Goal: Task Accomplishment & Management: Manage account settings

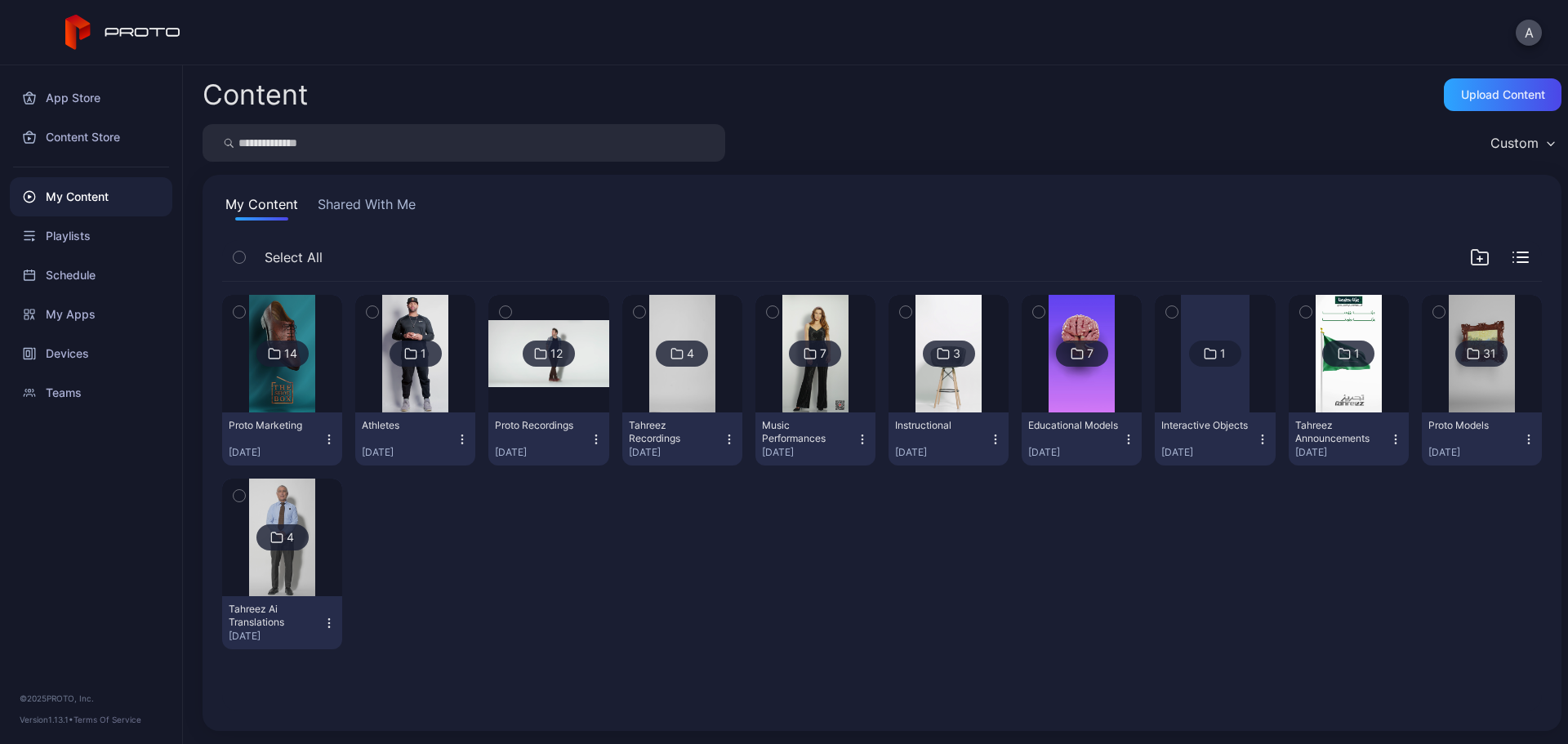
click at [115, 196] on div "My Content" at bounding box center [90, 197] width 162 height 40
click at [110, 244] on div "Playlists" at bounding box center [90, 236] width 162 height 40
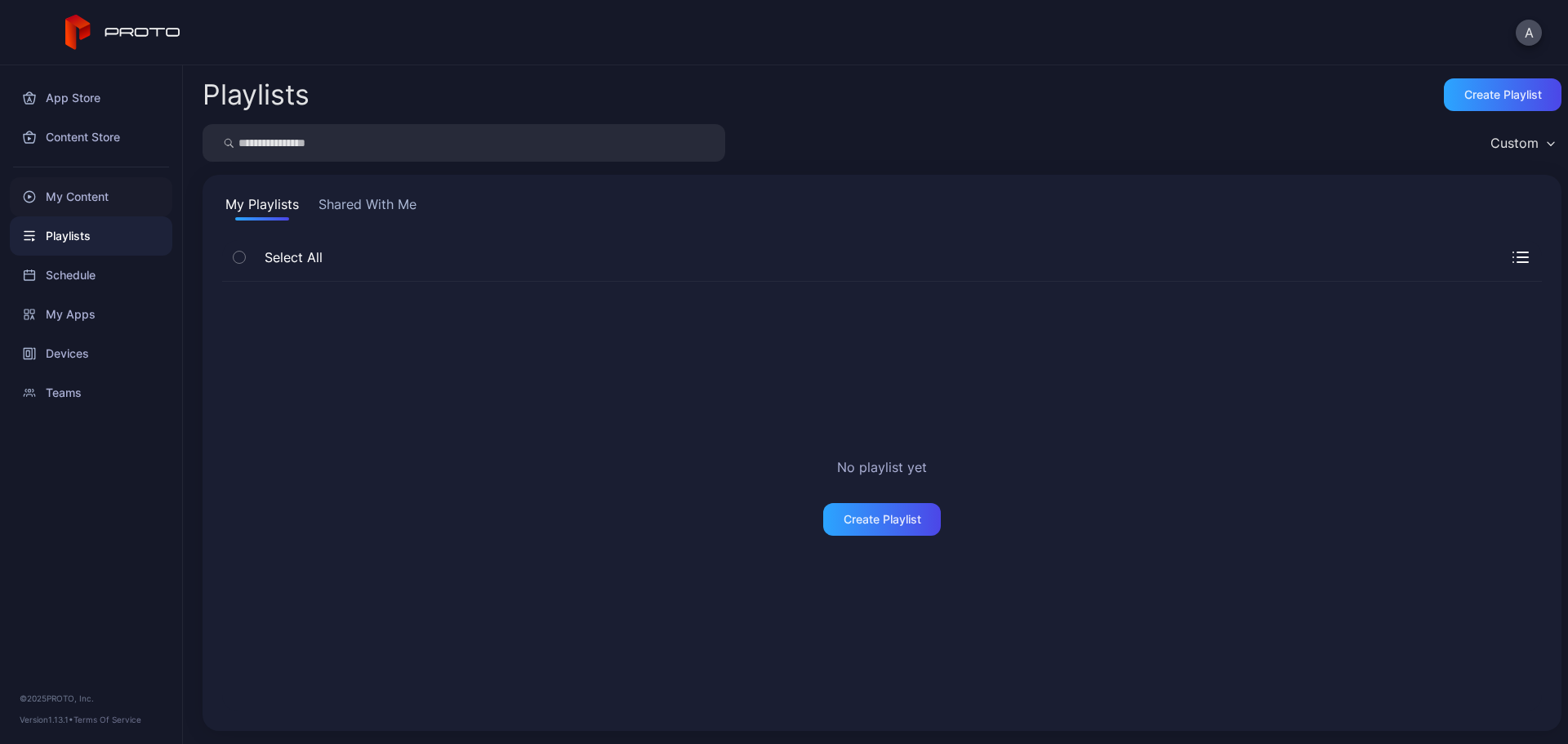
click at [108, 195] on div "My Content" at bounding box center [90, 197] width 162 height 40
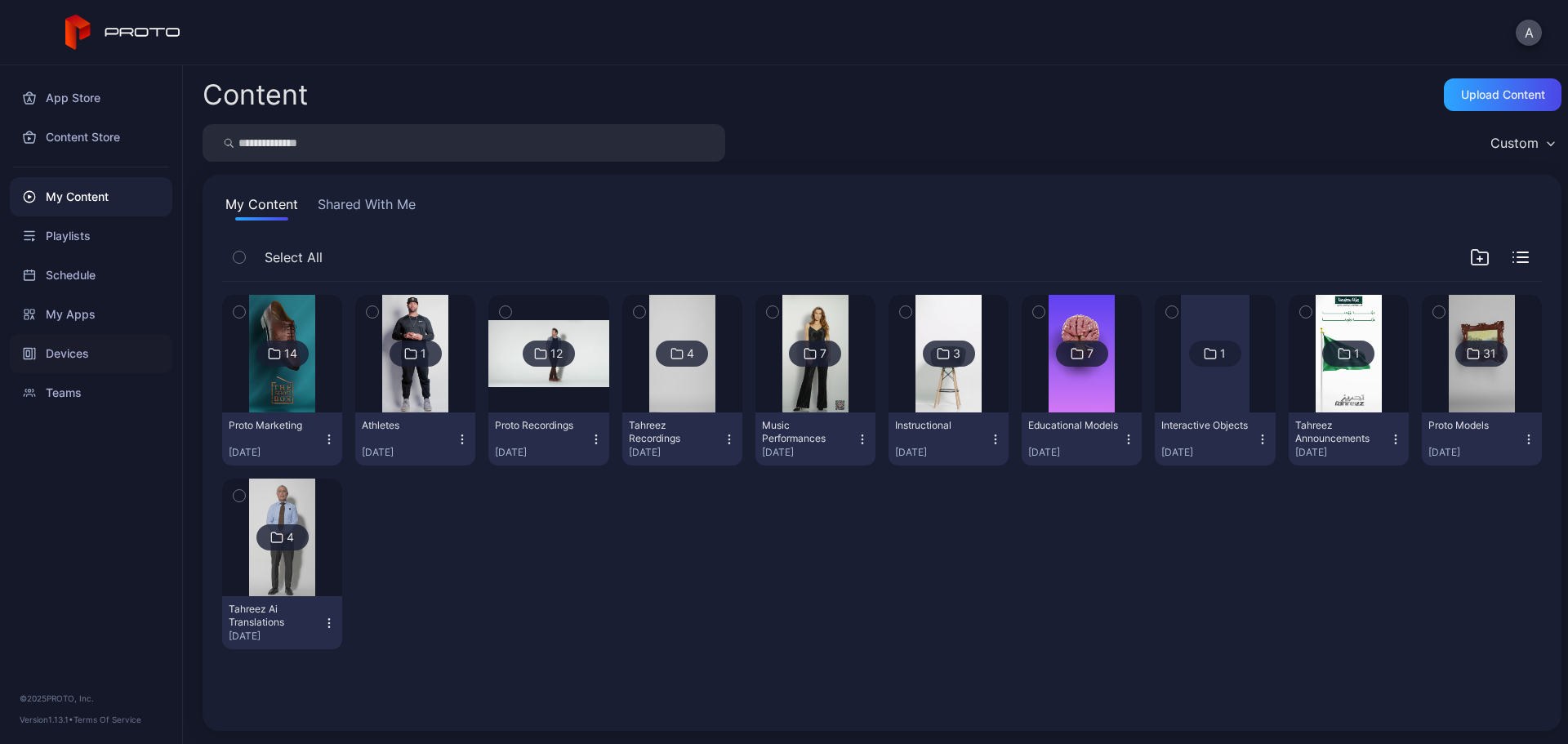
click at [133, 349] on div "Devices" at bounding box center [90, 354] width 162 height 40
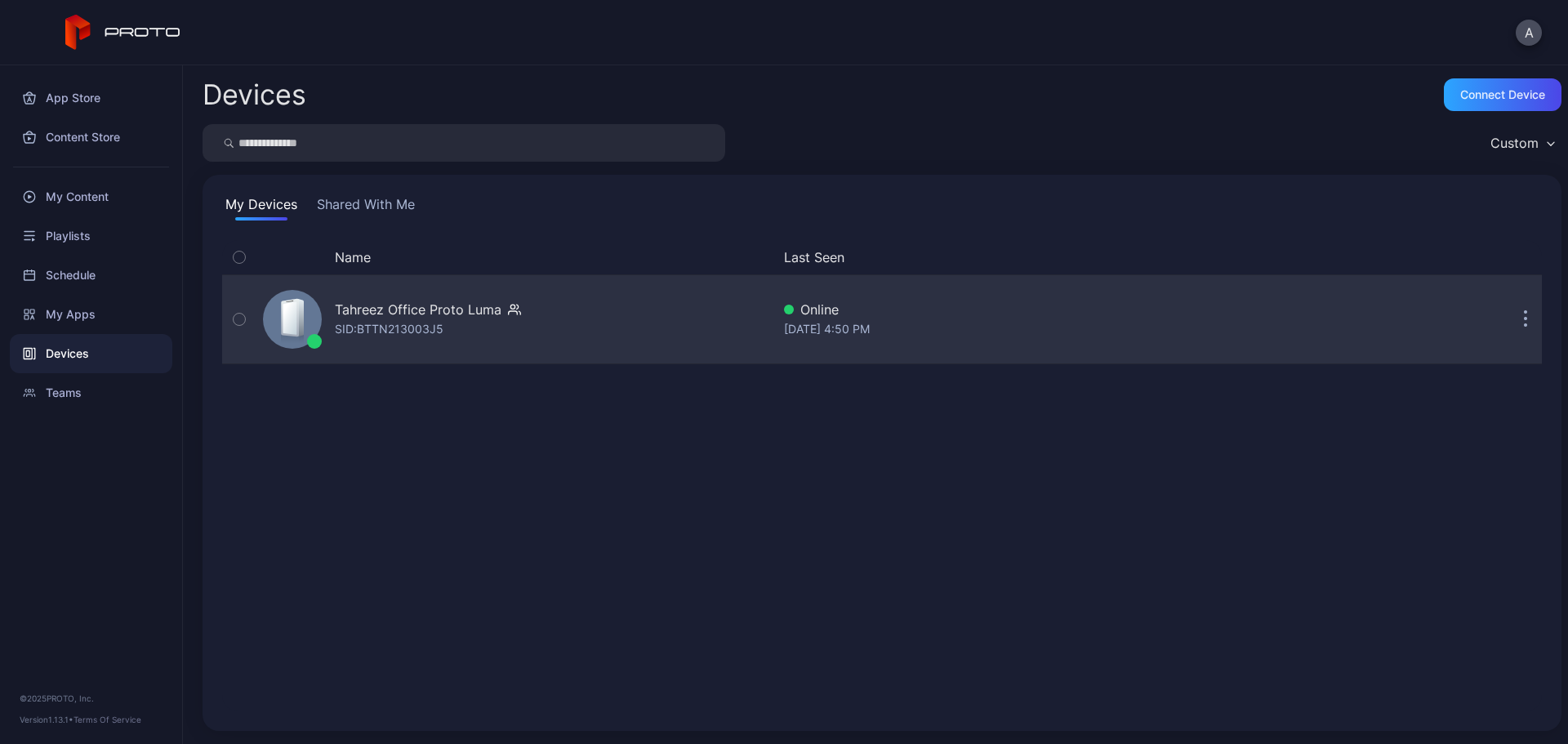
click at [417, 325] on div "SID: BTTN213003J5" at bounding box center [389, 329] width 108 height 20
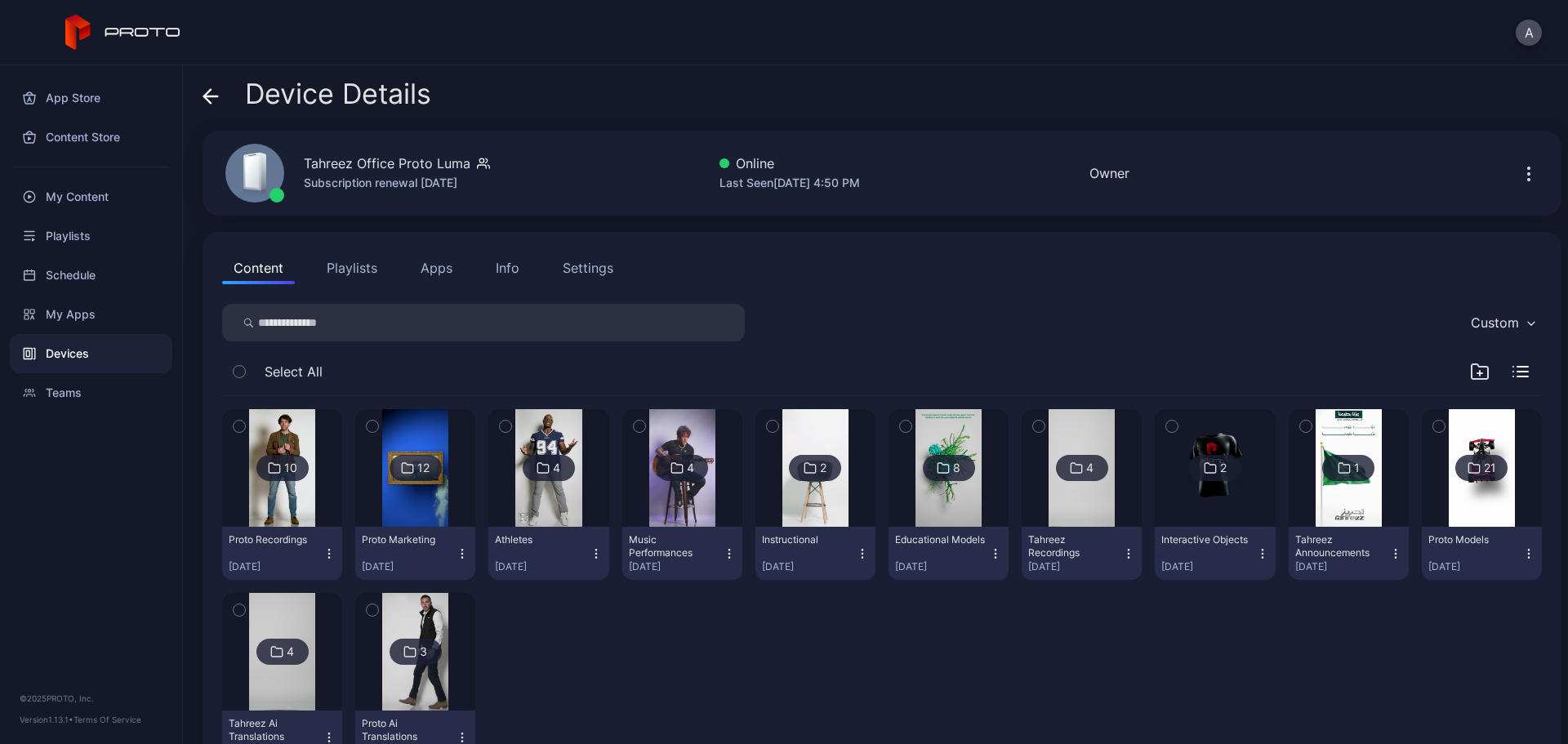
scroll to position [65, 0]
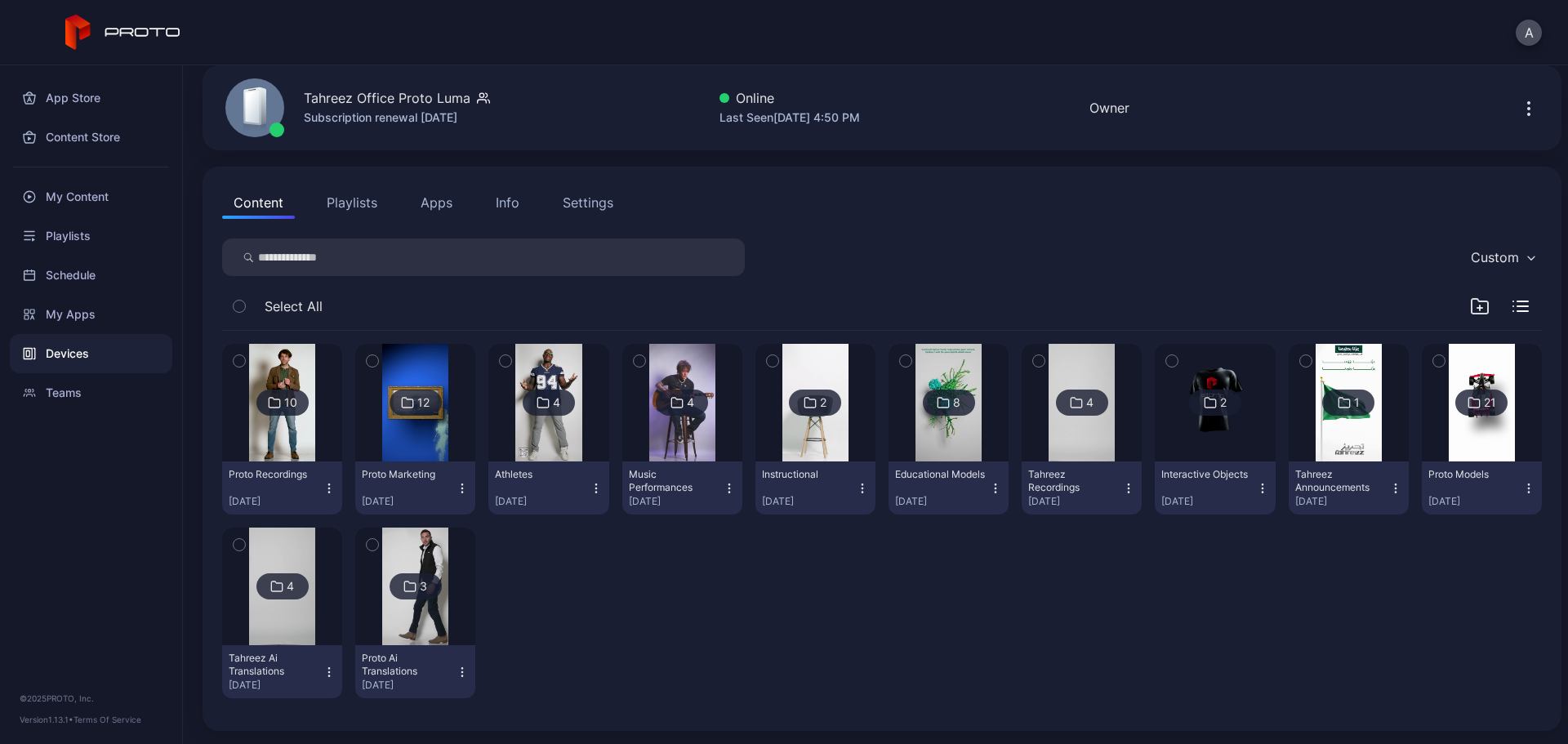
click at [1067, 414] on div "4" at bounding box center [1081, 403] width 52 height 26
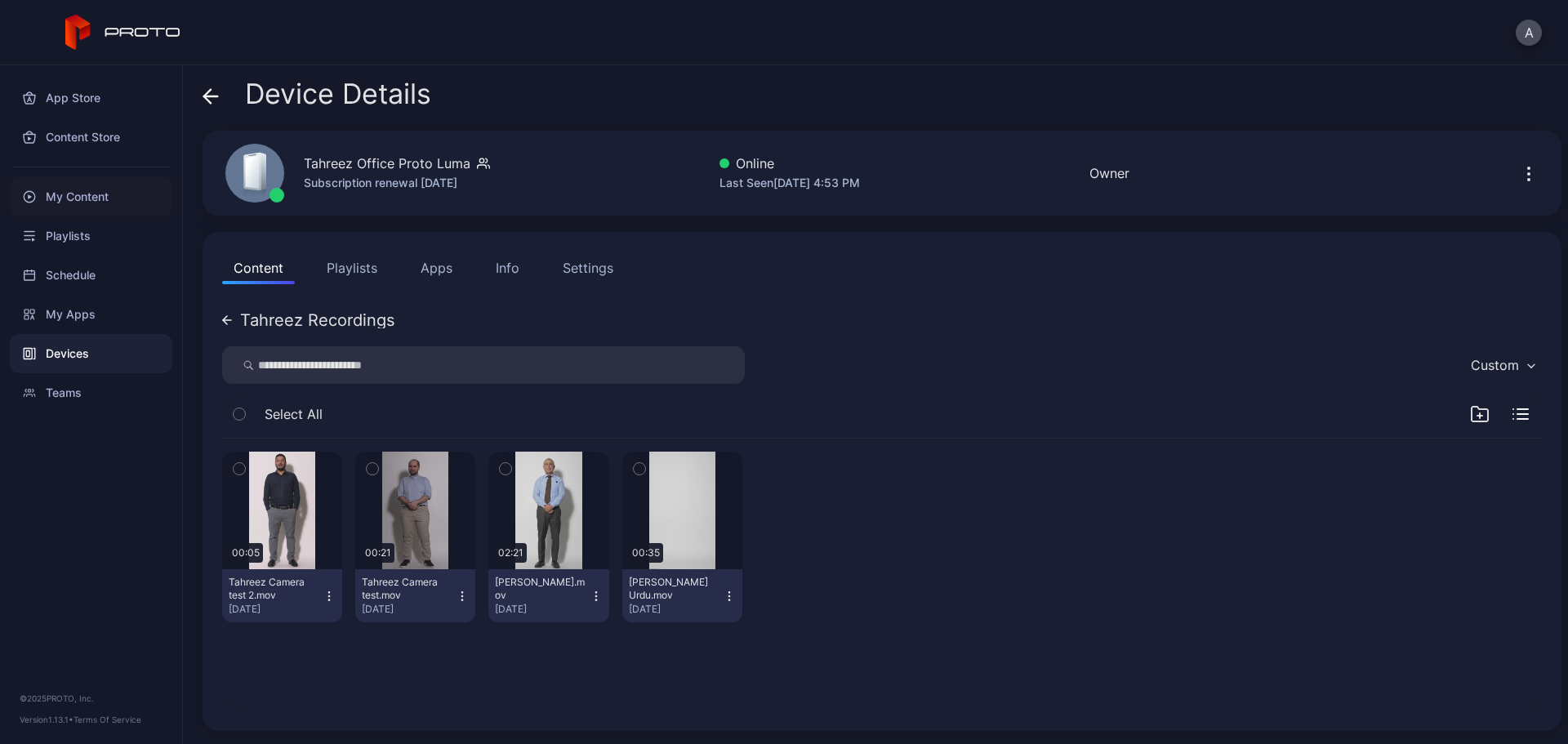
click at [93, 194] on div "My Content" at bounding box center [90, 197] width 162 height 40
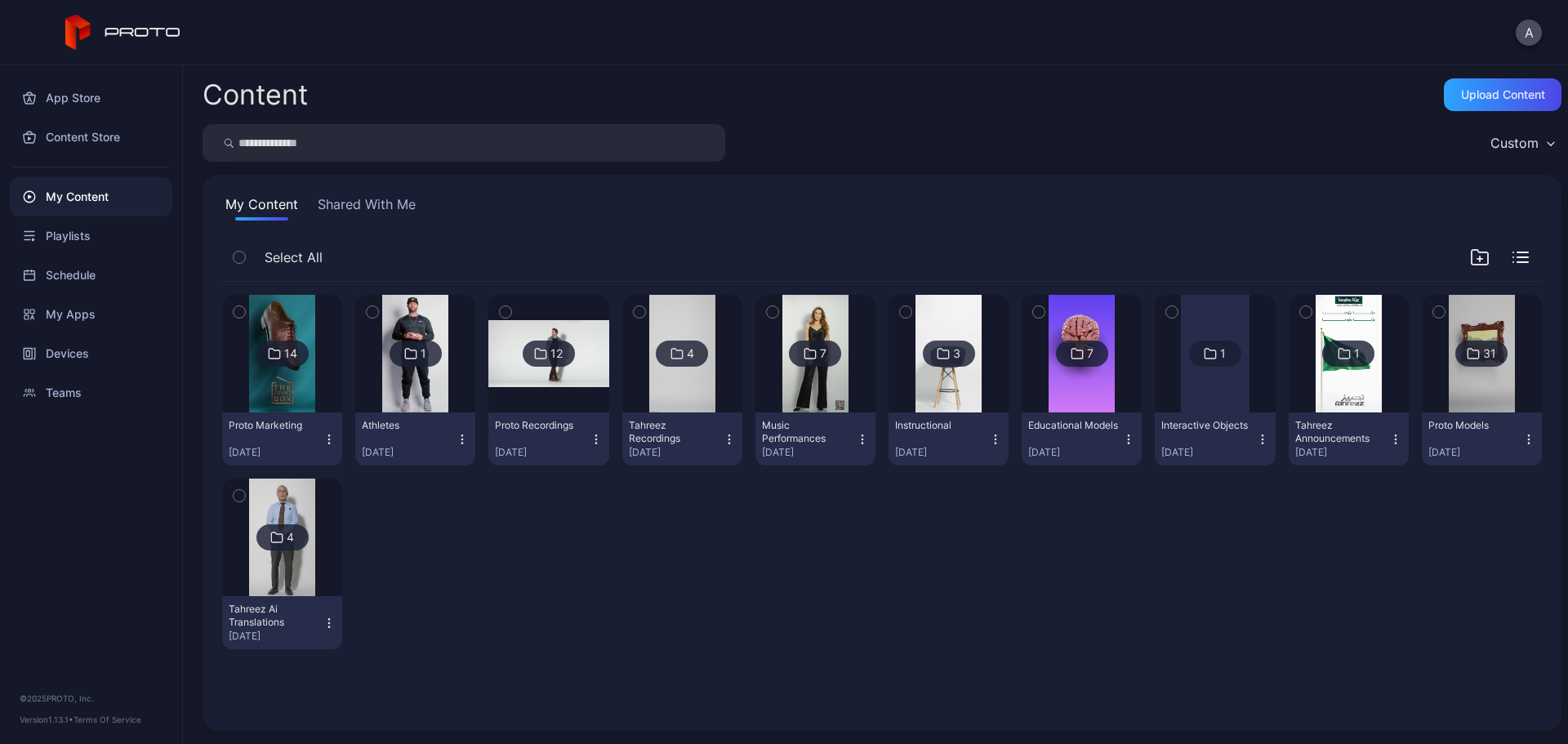
click at [708, 384] on div at bounding box center [681, 353] width 118 height 118
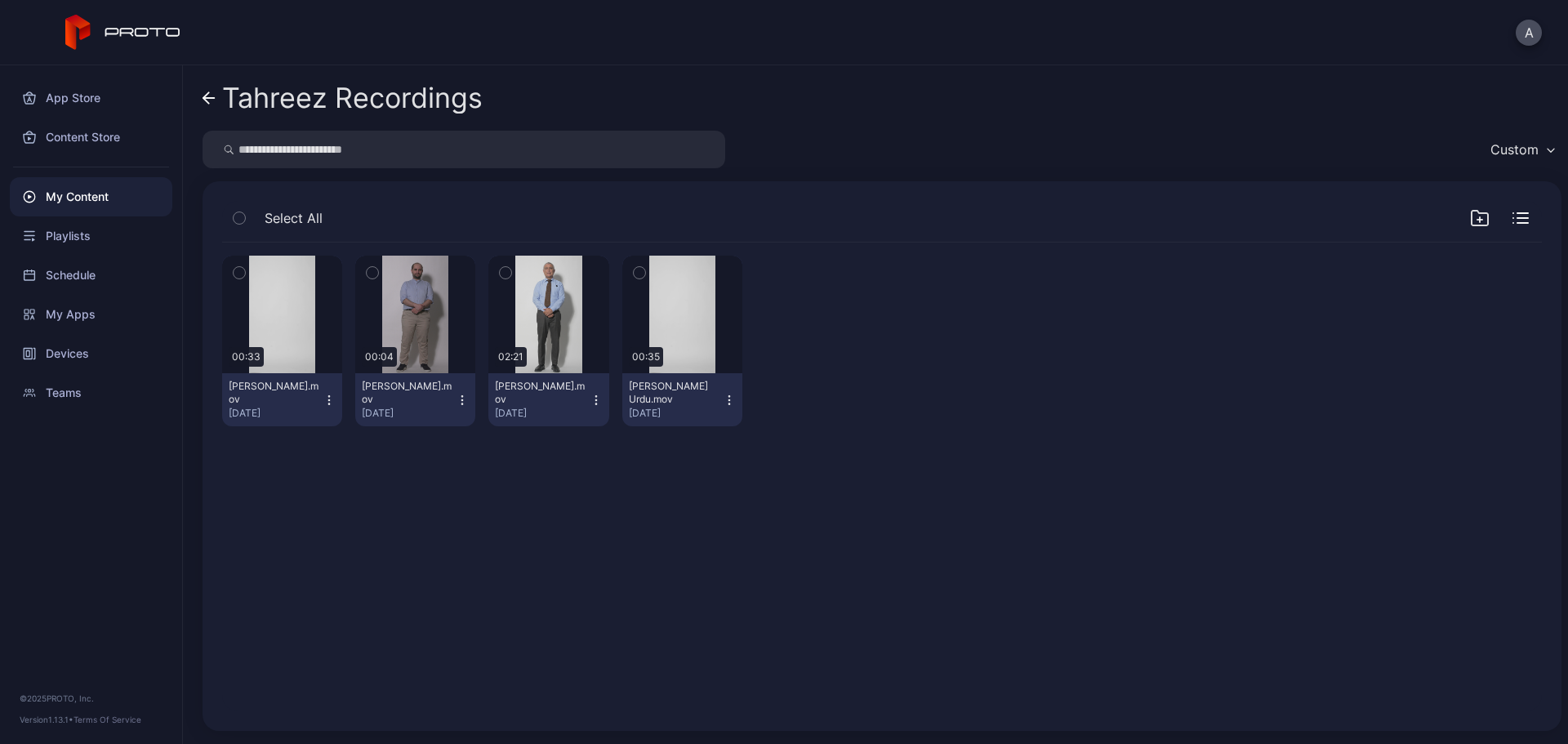
click at [208, 99] on icon at bounding box center [209, 98] width 13 height 14
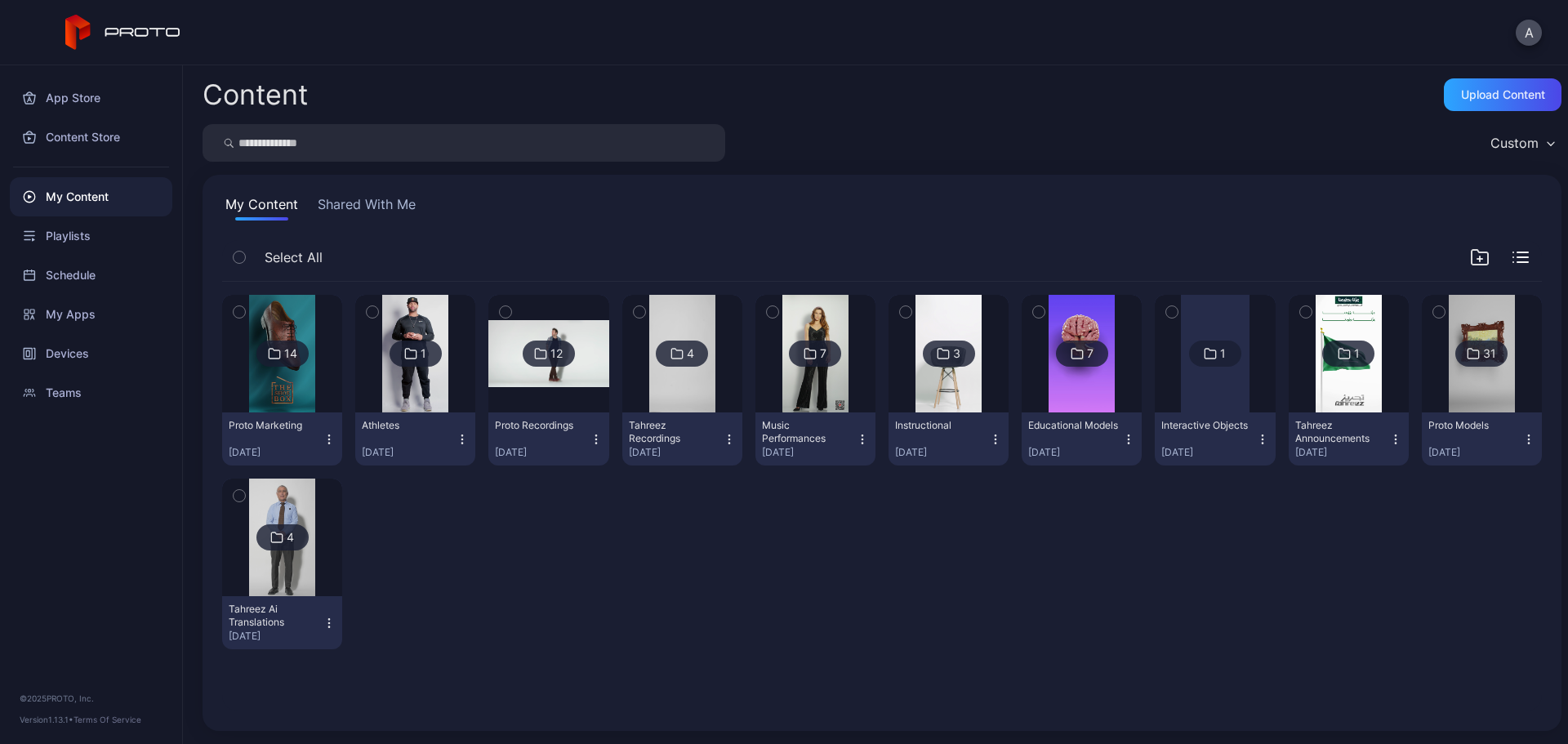
click at [546, 386] on img at bounding box center [549, 354] width 120 height 68
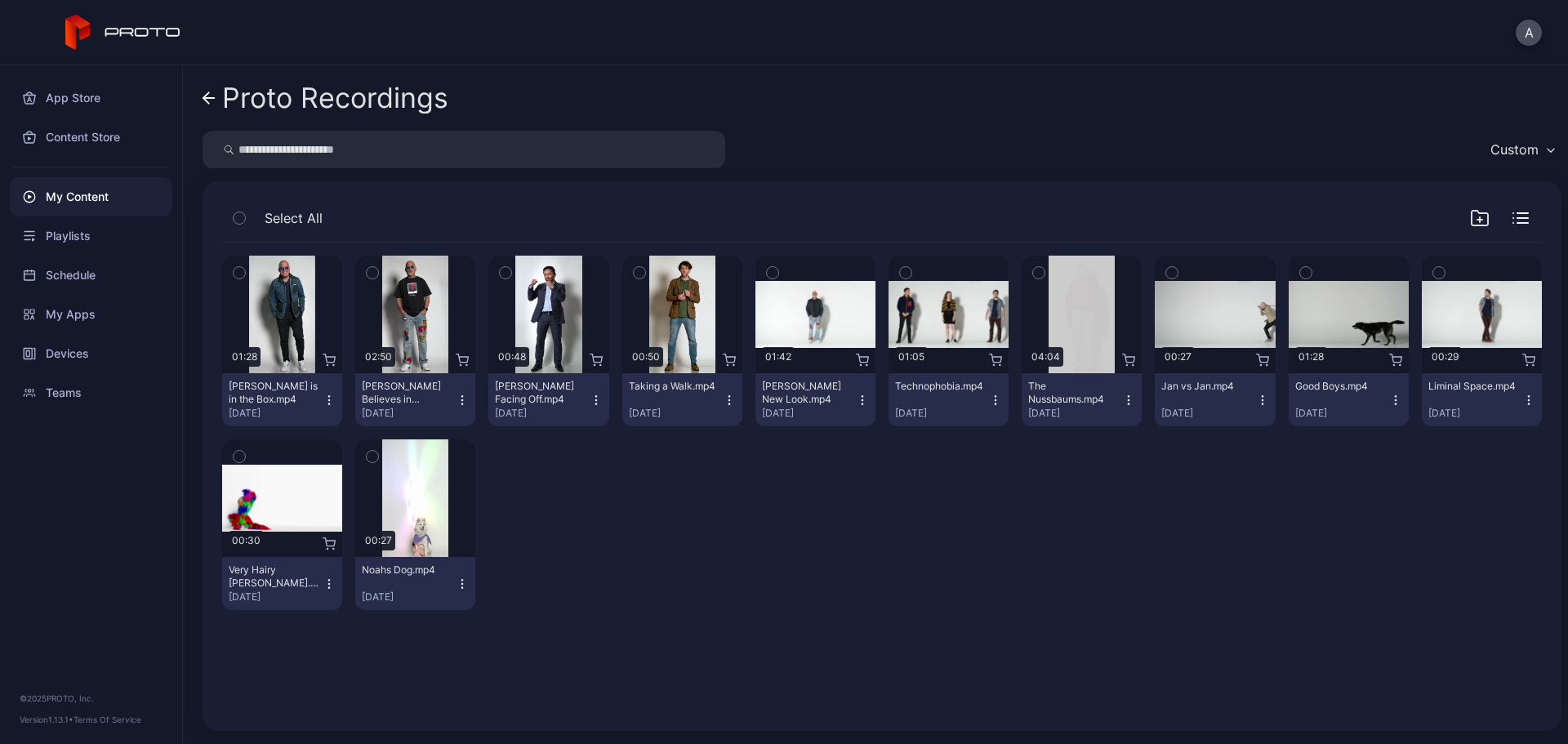
click at [210, 110] on link "Proto Recordings" at bounding box center [325, 98] width 246 height 40
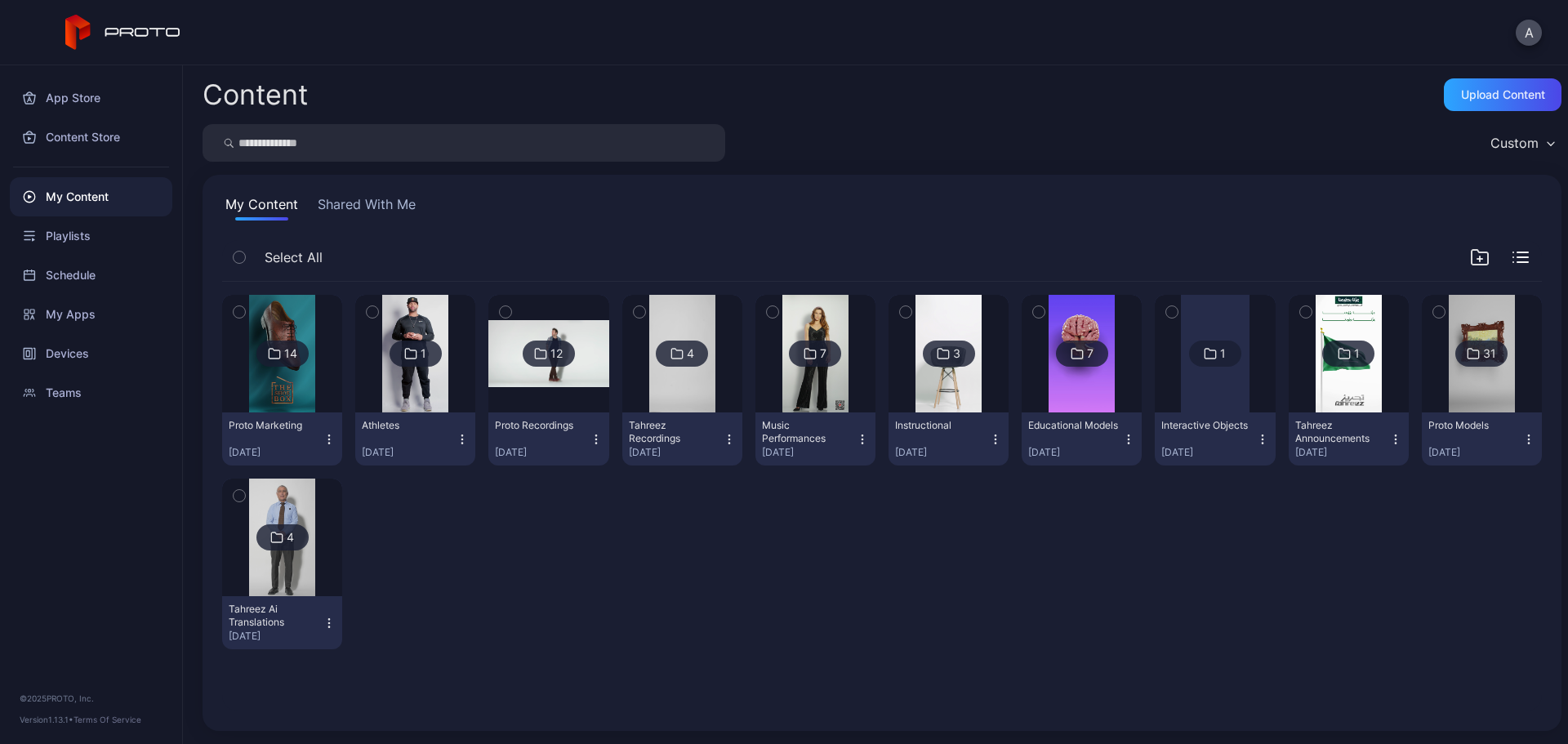
click at [673, 361] on icon at bounding box center [677, 353] width 13 height 20
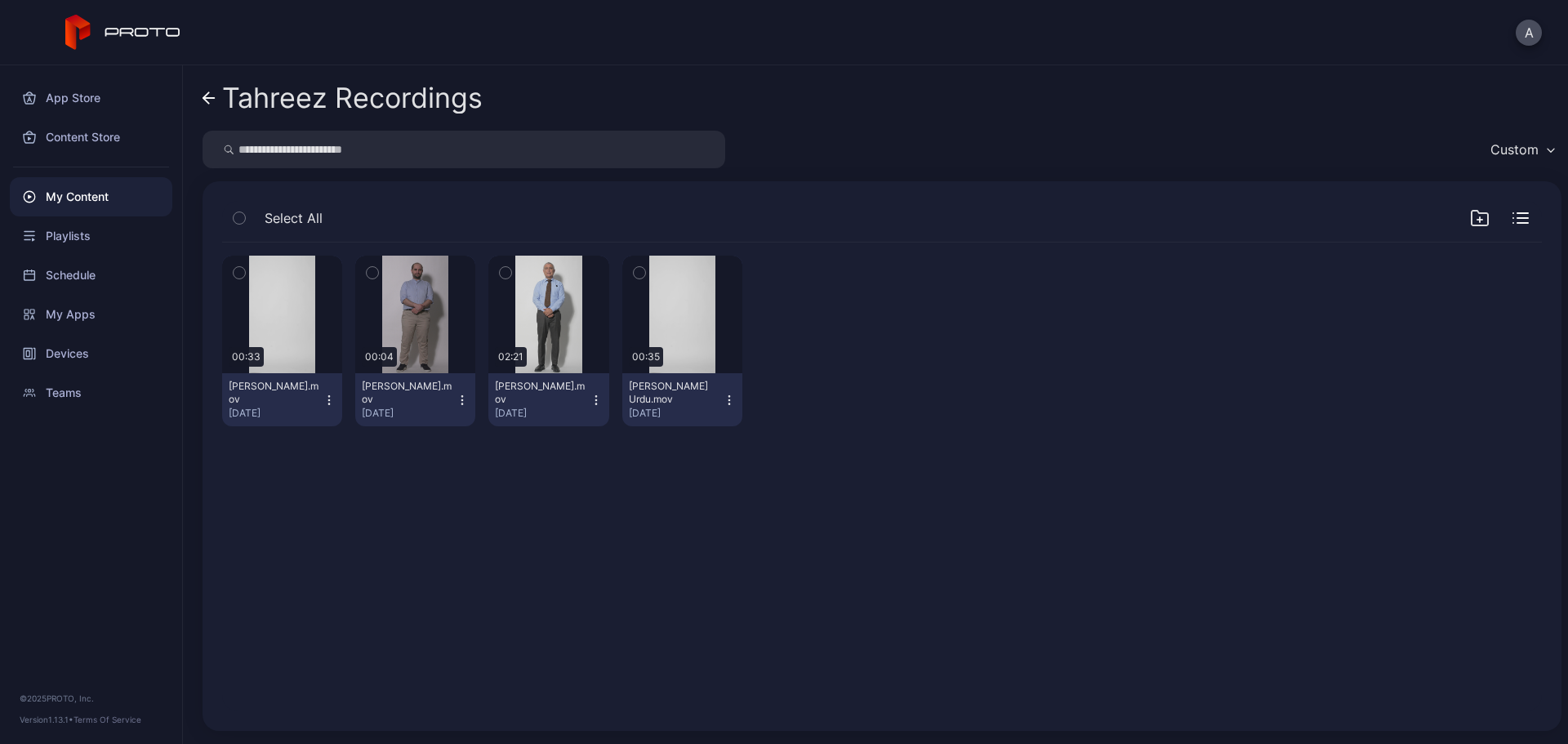
click at [73, 196] on div "My Content" at bounding box center [90, 197] width 162 height 40
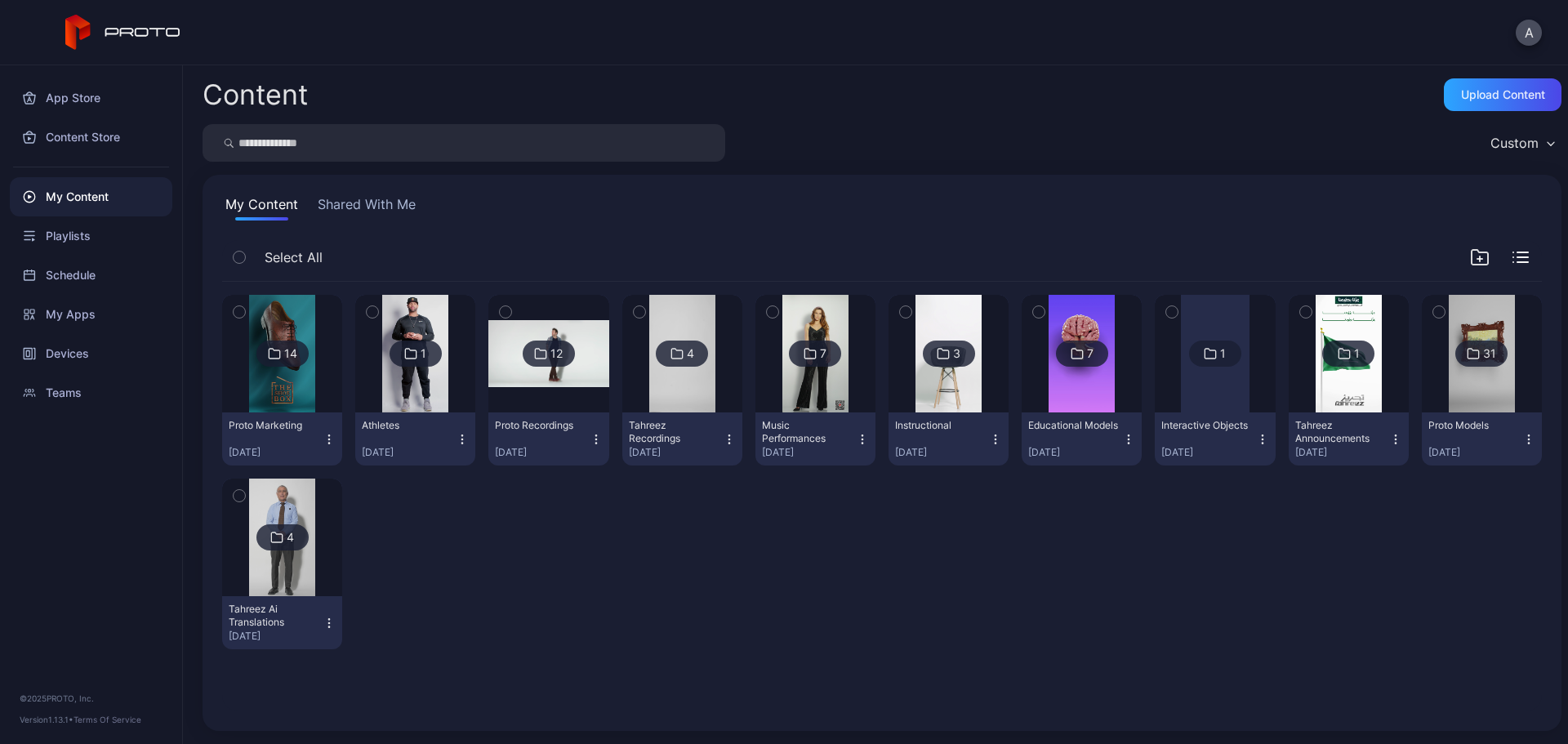
click at [654, 388] on img at bounding box center [682, 353] width 66 height 118
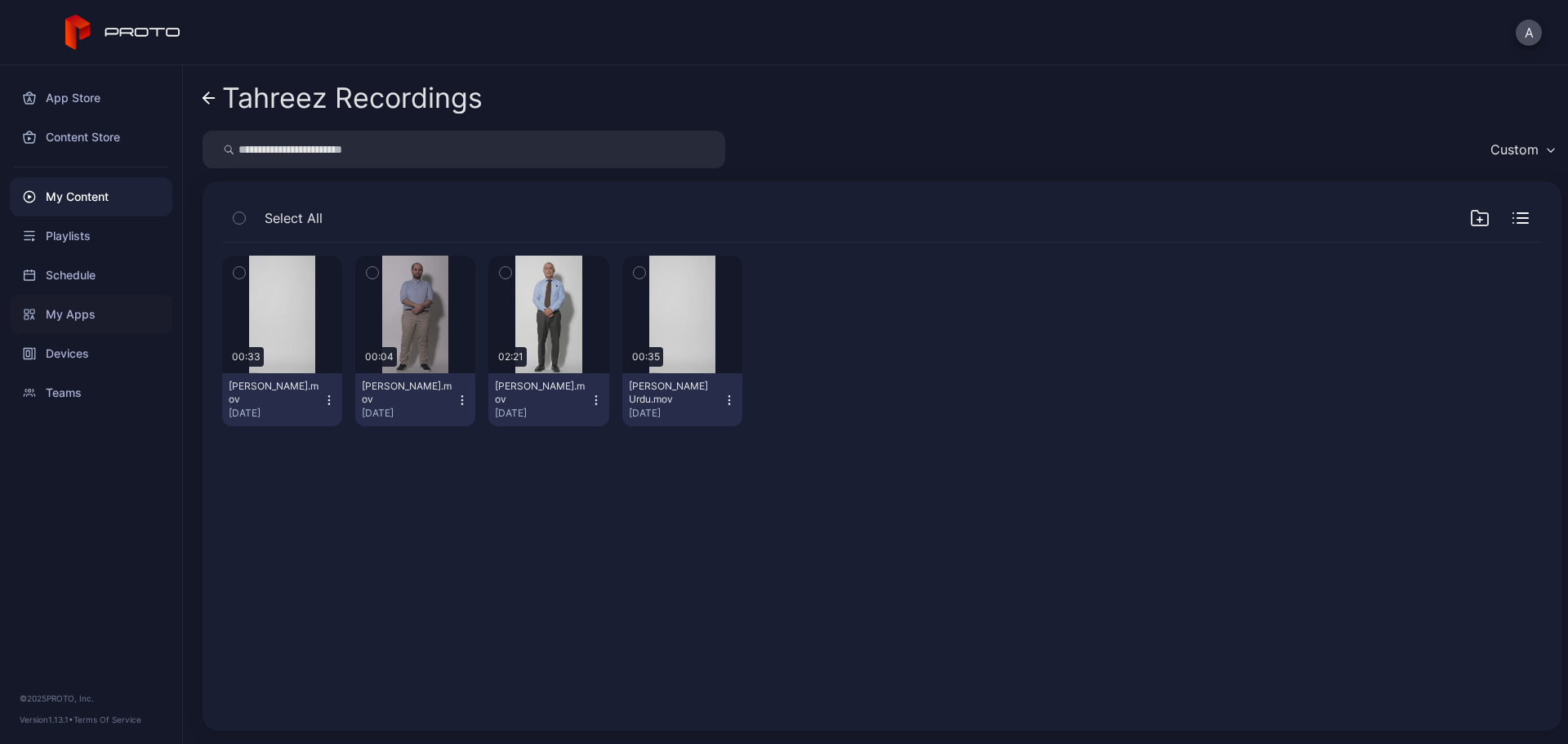
click at [91, 316] on div "My Apps" at bounding box center [90, 314] width 162 height 40
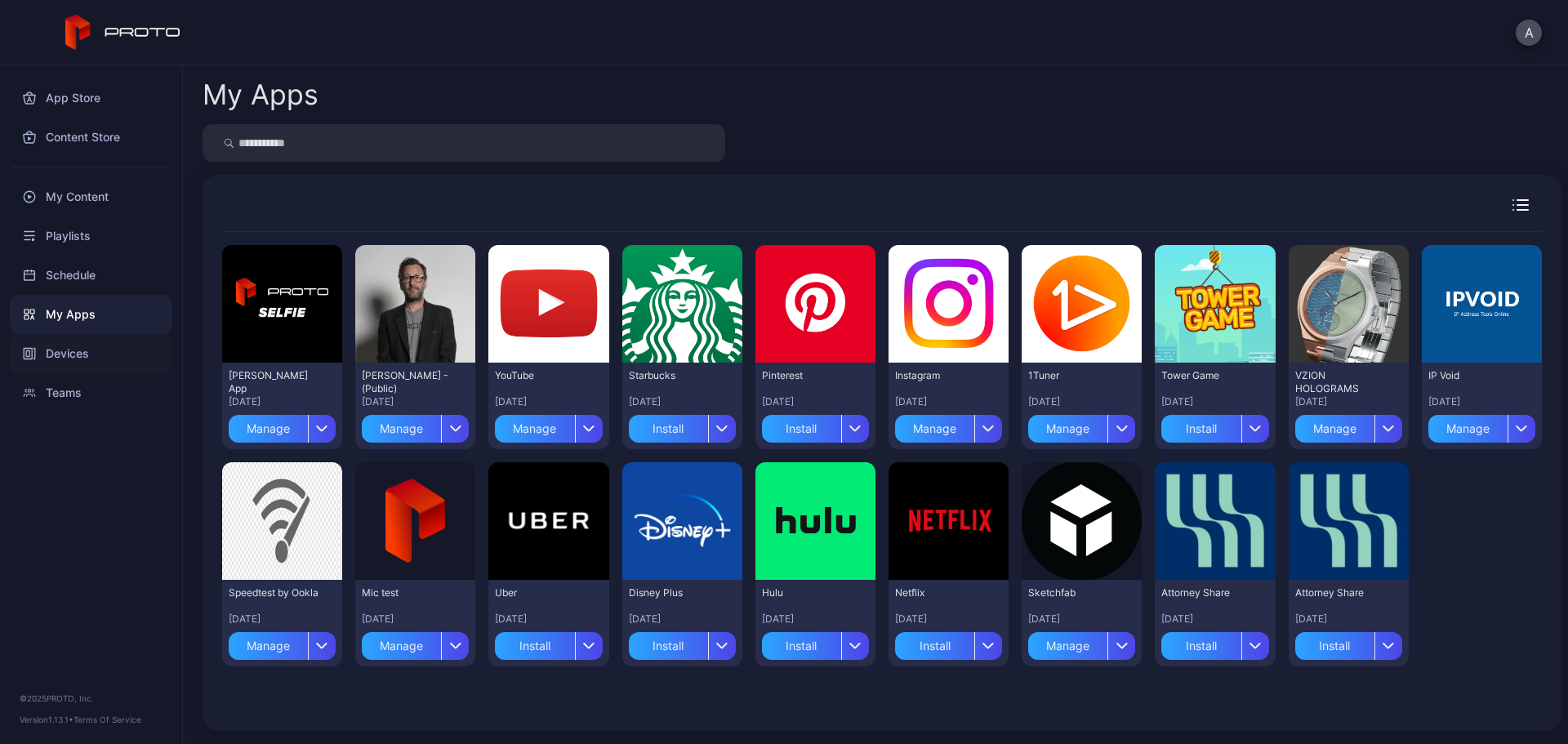
click at [106, 362] on div "Devices" at bounding box center [90, 354] width 162 height 40
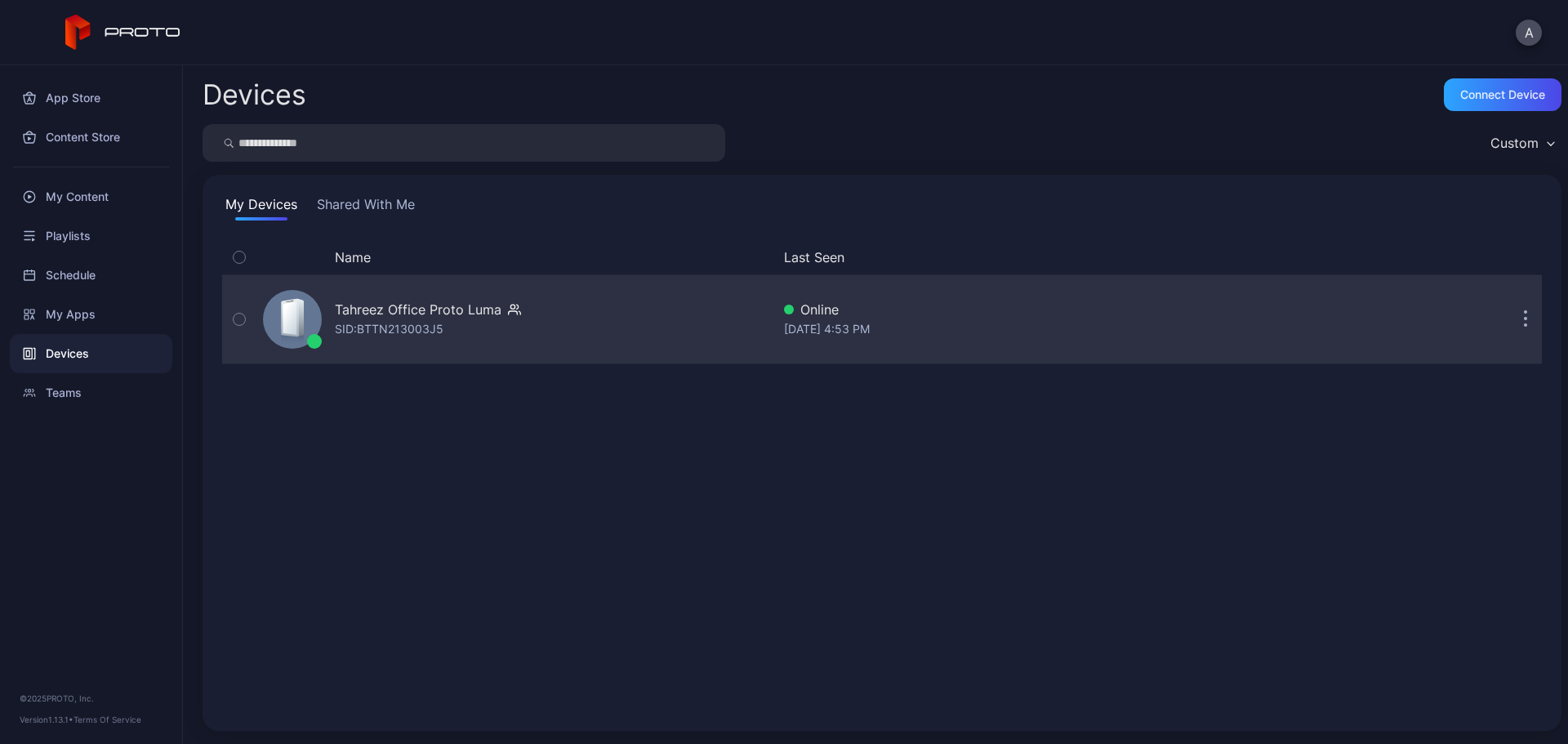
click at [465, 335] on div "Tahreez Office Proto [PERSON_NAME]: BTTN213003J5" at bounding box center [428, 320] width 186 height 40
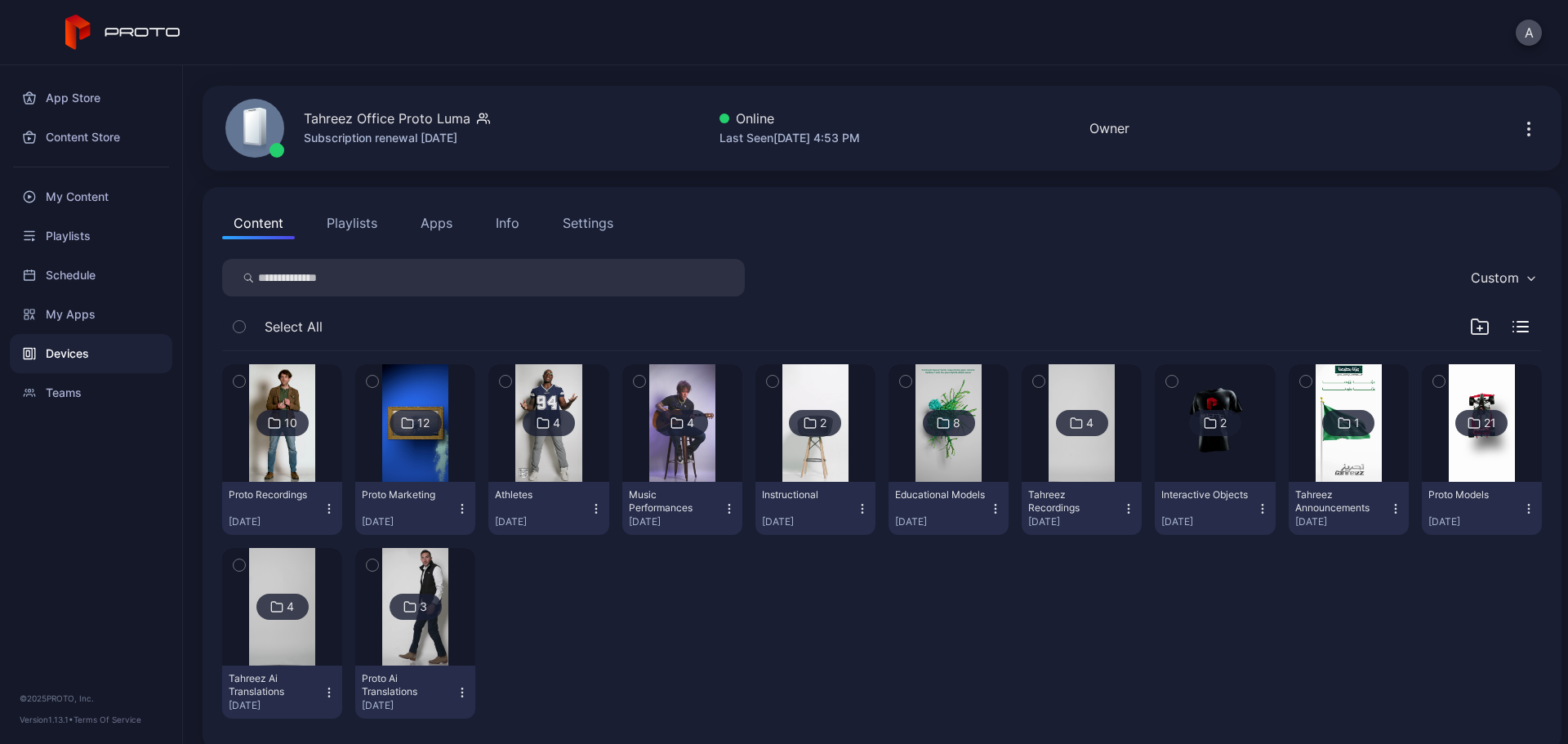
scroll to position [65, 0]
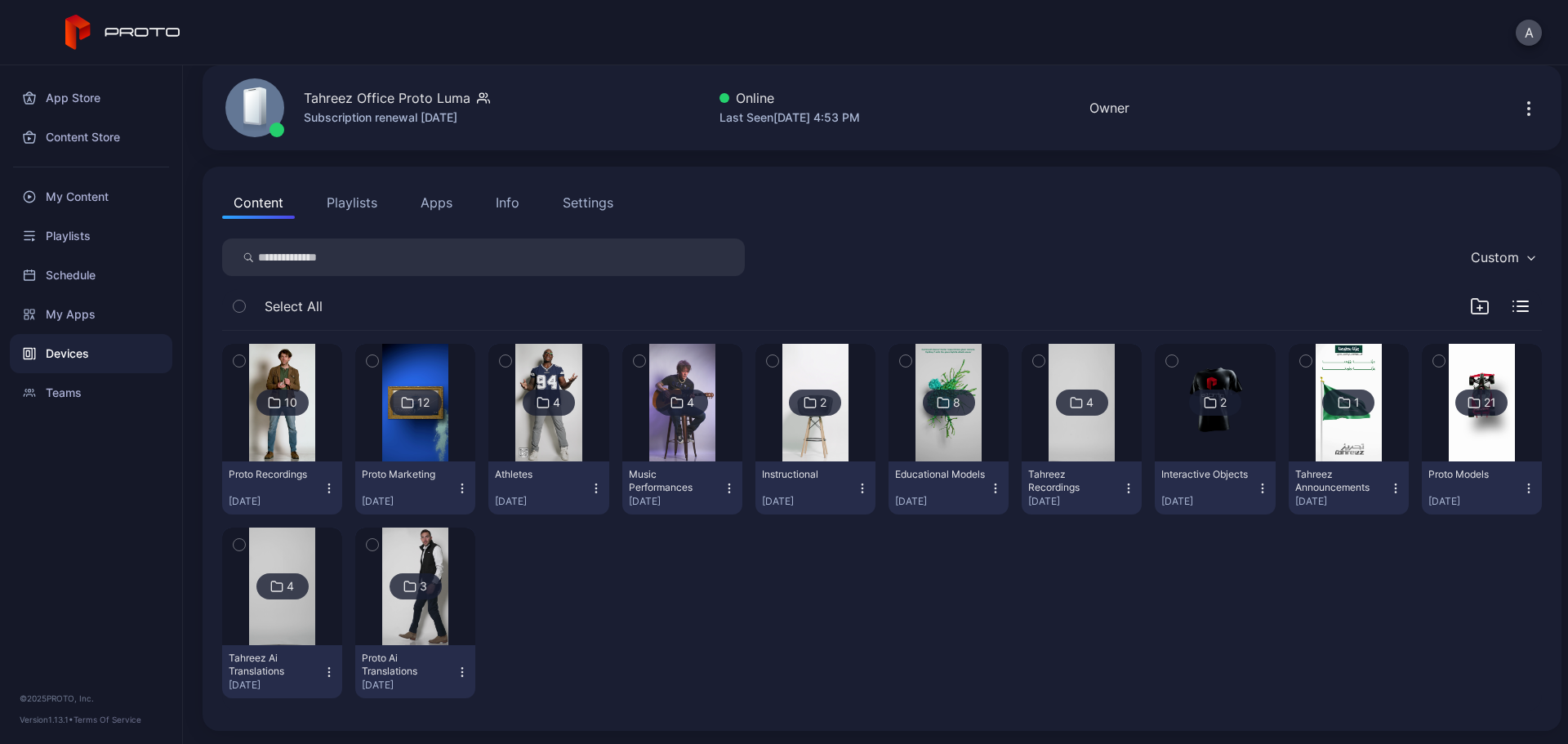
click at [1054, 421] on img at bounding box center [1081, 402] width 66 height 118
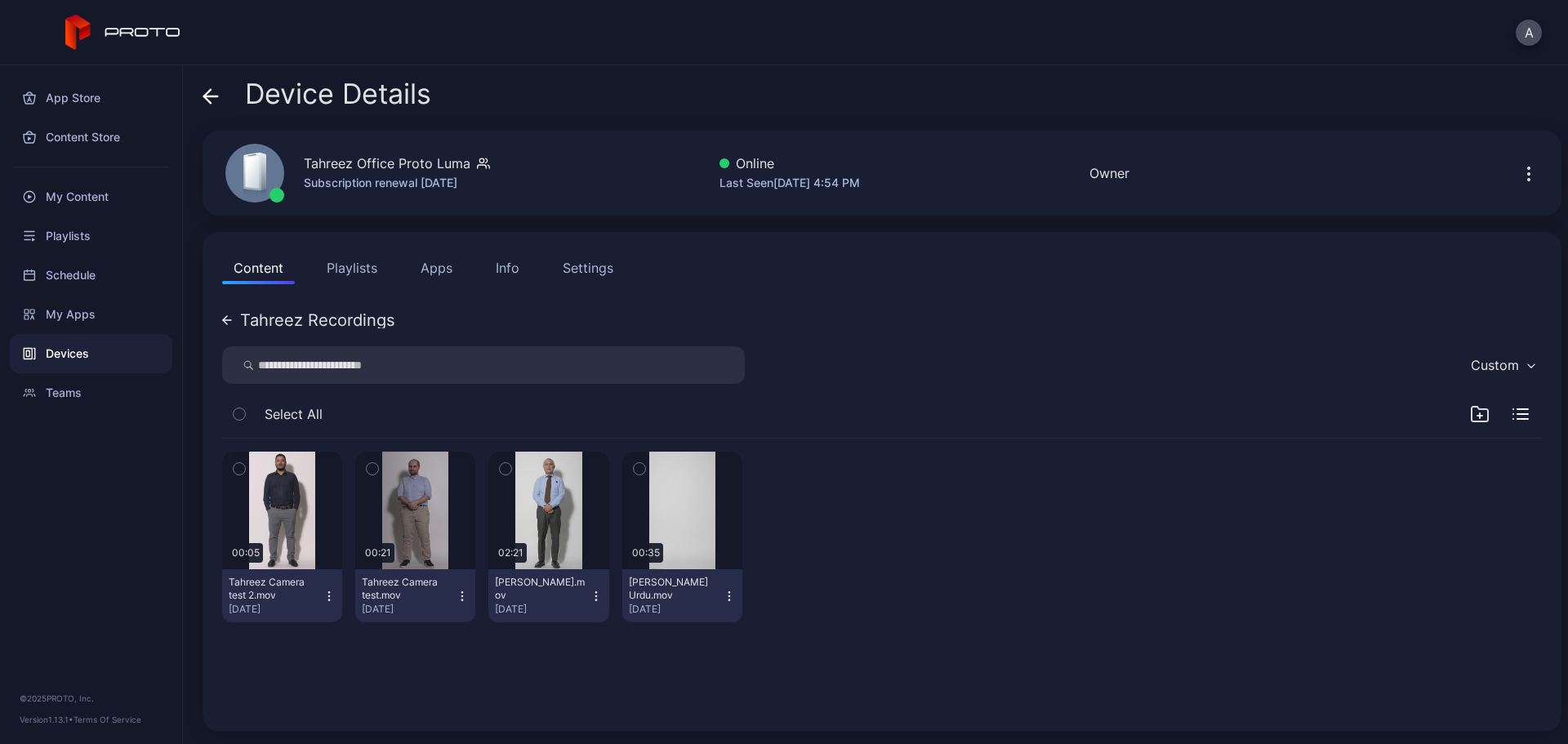
click at [571, 647] on div "00:05 Tahreez Camera test 2.mov [DATE] 00:21 Tahreez Camera test.mov [DATE] 02:…" at bounding box center [881, 575] width 1346 height 299
drag, startPoint x: 830, startPoint y: 643, endPoint x: 429, endPoint y: 535, distance: 415.3
click at [429, 535] on div "00:05 Tahreez Camera test 2.mov [DATE] 00:21 Tahreez Camera test.mov [DATE] 02:…" at bounding box center [881, 575] width 1346 height 299
click at [716, 656] on div "00:05 Tahreez Camera test 2.mov [DATE] 00:21 Tahreez Camera test.mov [DATE] 02:…" at bounding box center [881, 575] width 1346 height 299
click at [79, 191] on div "My Content" at bounding box center [90, 197] width 162 height 40
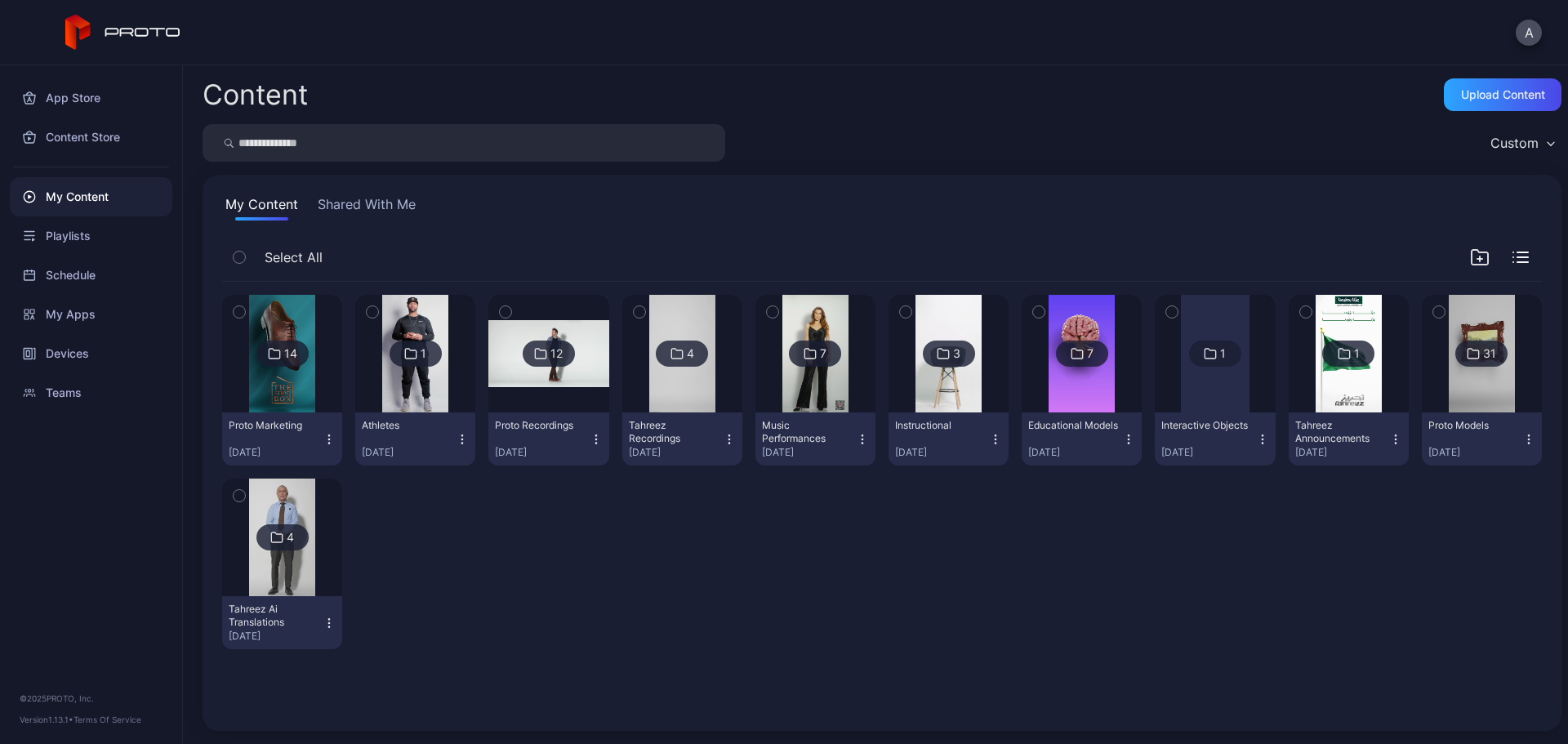
click at [672, 390] on img at bounding box center [682, 353] width 66 height 118
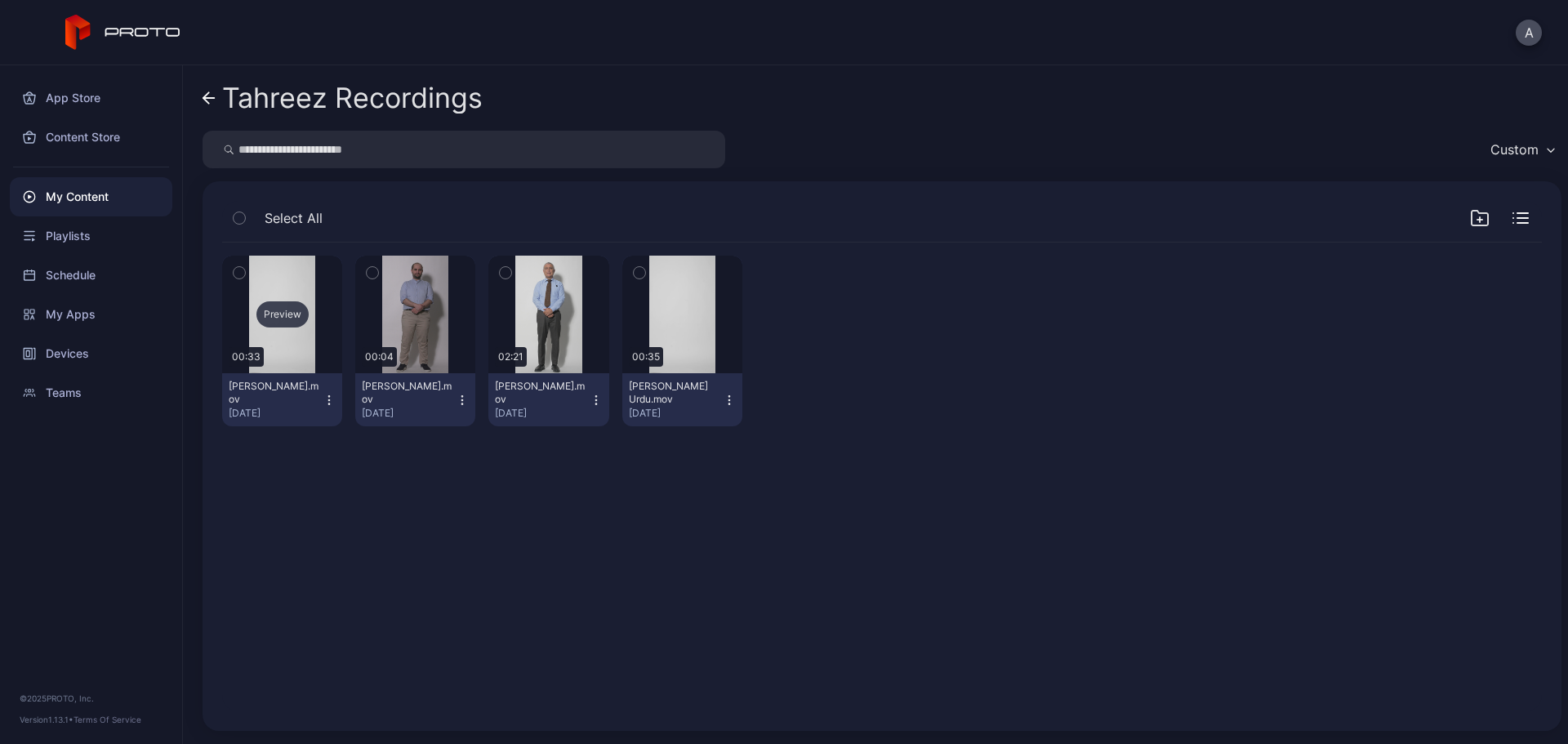
click at [285, 308] on div "Preview" at bounding box center [283, 314] width 52 height 26
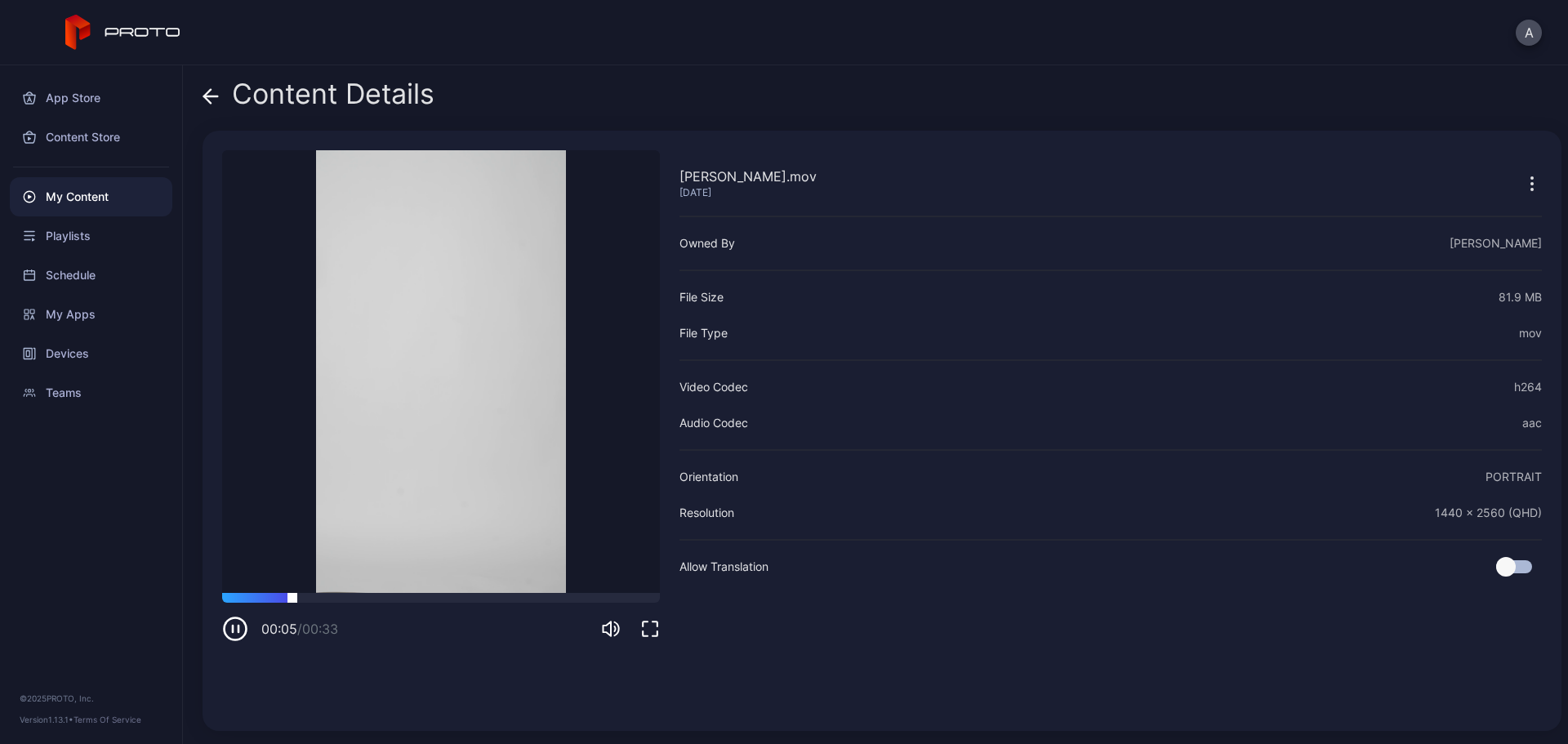
click at [340, 601] on div at bounding box center [441, 597] width 438 height 9
click at [412, 600] on div at bounding box center [441, 597] width 438 height 9
click at [210, 101] on icon at bounding box center [210, 96] width 16 height 16
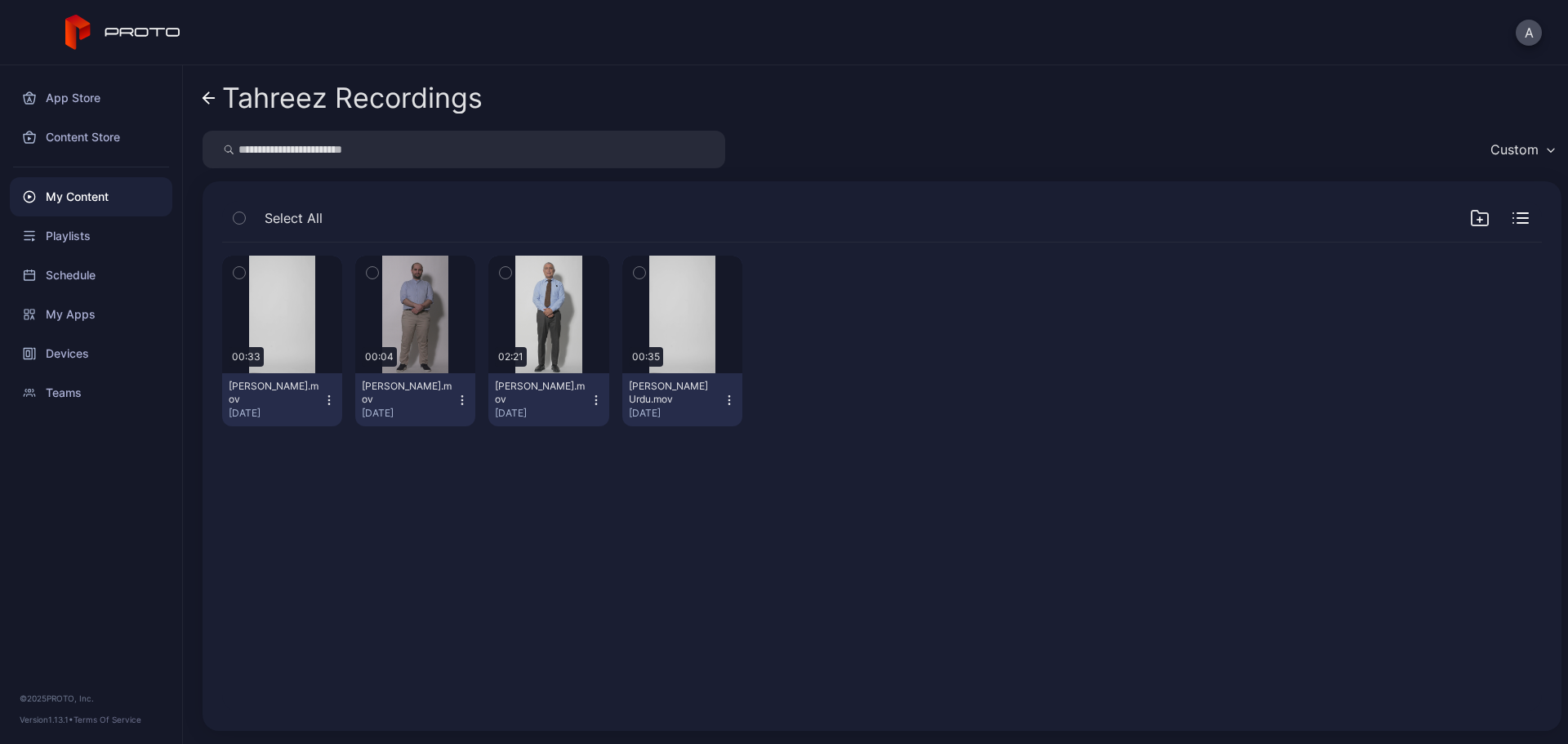
click at [237, 271] on icon "button" at bounding box center [239, 272] width 11 height 18
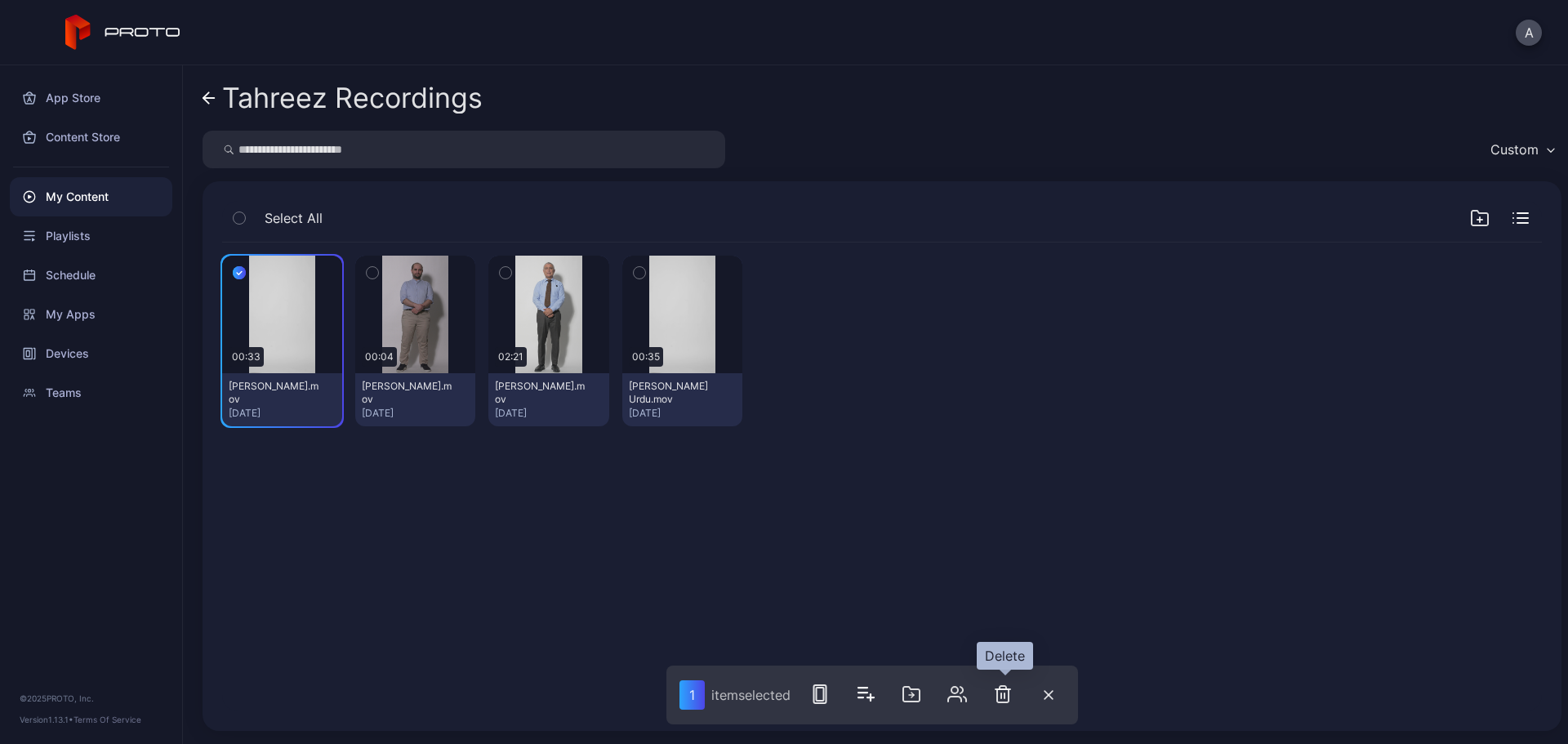
click at [1005, 699] on icon "button" at bounding box center [1002, 694] width 20 height 20
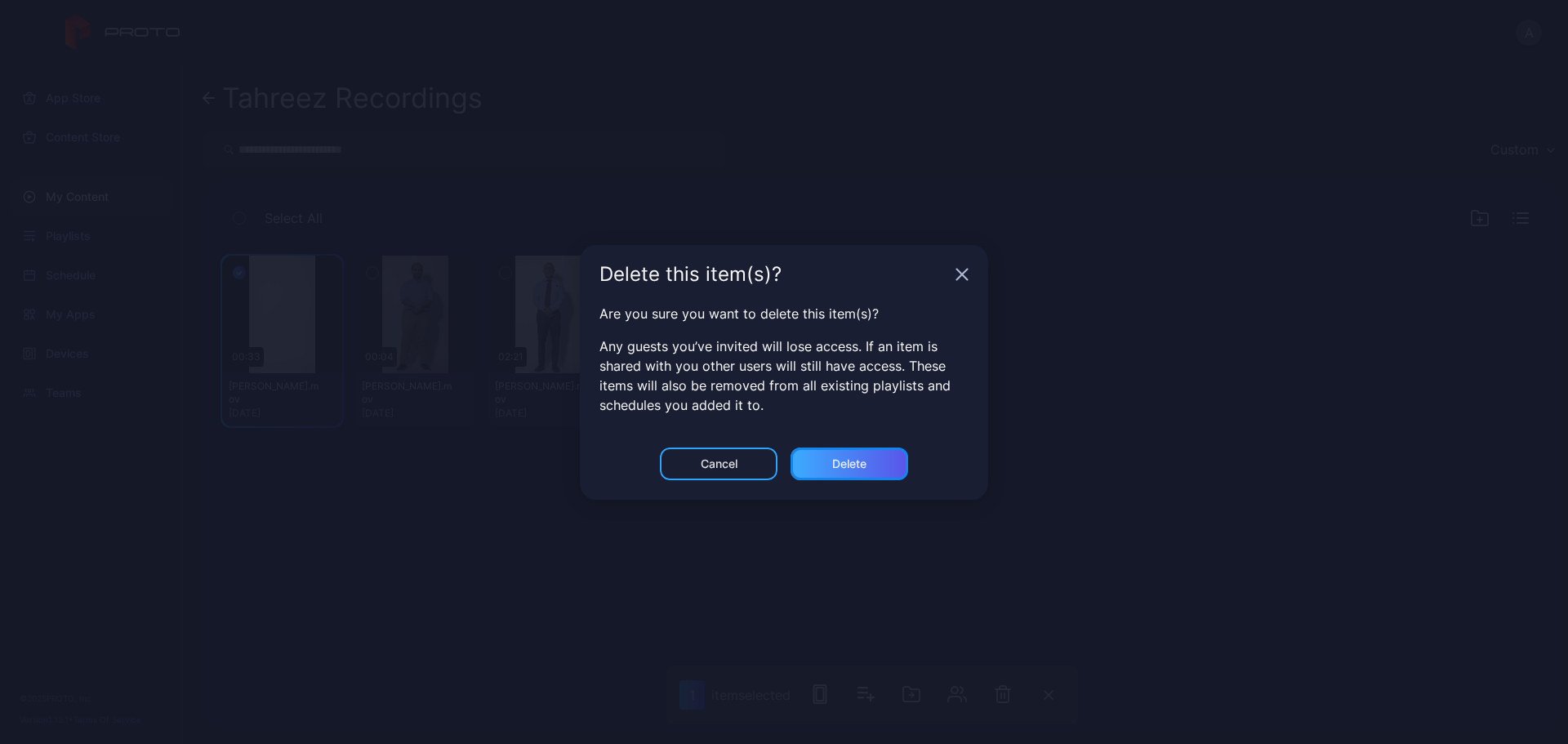
click at [839, 455] on div "Delete" at bounding box center [848, 464] width 118 height 33
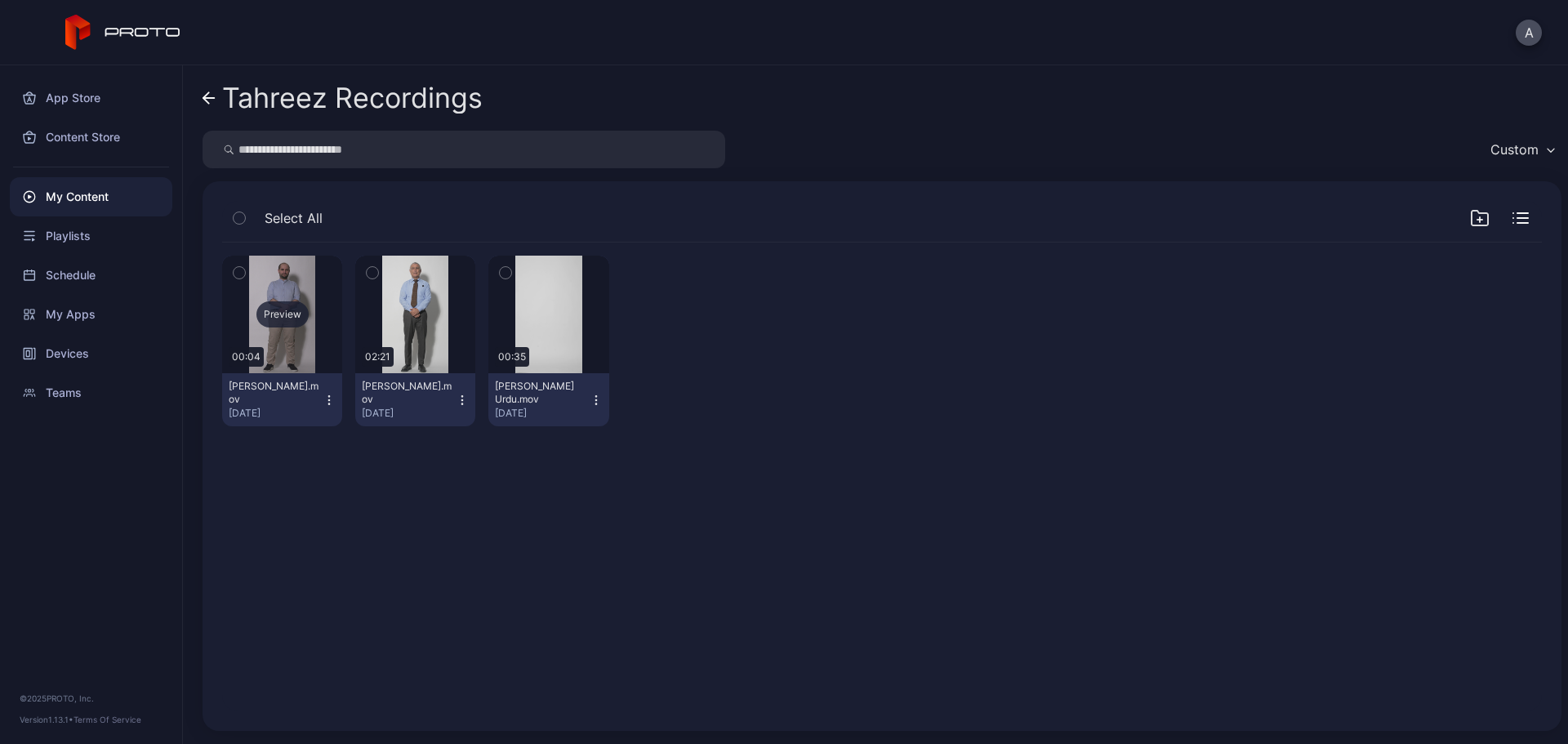
click at [278, 311] on div "Preview" at bounding box center [283, 314] width 52 height 26
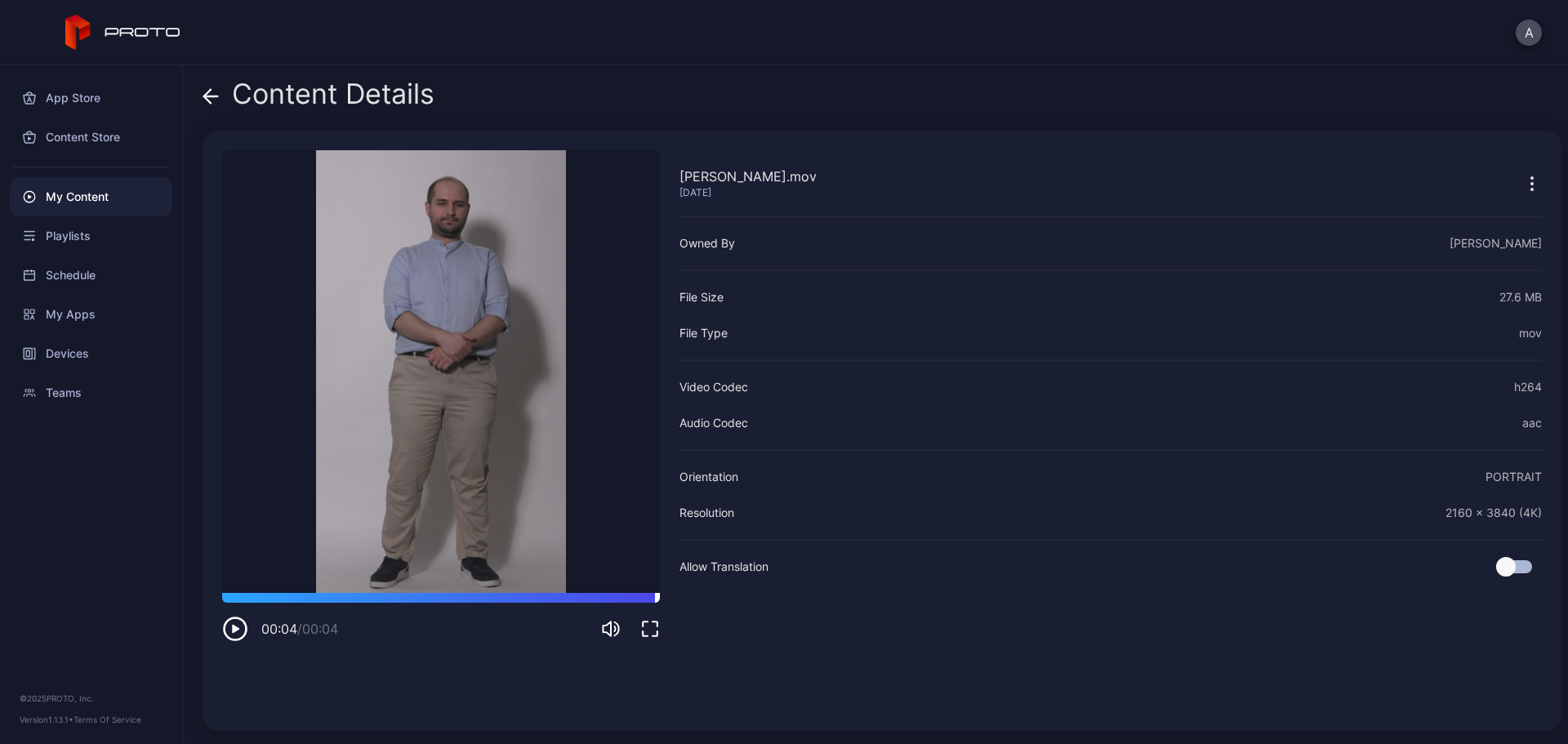
click at [264, 601] on div at bounding box center [441, 597] width 438 height 9
drag, startPoint x: 246, startPoint y: 597, endPoint x: 204, endPoint y: 595, distance: 42.0
click at [204, 595] on div "[PERSON_NAME].mov [DATE] Sorry, your browser doesn‘t support embedded videos 00…" at bounding box center [882, 430] width 1358 height 601
click at [242, 633] on icon "button" at bounding box center [235, 629] width 26 height 26
click at [235, 638] on icon "button" at bounding box center [235, 629] width 26 height 26
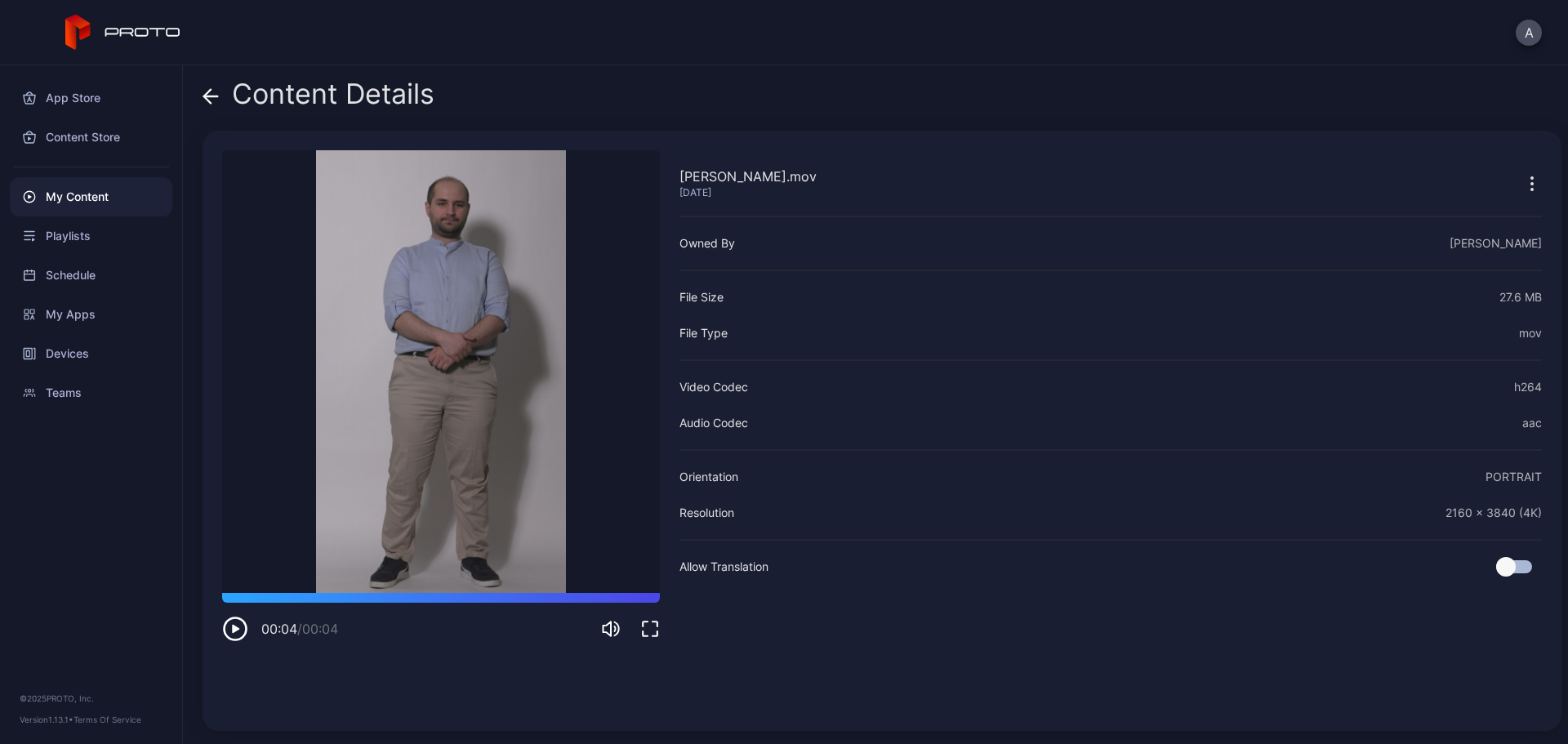
click at [207, 104] on span at bounding box center [210, 94] width 16 height 31
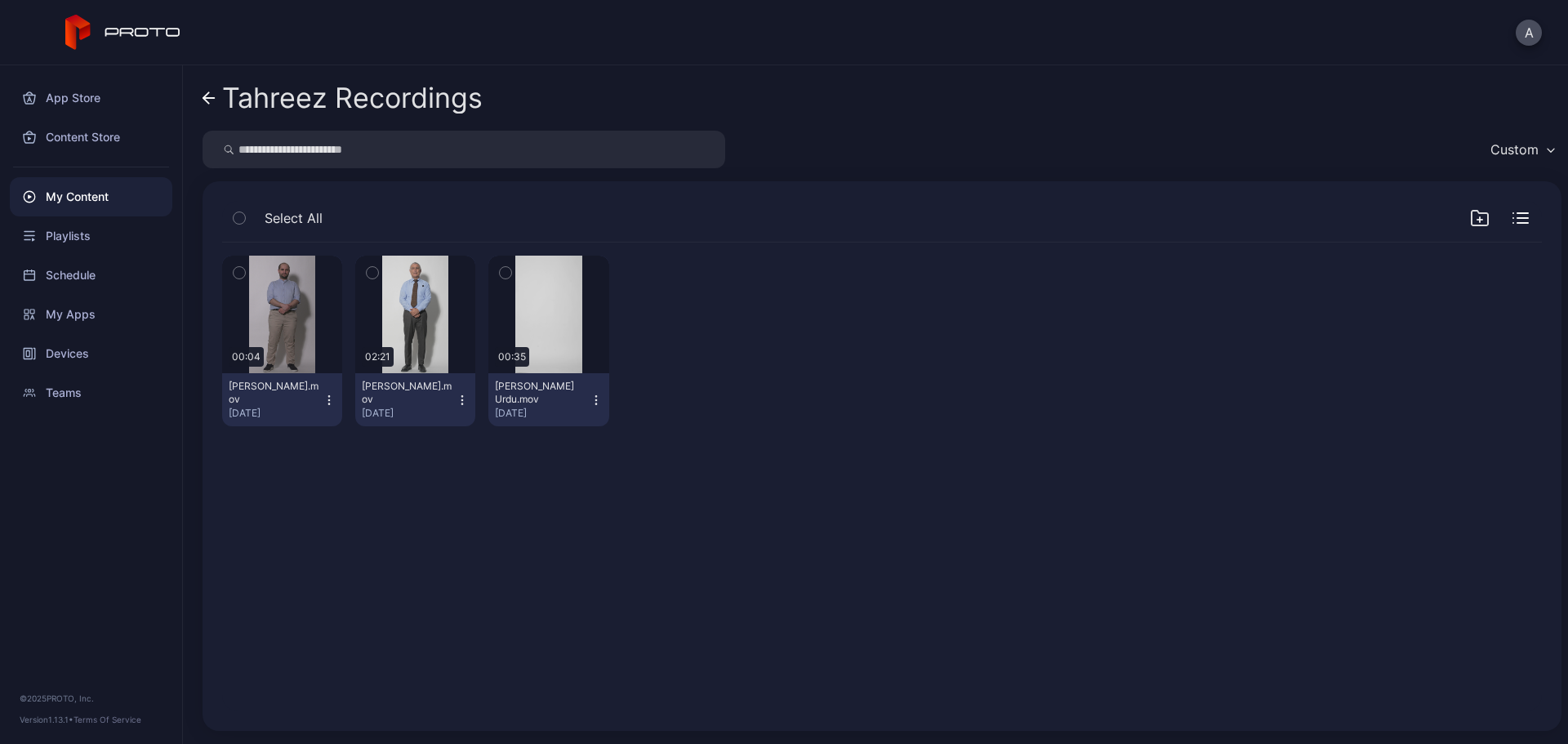
click at [325, 399] on icon "button" at bounding box center [329, 399] width 13 height 13
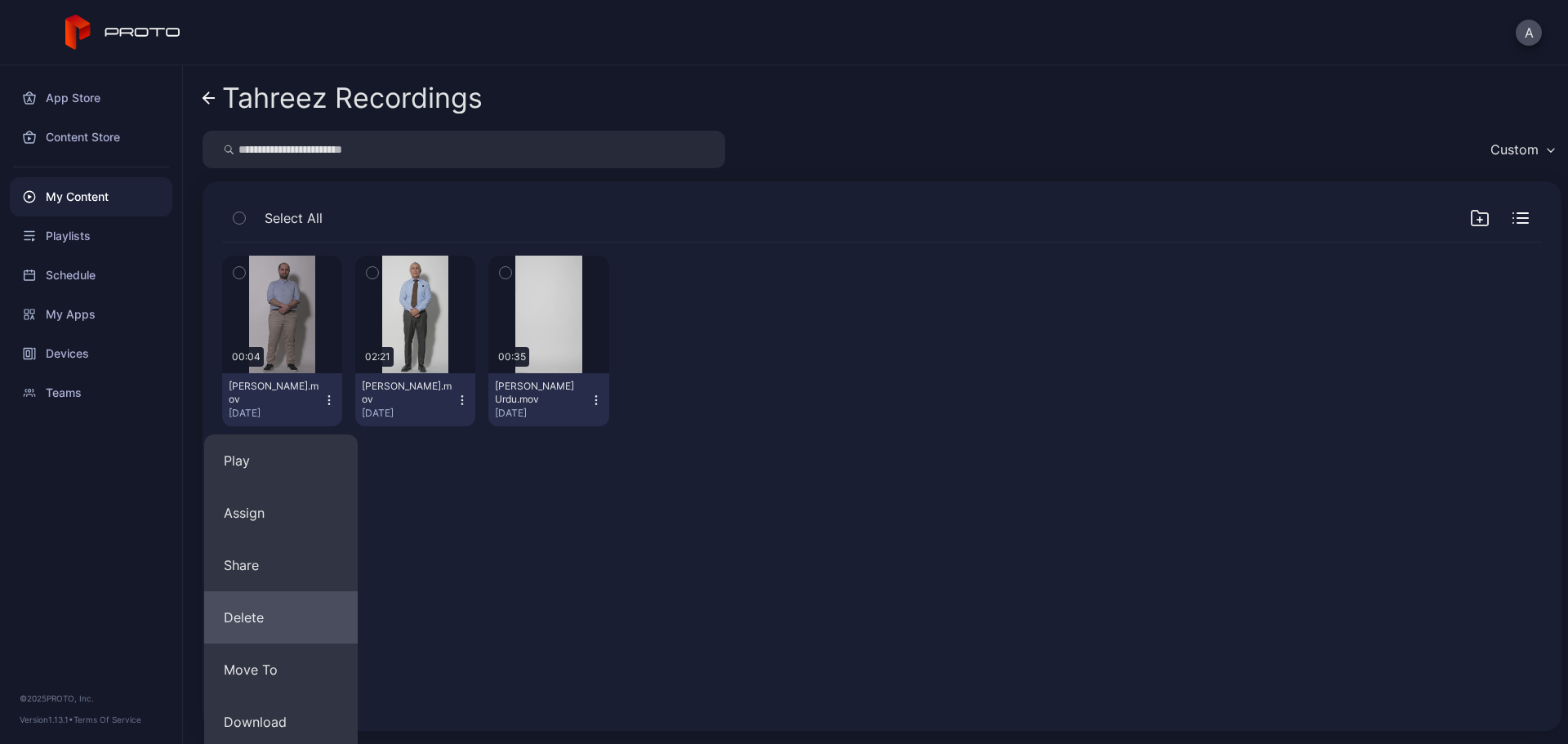
click at [283, 607] on button "Delete" at bounding box center [281, 617] width 154 height 52
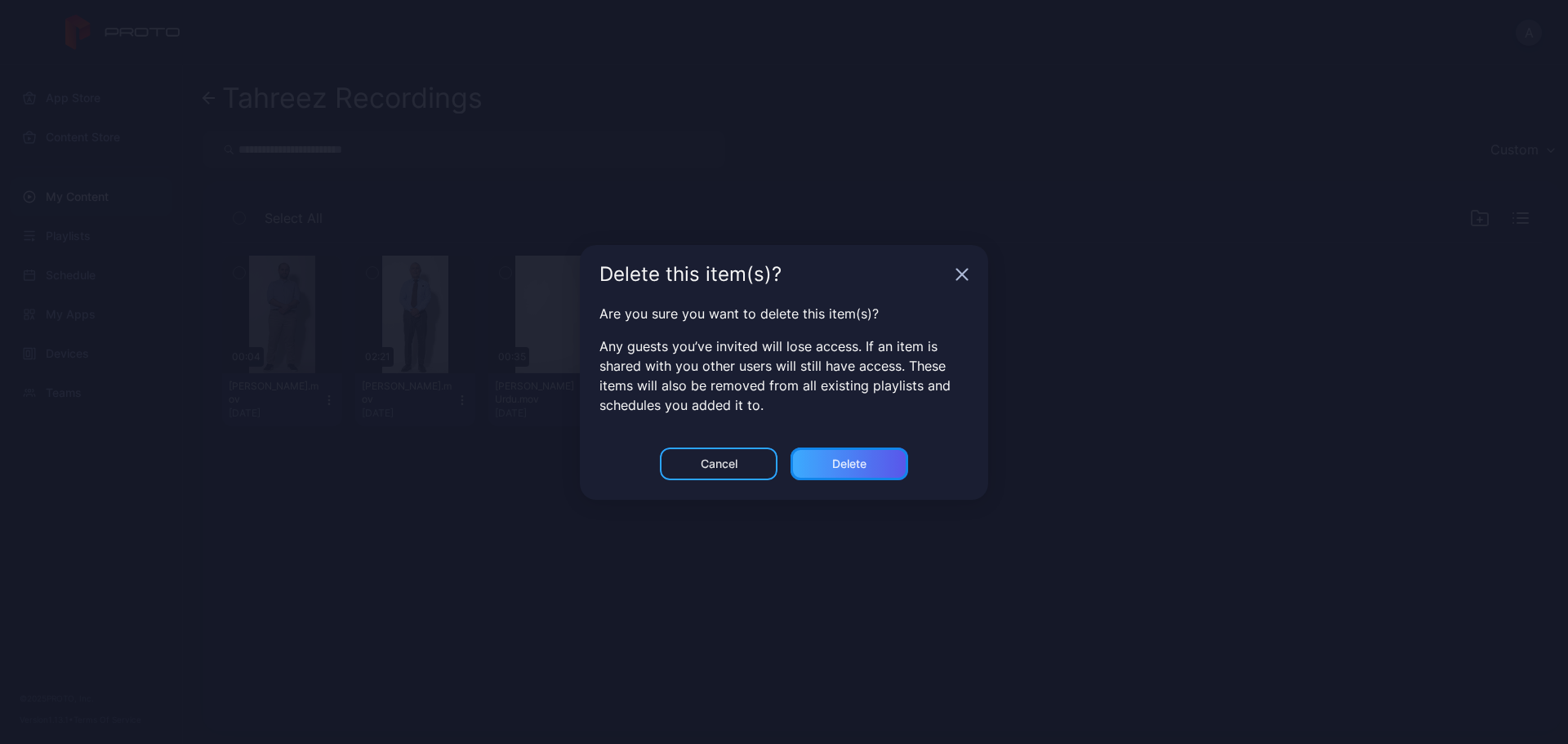
click at [847, 468] on div "Delete" at bounding box center [849, 463] width 34 height 13
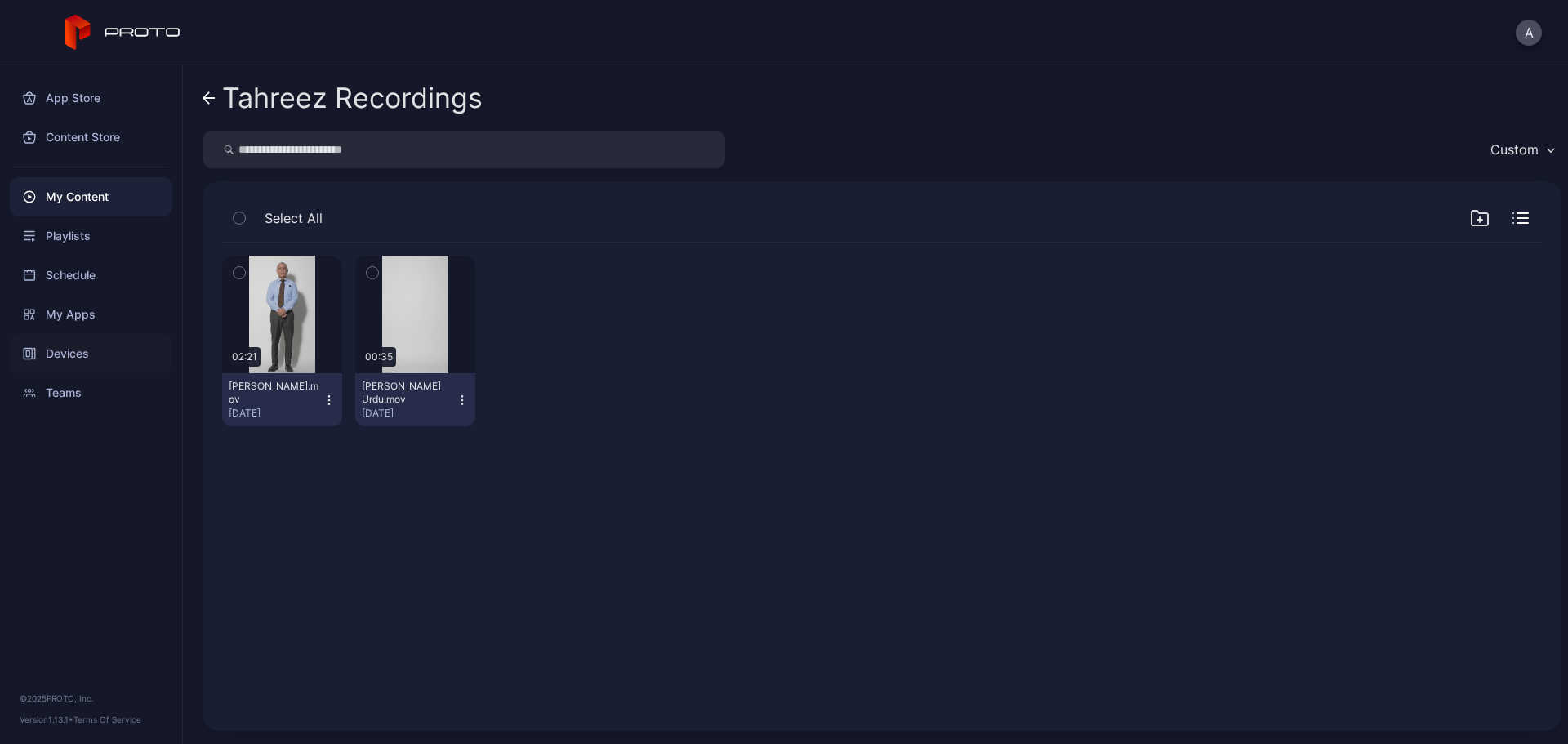
click at [94, 351] on div "Devices" at bounding box center [90, 354] width 162 height 40
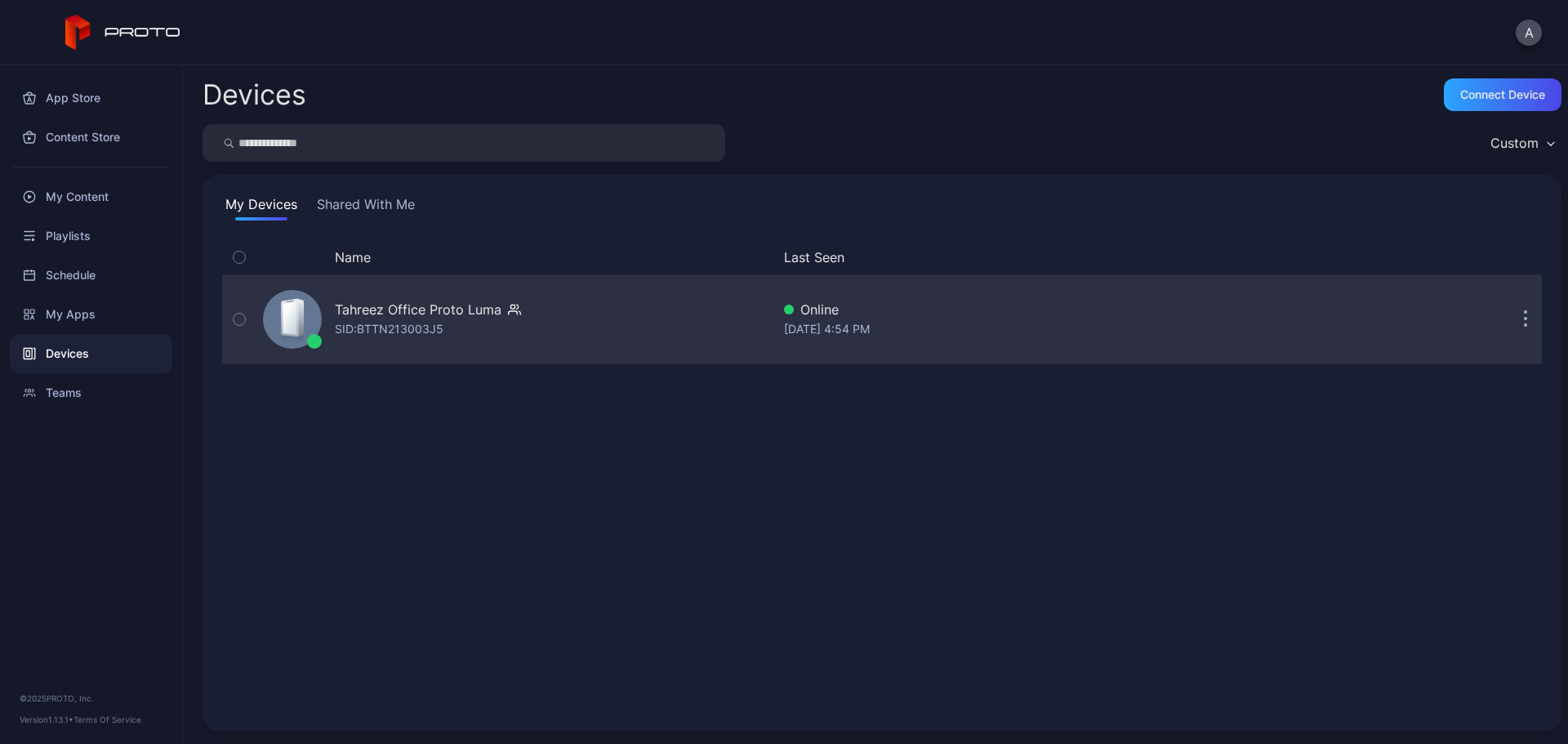
click at [416, 327] on div "SID: BTTN213003J5" at bounding box center [389, 329] width 108 height 20
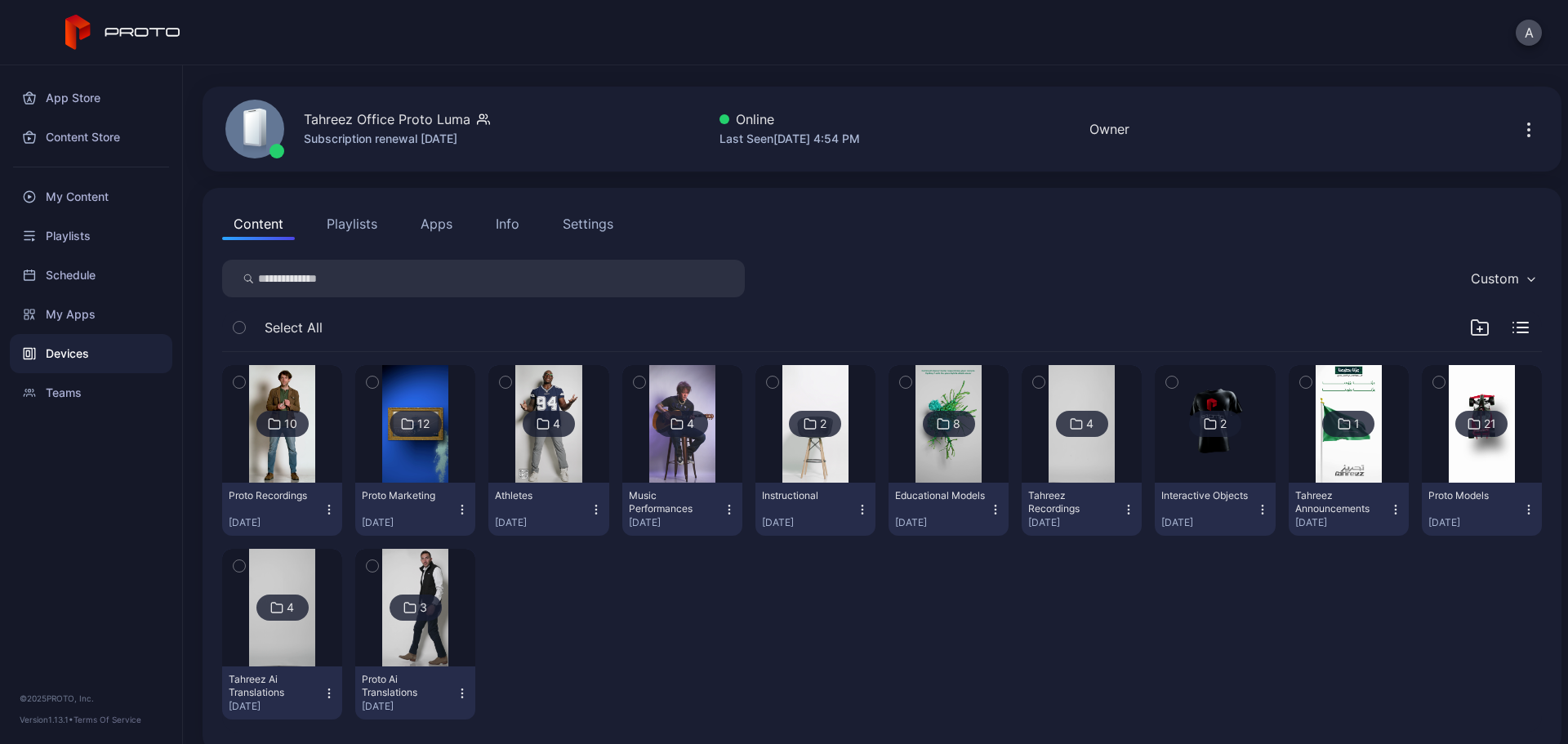
scroll to position [65, 0]
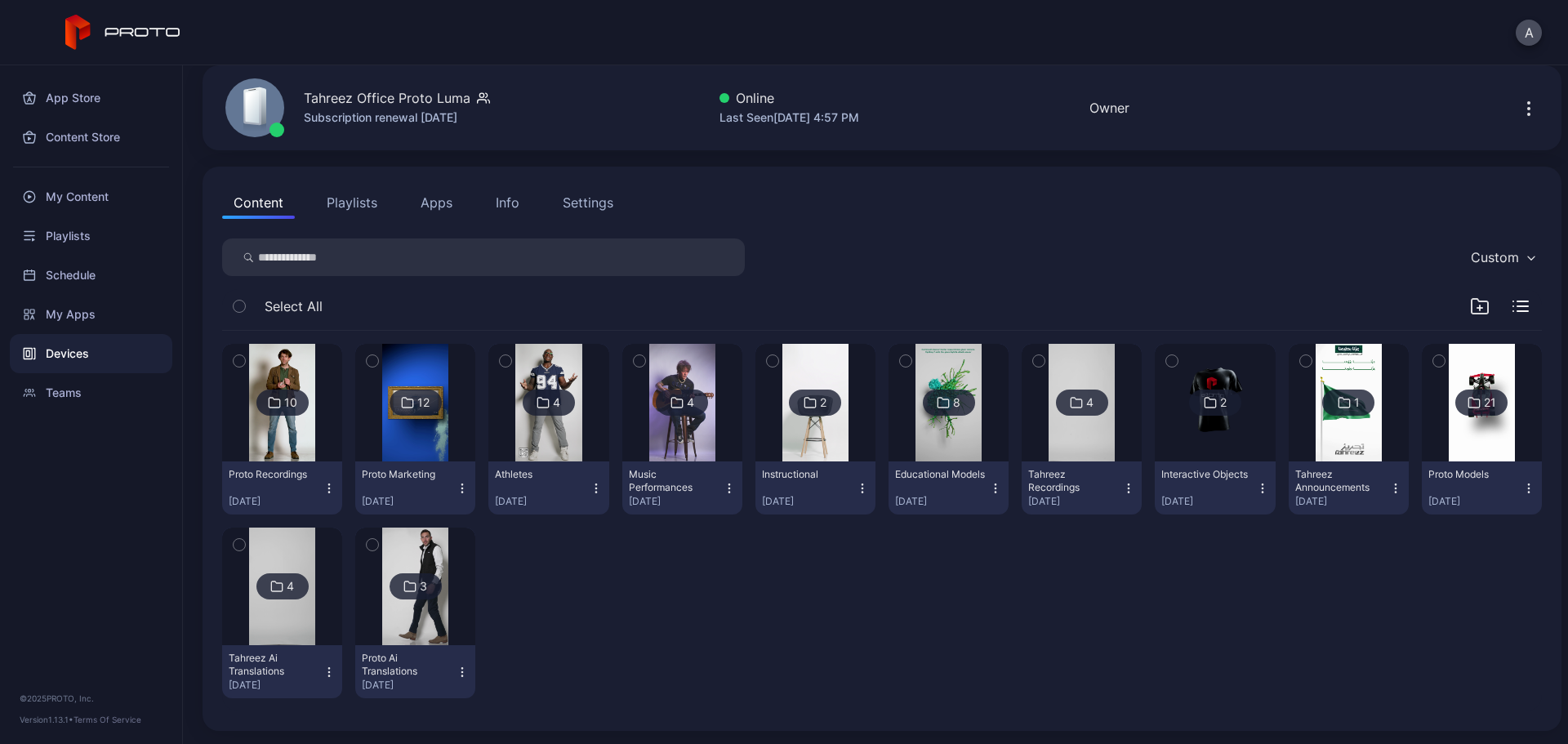
click at [277, 437] on img at bounding box center [282, 402] width 66 height 118
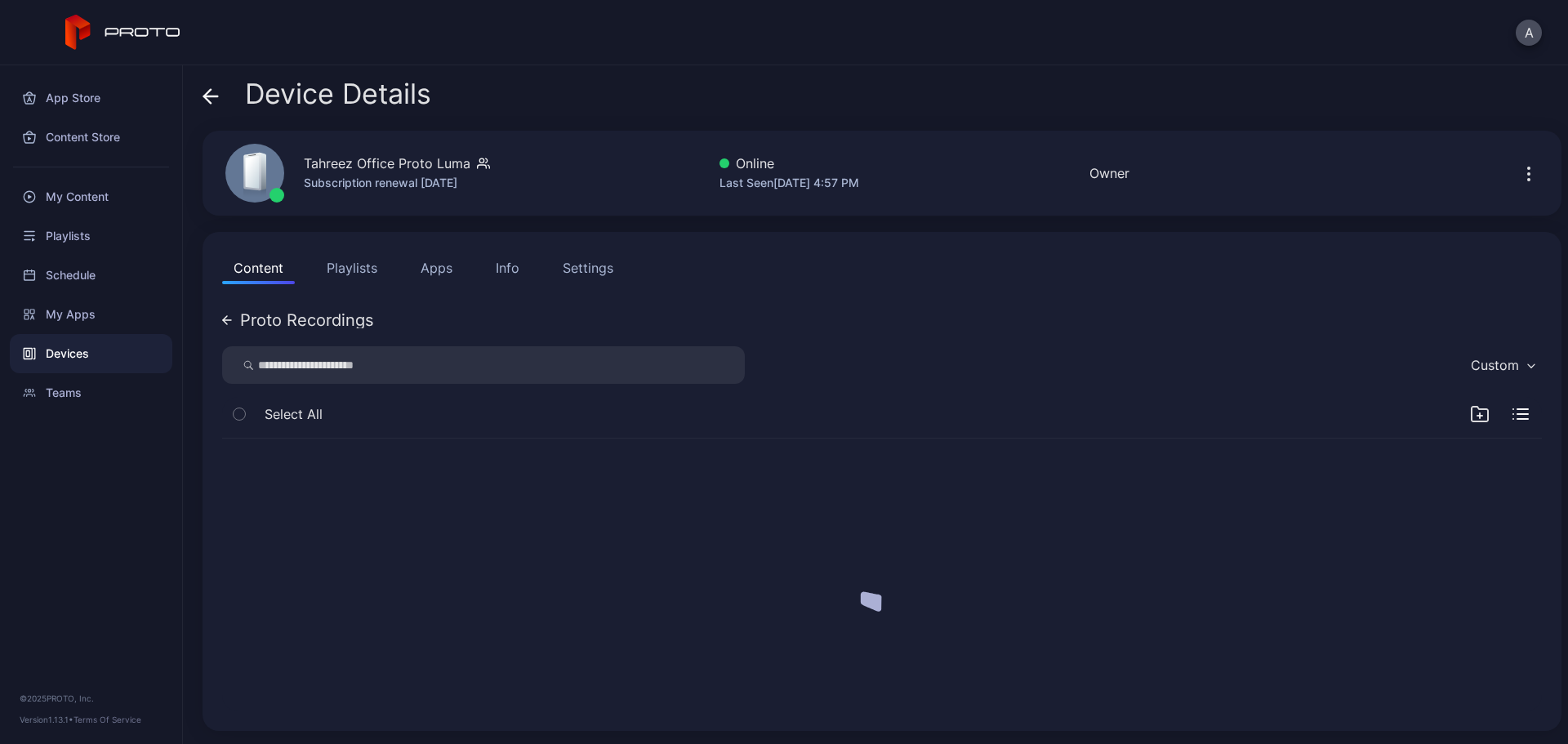
scroll to position [0, 0]
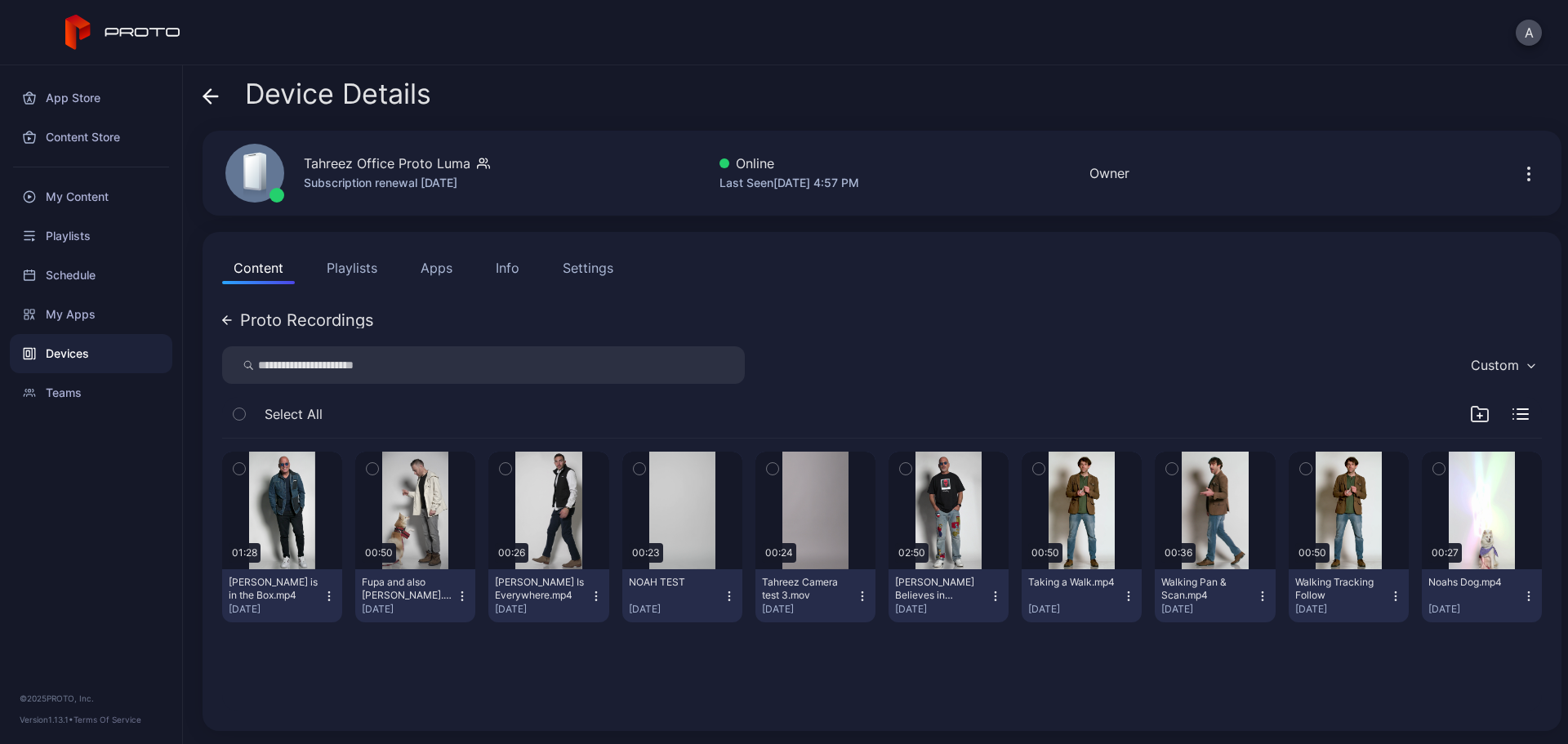
click at [203, 90] on div "Device Details Tahreez Office Proto Luma Subscription renewal [DATE] Online Las…" at bounding box center [875, 405] width 1385 height 679
click at [208, 97] on icon at bounding box center [210, 96] width 16 height 16
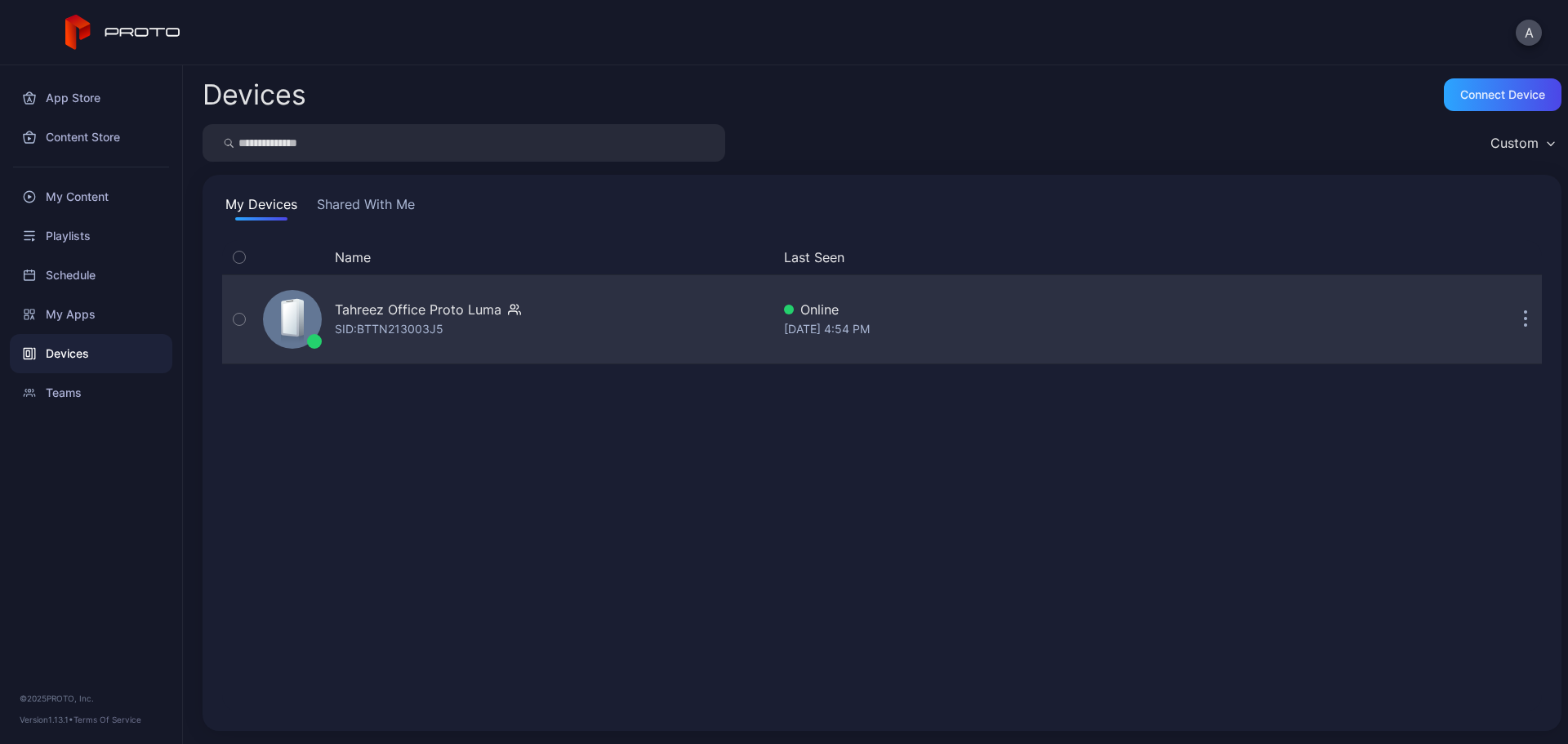
click at [409, 302] on div "Tahreez Office Proto Luma" at bounding box center [418, 309] width 167 height 20
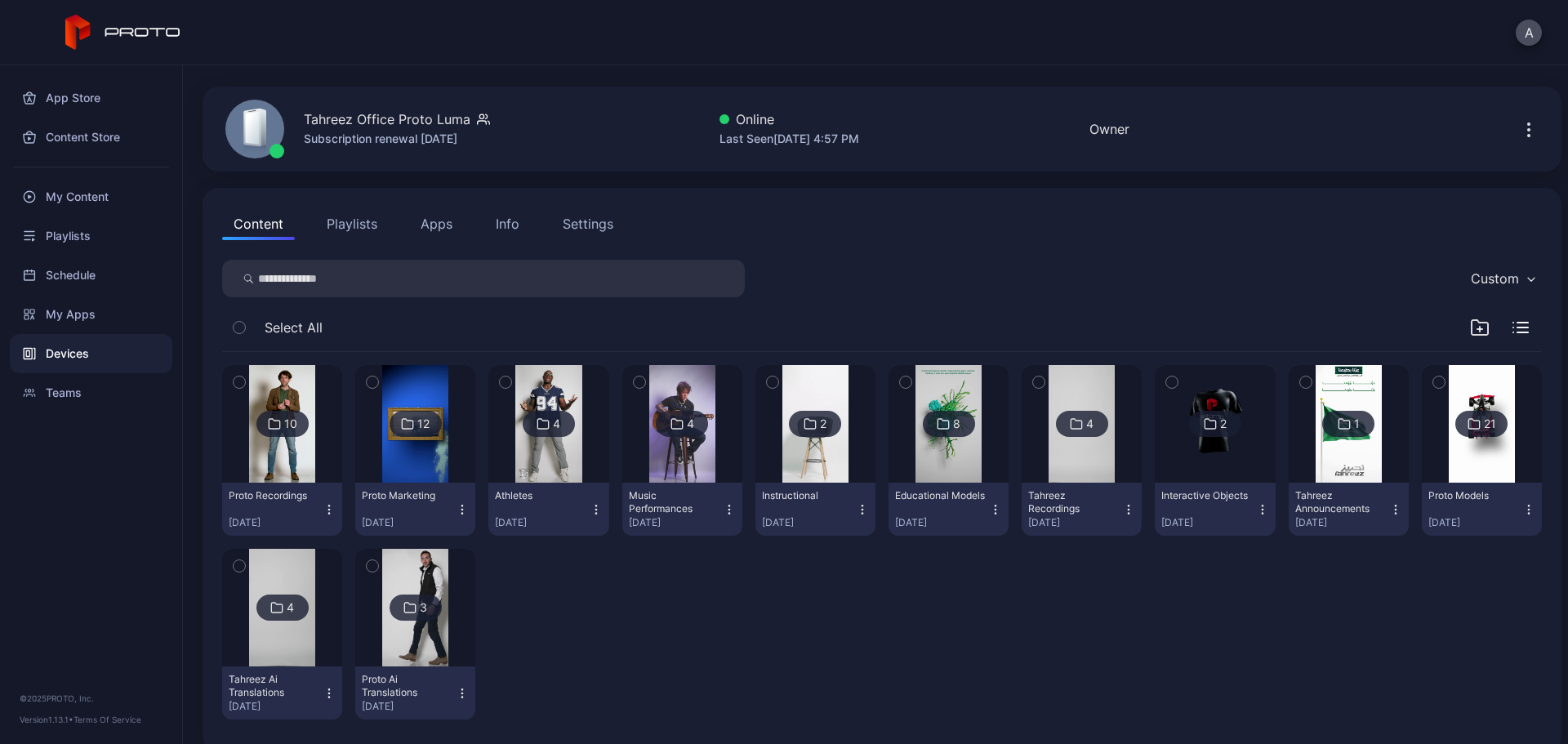
scroll to position [65, 0]
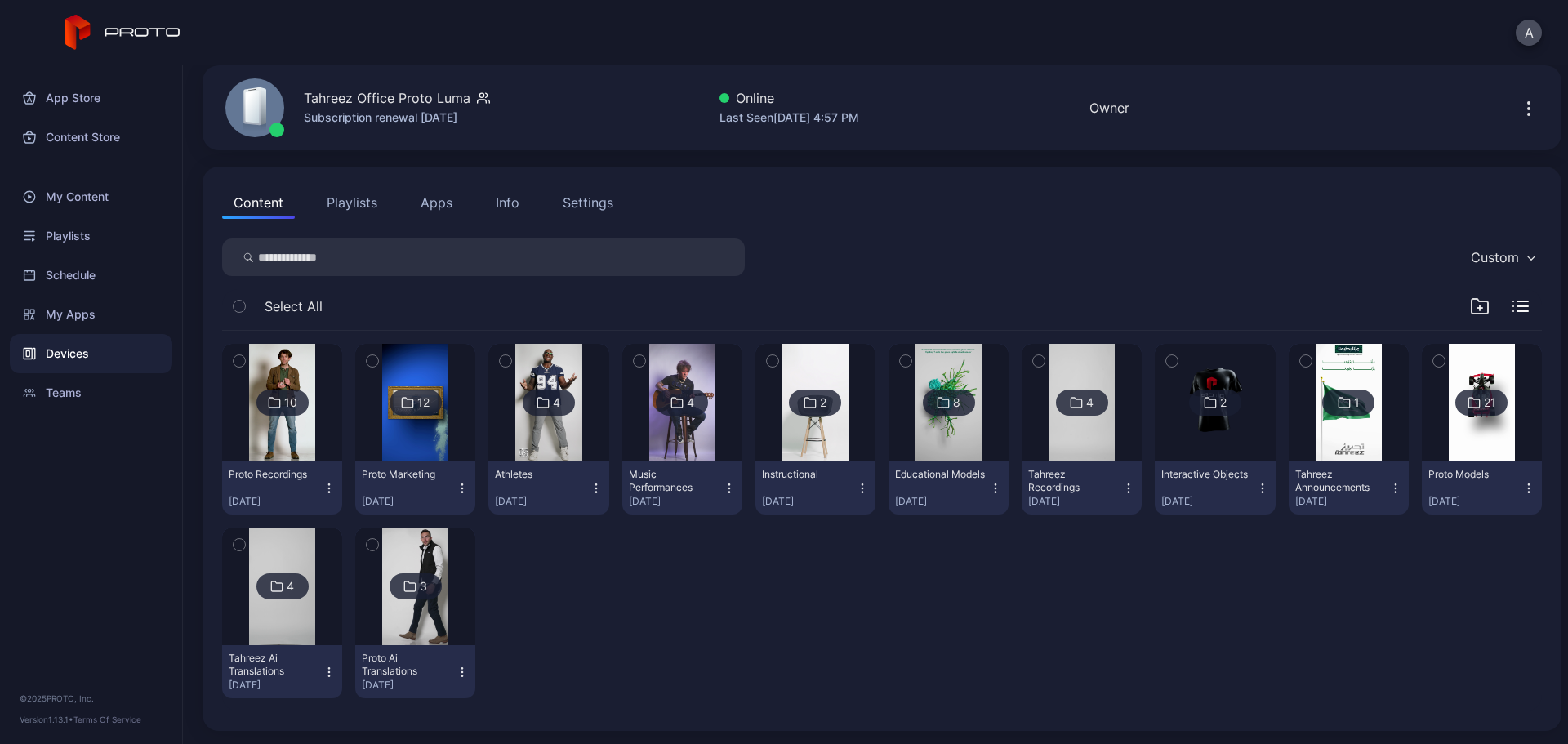
click at [1056, 445] on img at bounding box center [1081, 402] width 66 height 118
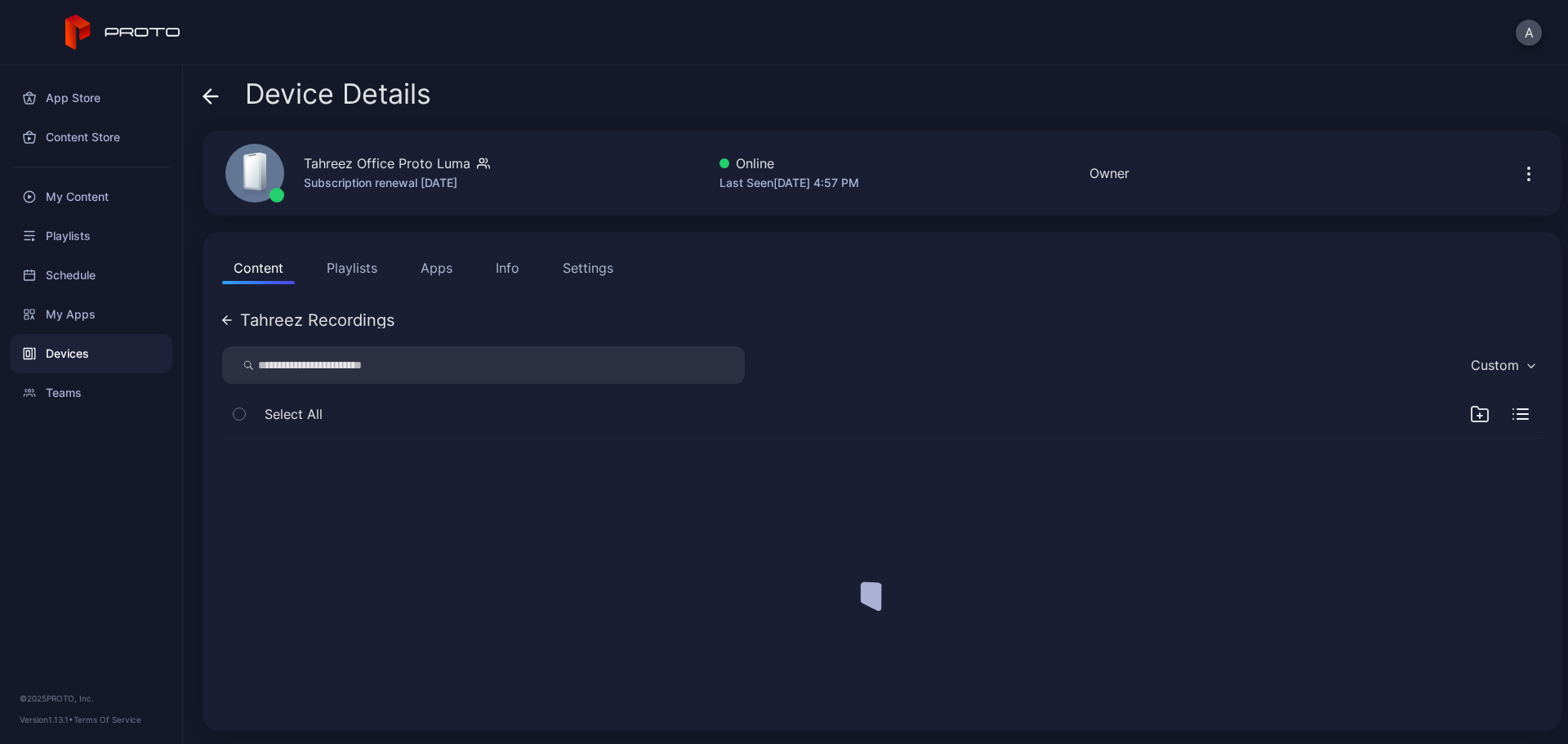
scroll to position [0, 0]
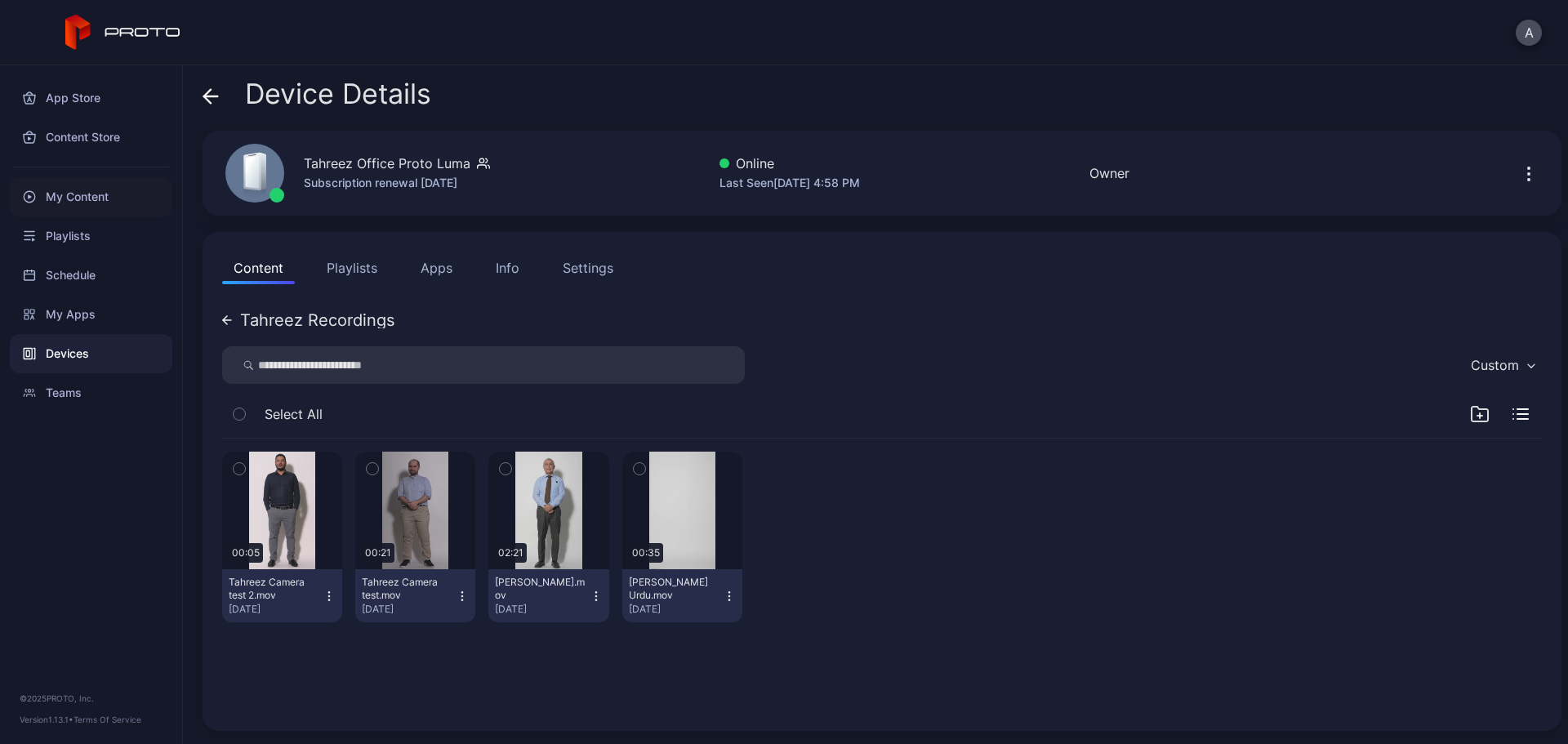
click at [87, 196] on div "My Content" at bounding box center [90, 197] width 162 height 40
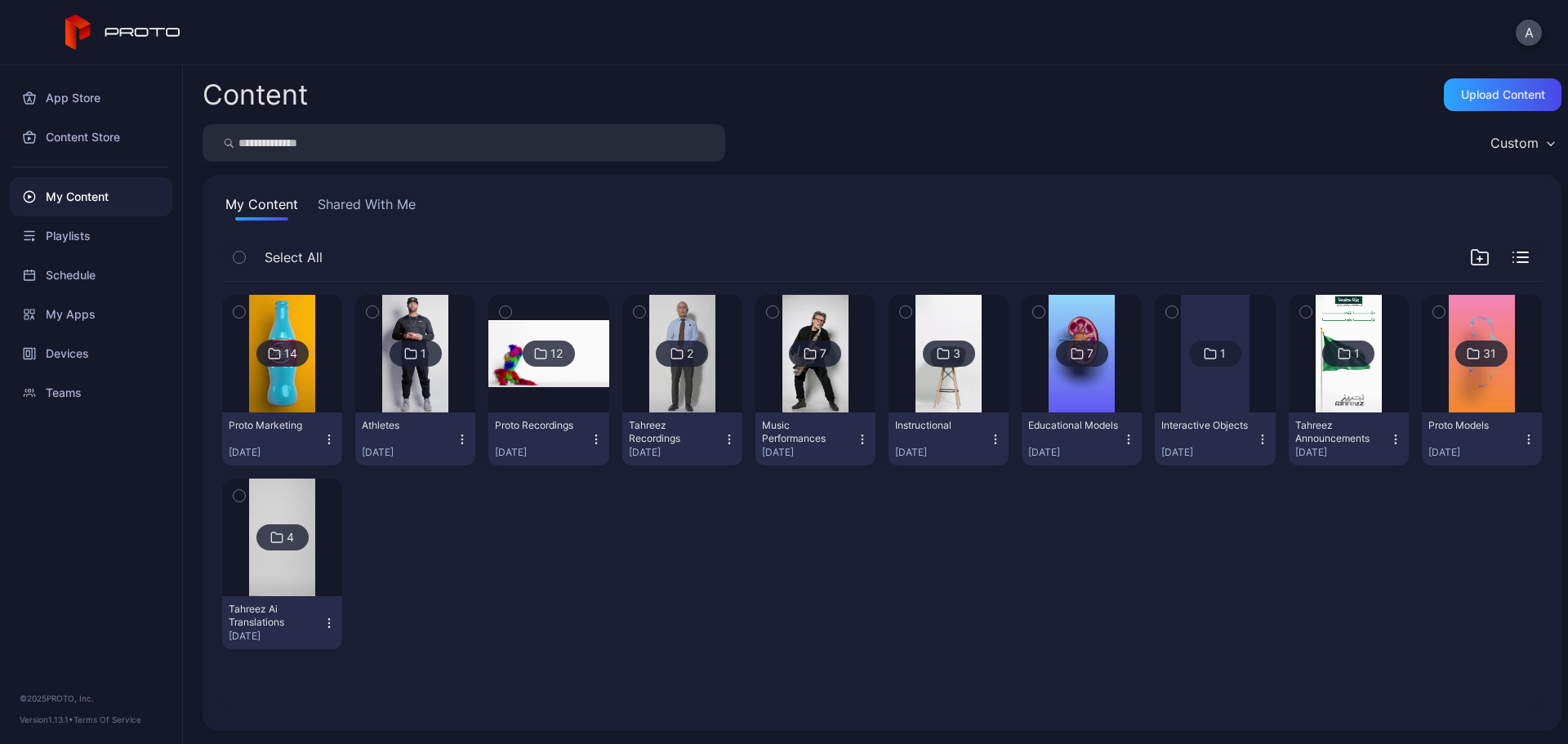
click at [126, 23] on icon at bounding box center [123, 33] width 116 height 36
click at [1465, 95] on div "Upload Content" at bounding box center [1503, 95] width 84 height 13
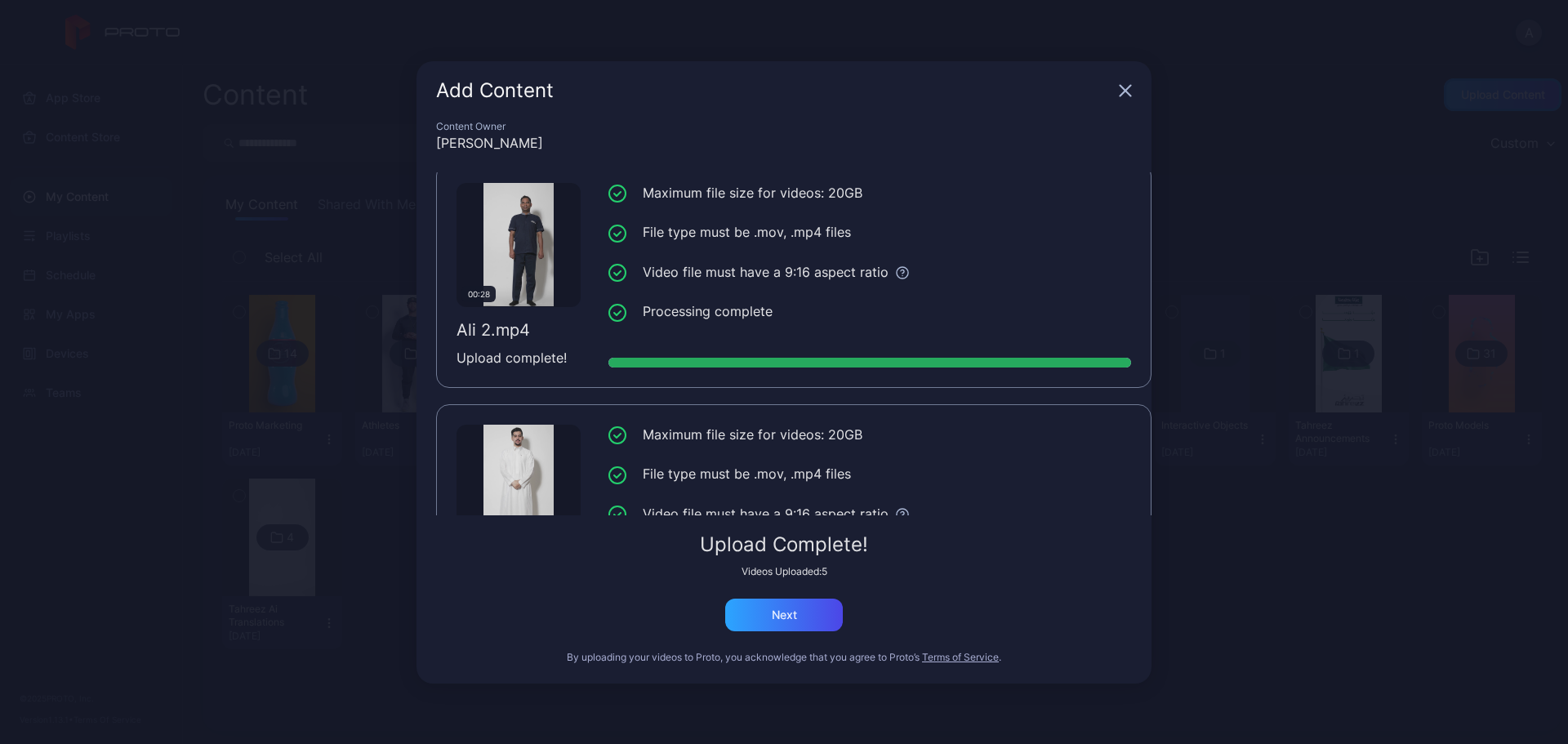
scroll to position [850, 0]
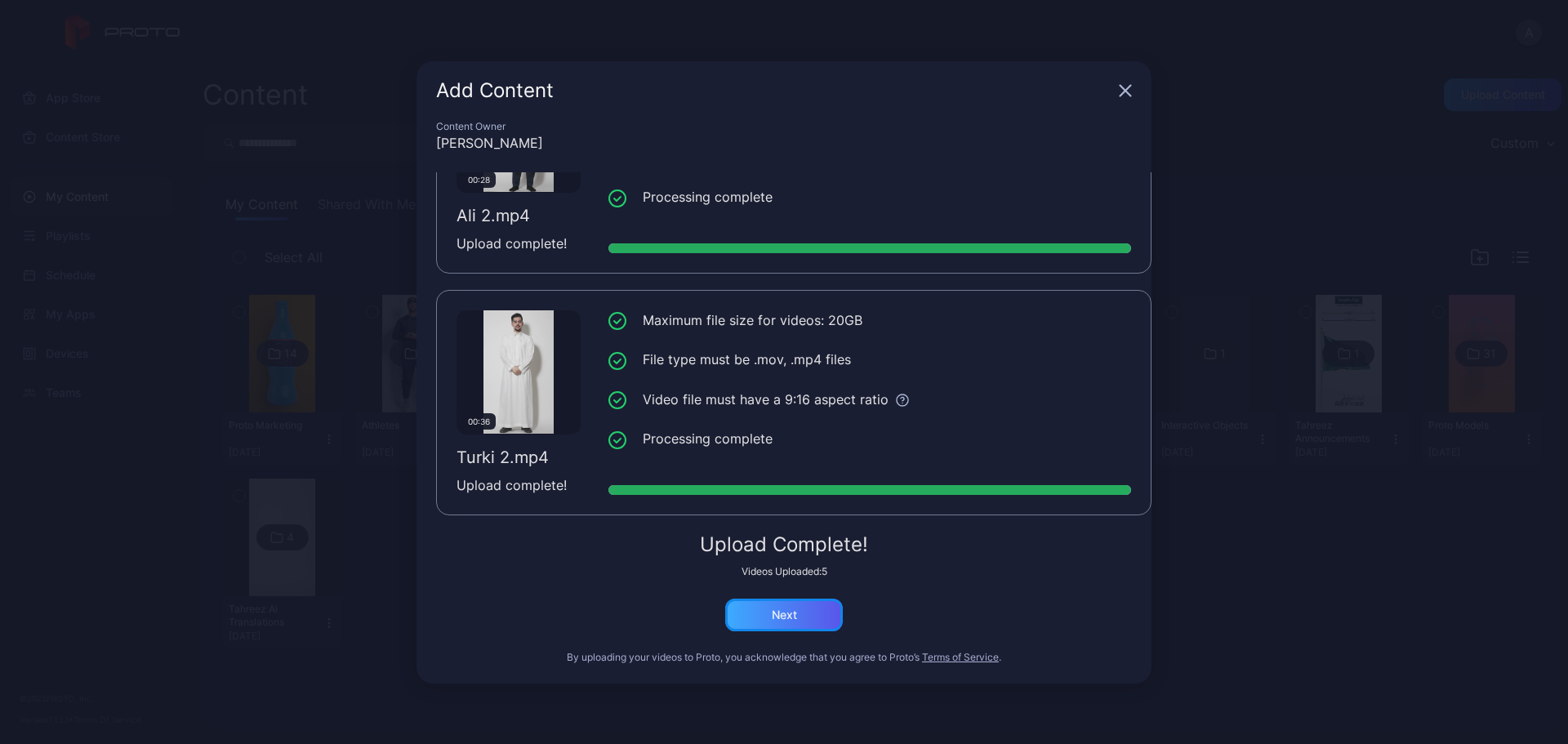
click at [797, 625] on div "Next" at bounding box center [783, 615] width 118 height 33
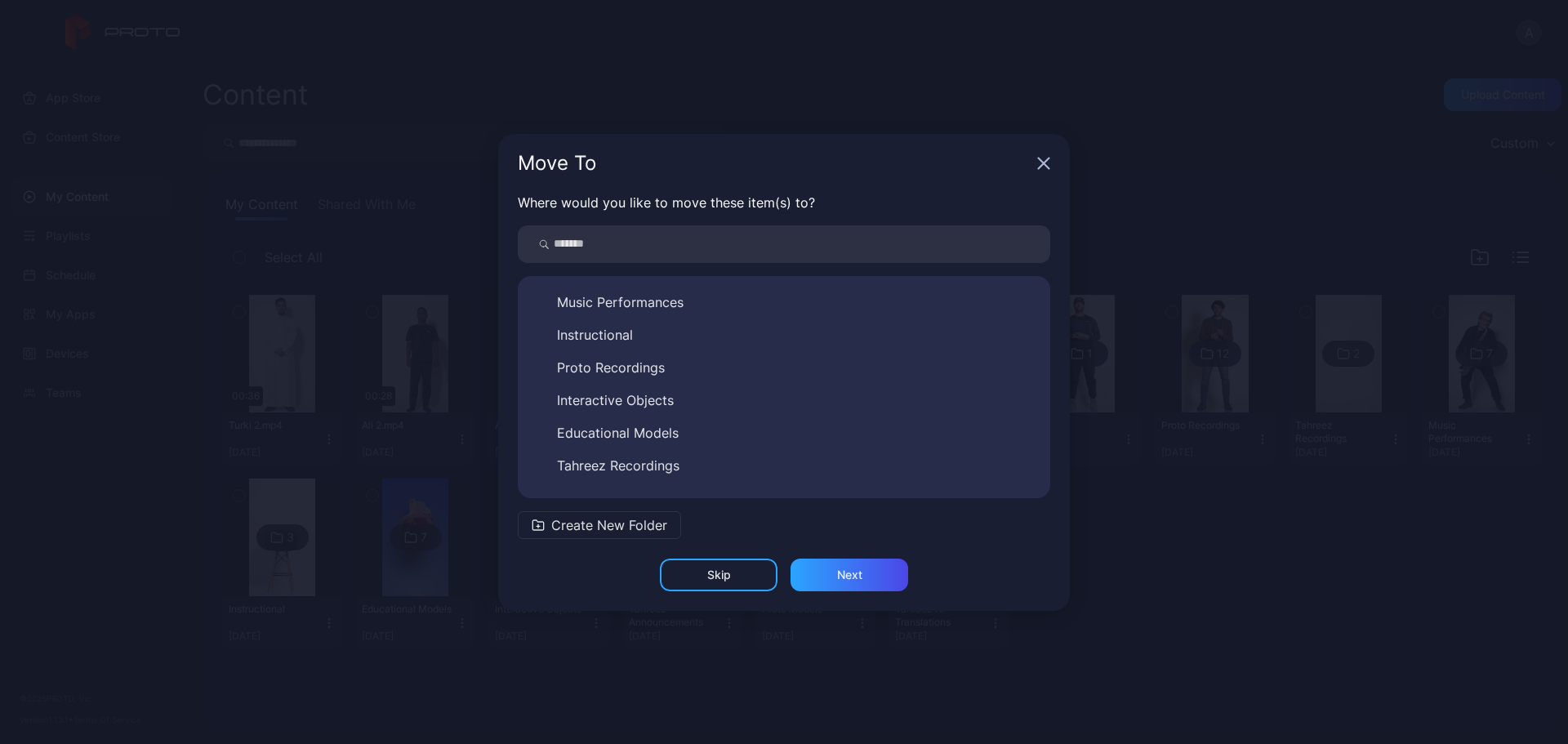
scroll to position [190, 0]
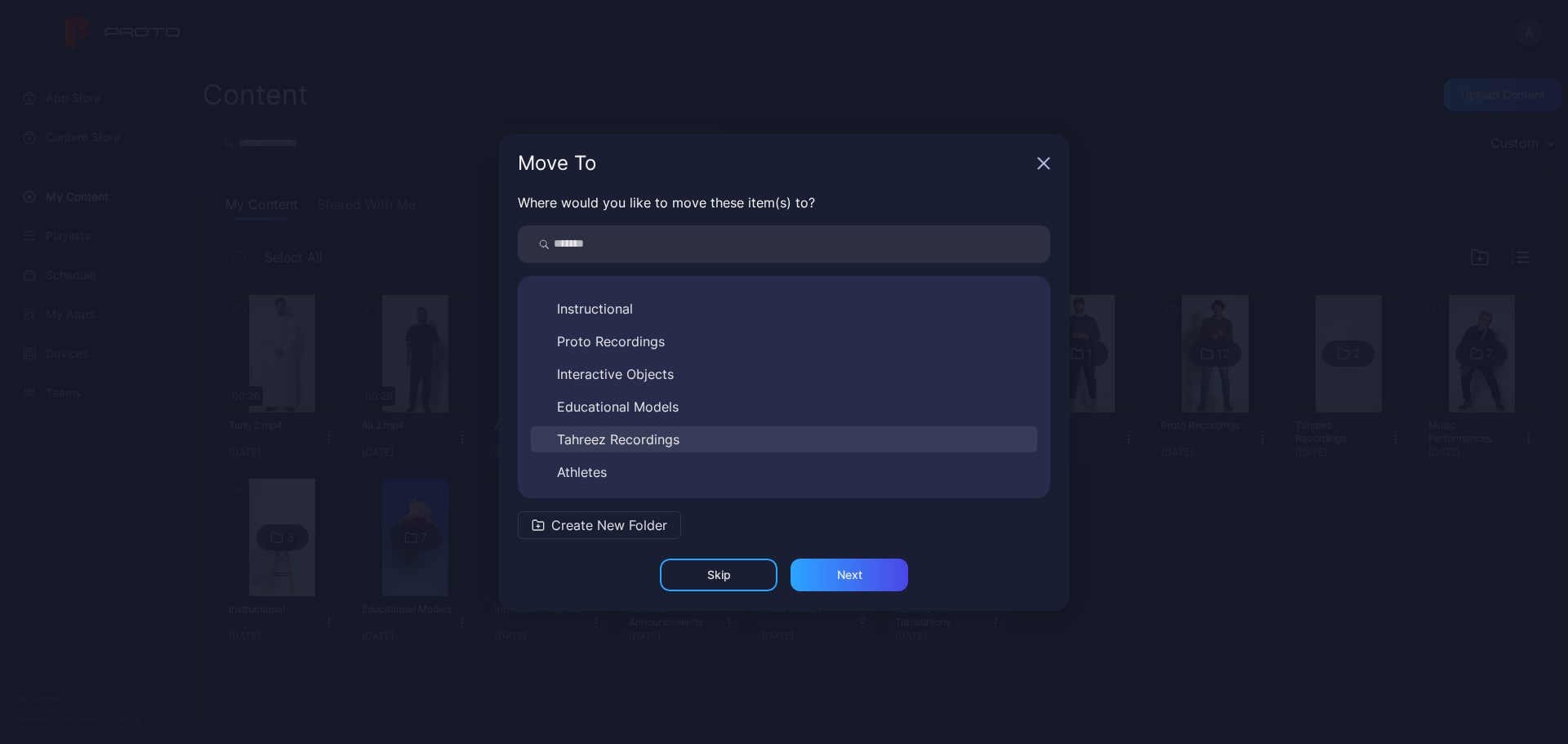
click at [657, 441] on span "Tahreez Recordings" at bounding box center [617, 439] width 123 height 20
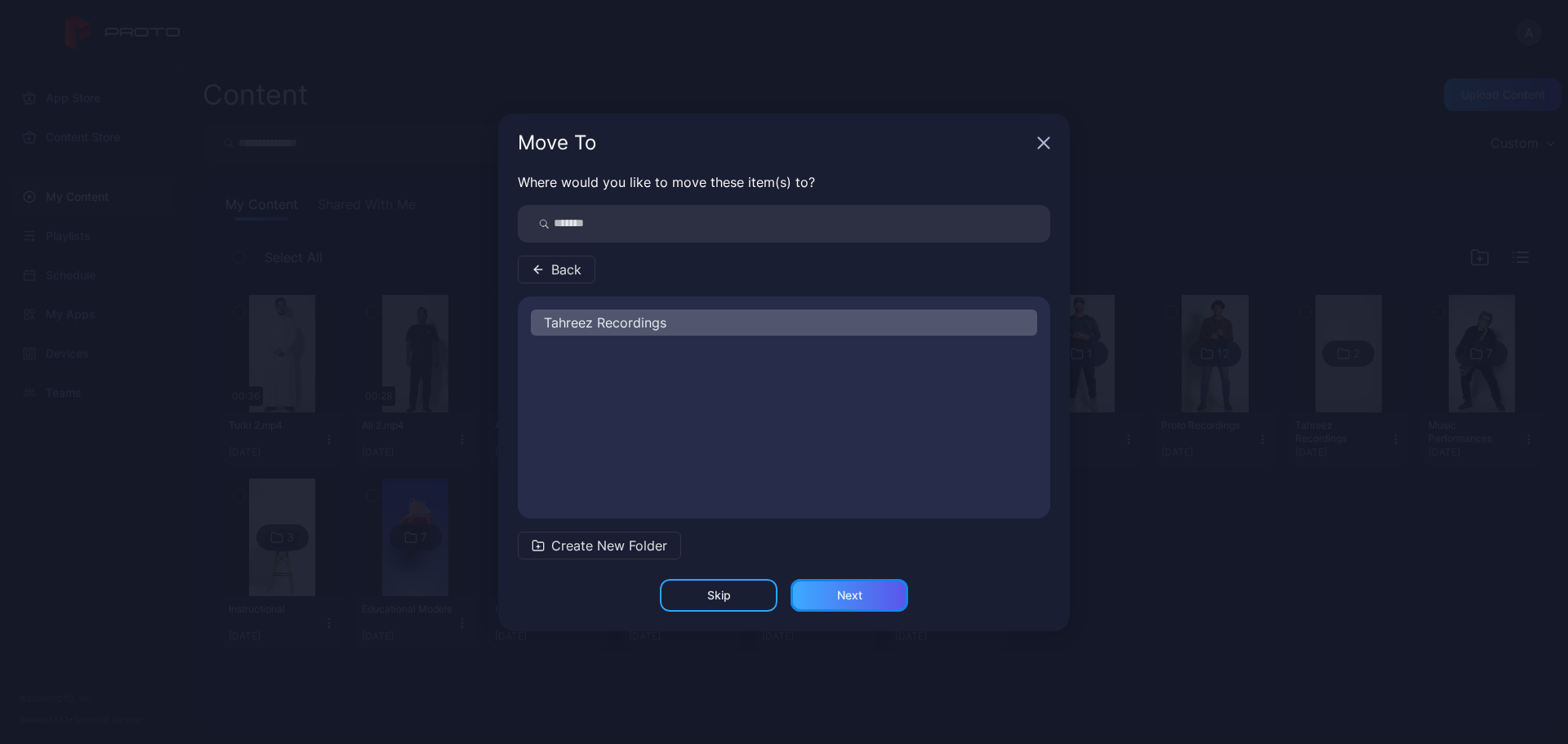
click at [837, 588] on div "Next" at bounding box center [848, 595] width 118 height 33
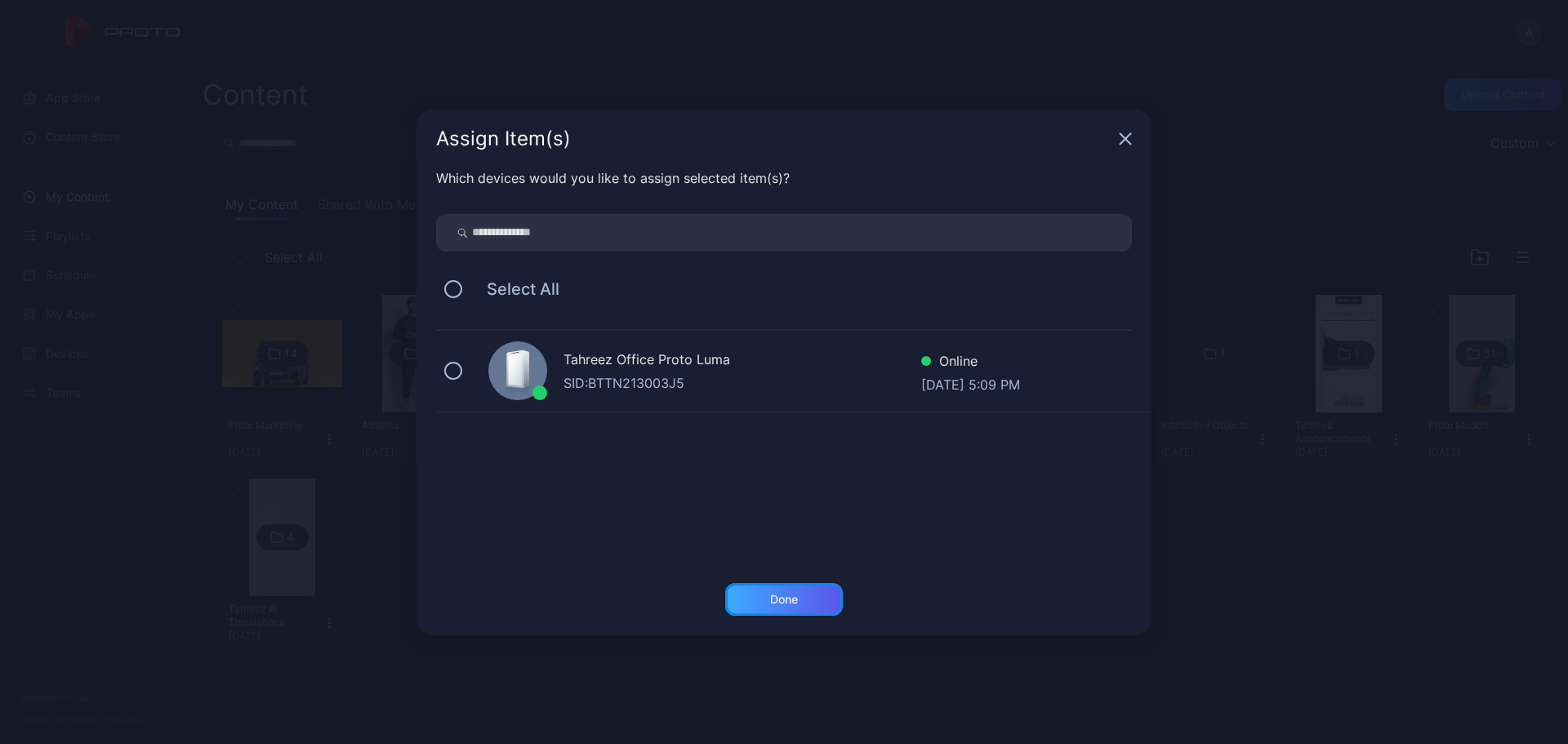
click at [810, 598] on div "Done" at bounding box center [783, 600] width 118 height 33
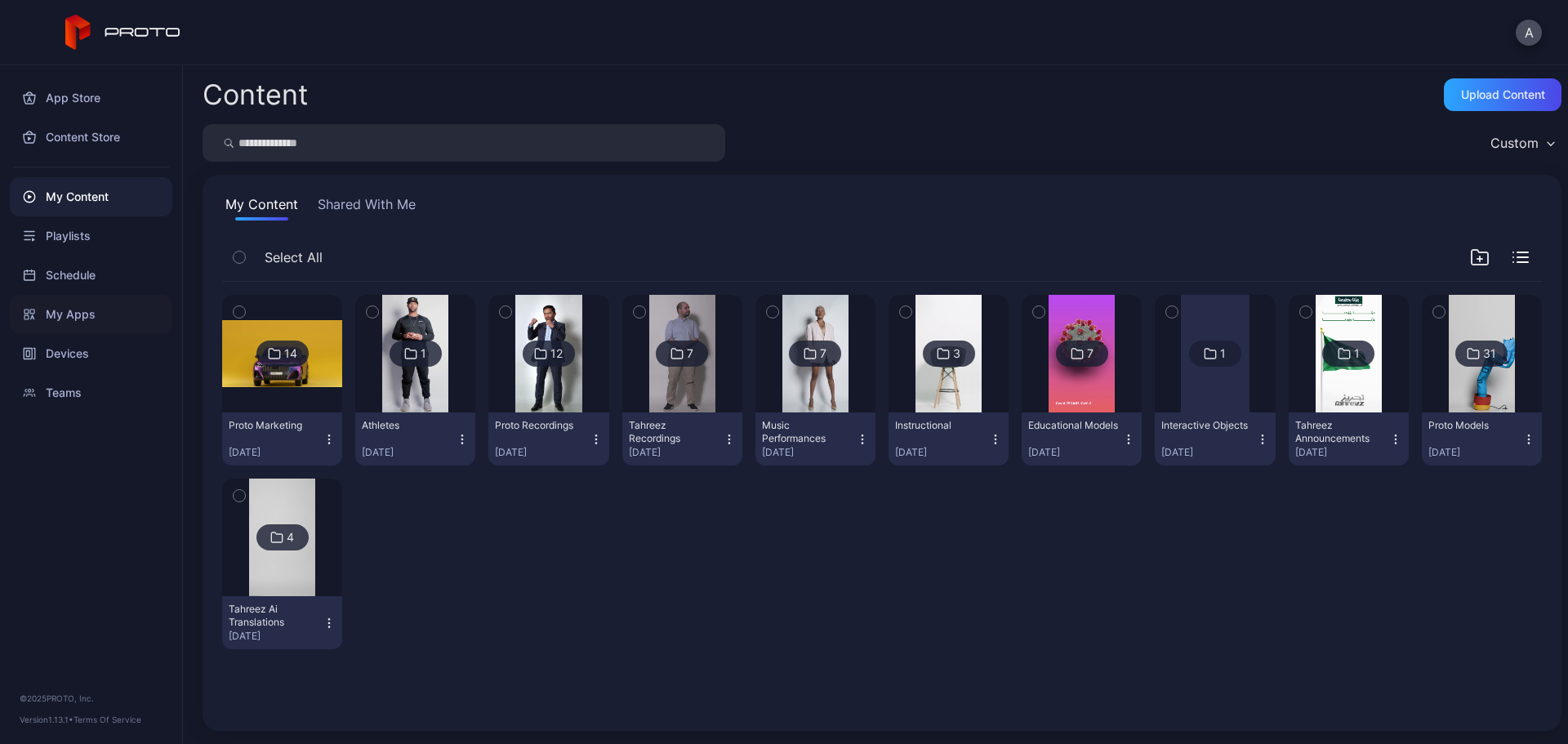
click at [116, 305] on div "My Apps" at bounding box center [90, 314] width 162 height 40
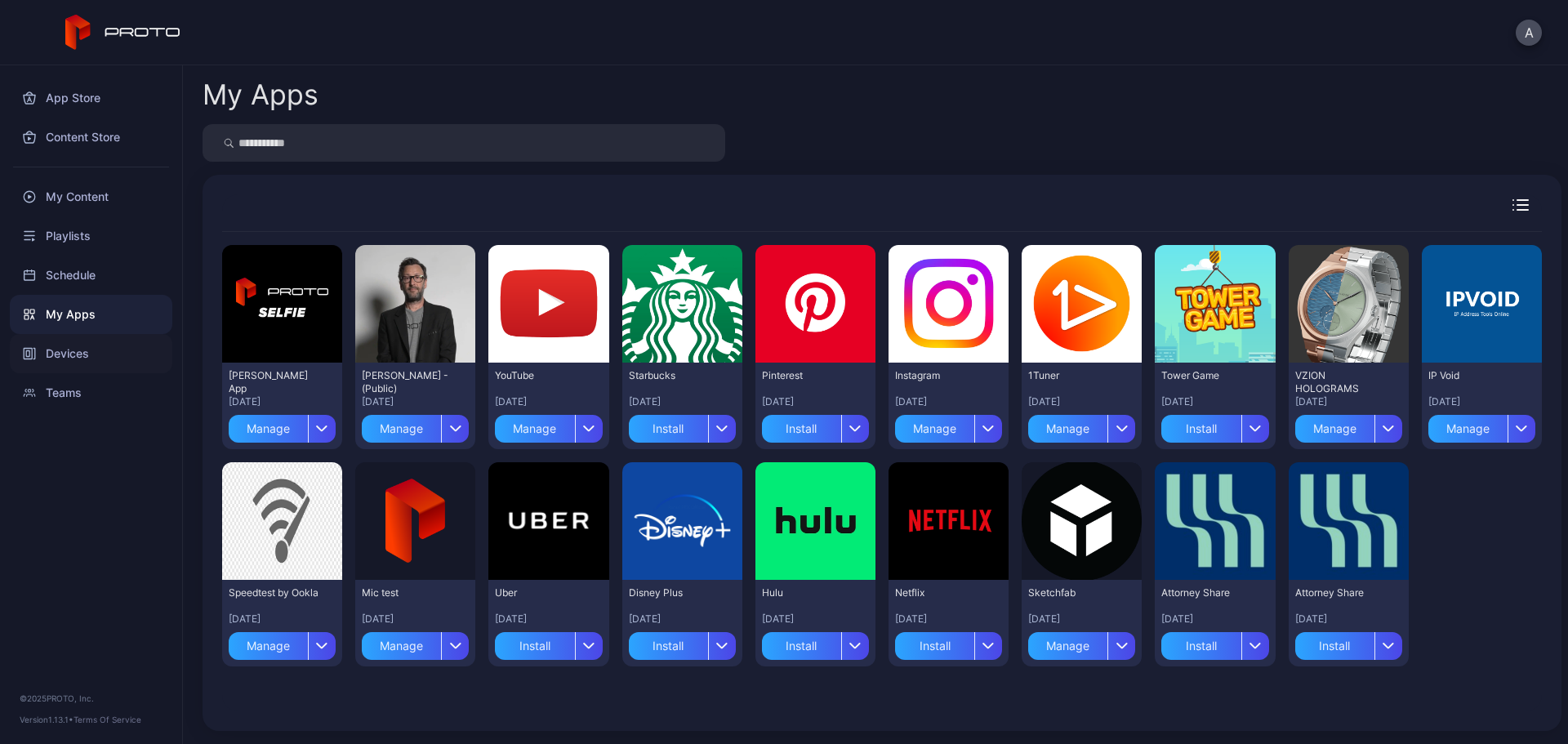
click at [106, 363] on div "Devices" at bounding box center [90, 354] width 162 height 40
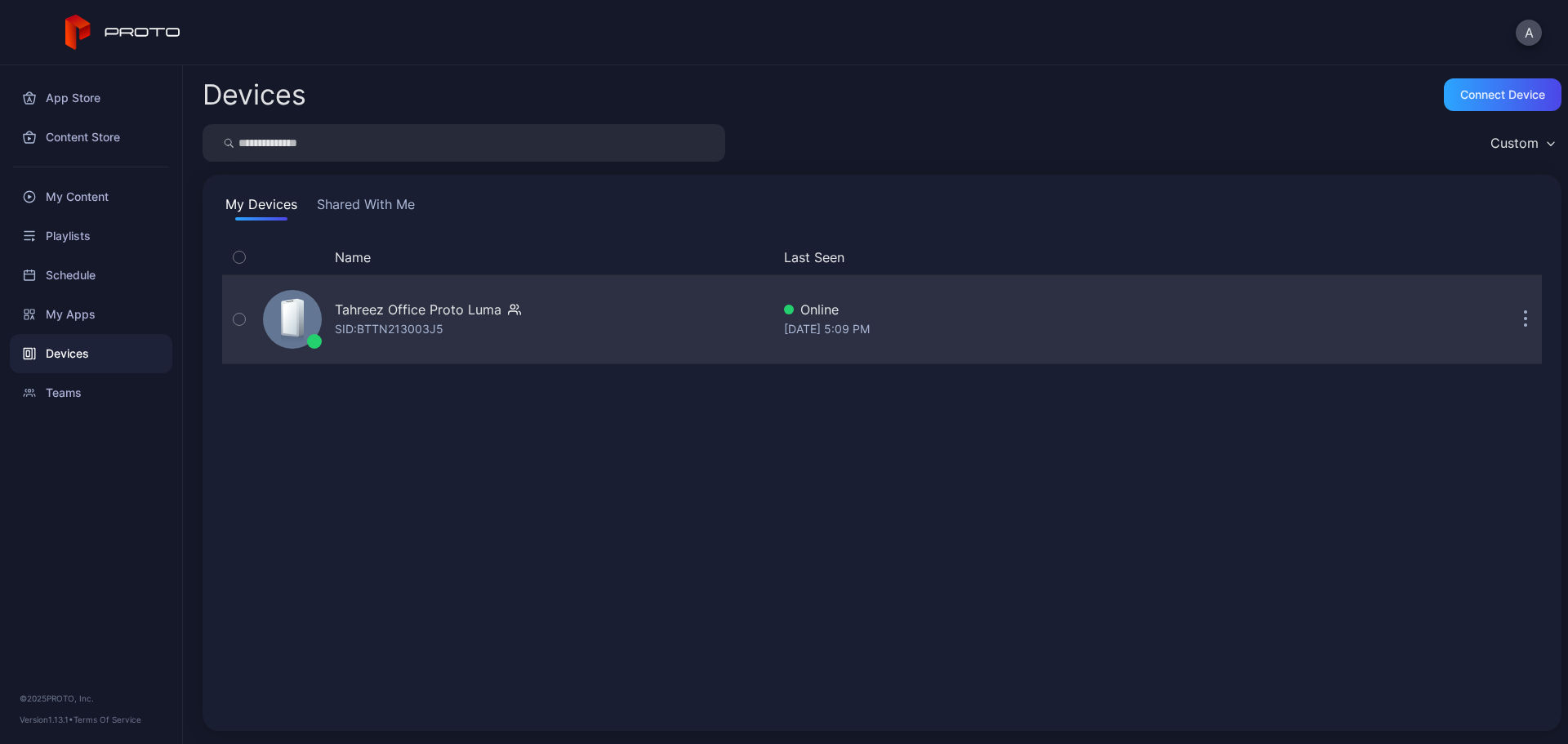
click at [451, 316] on div "Tahreez Office Proto Luma" at bounding box center [418, 309] width 167 height 20
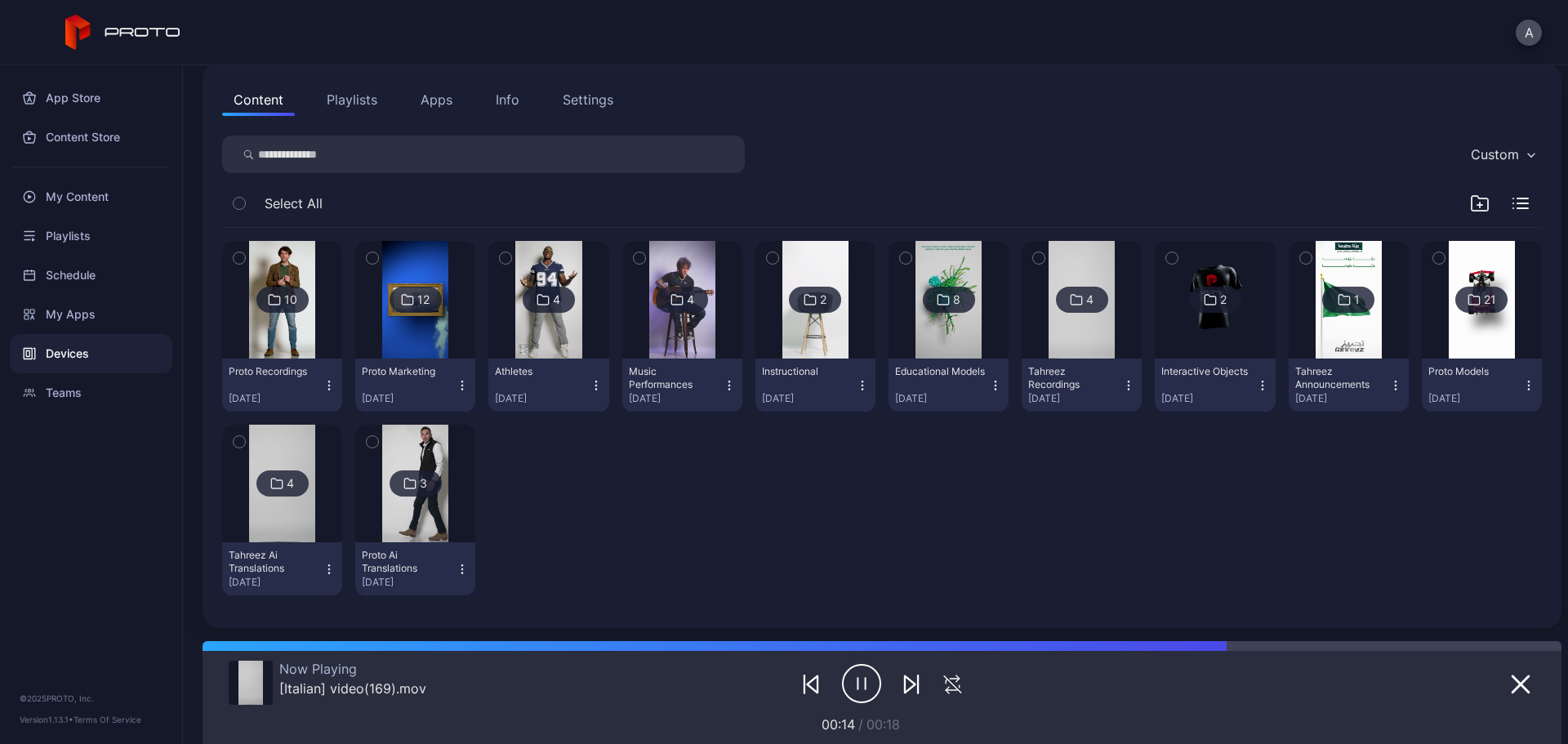
scroll to position [65, 0]
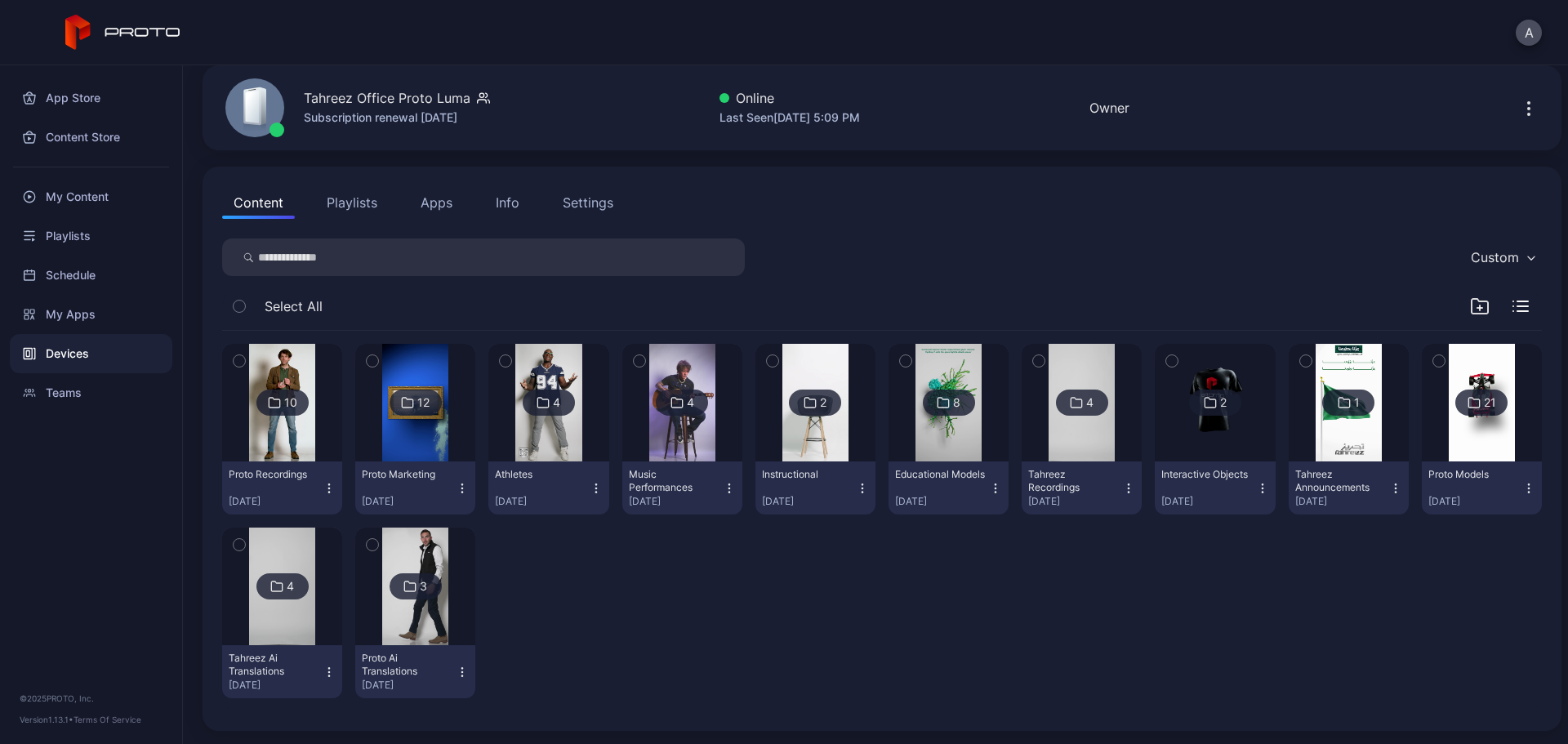
click at [1048, 436] on img at bounding box center [1081, 402] width 66 height 118
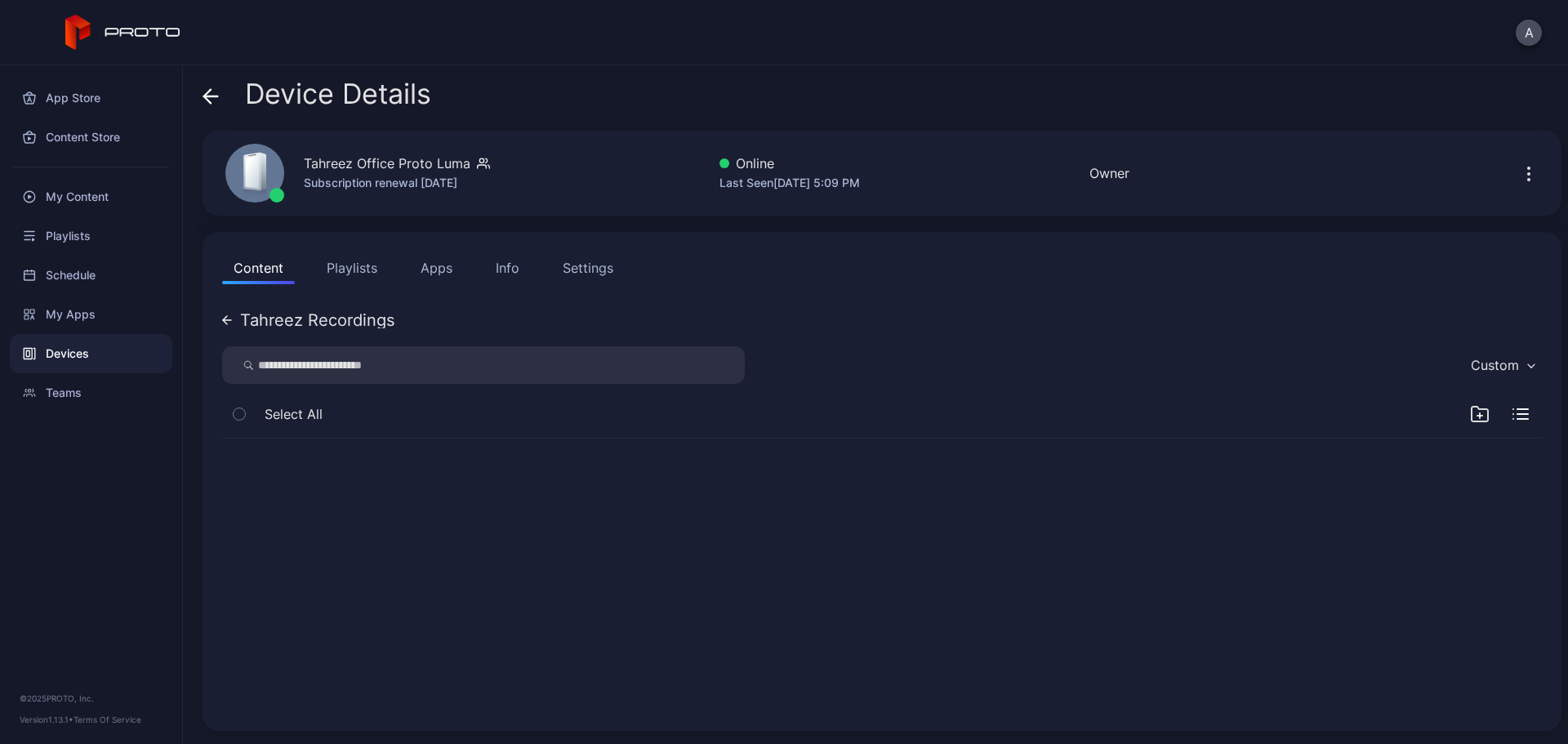
scroll to position [0, 0]
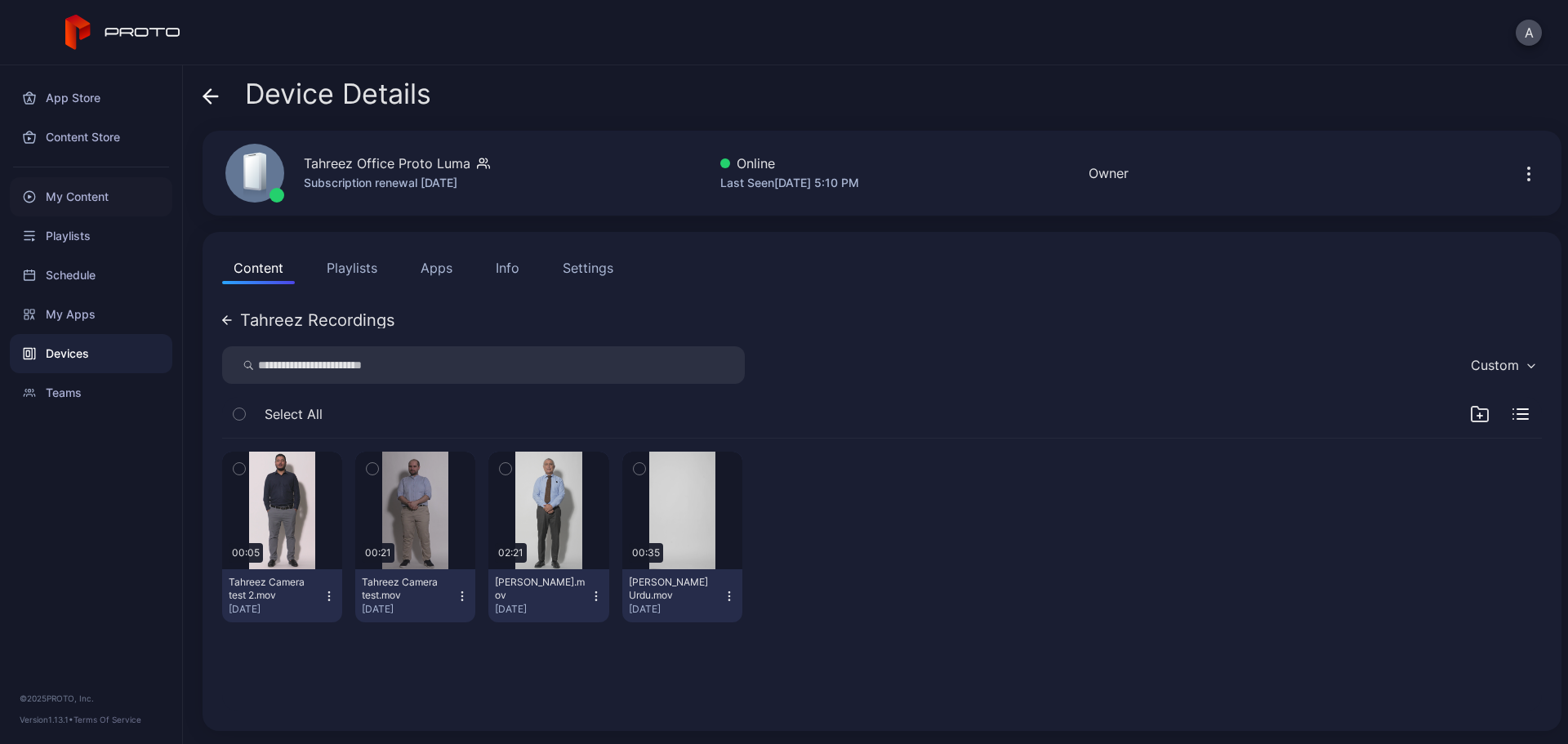
click at [112, 196] on div "My Content" at bounding box center [90, 197] width 162 height 40
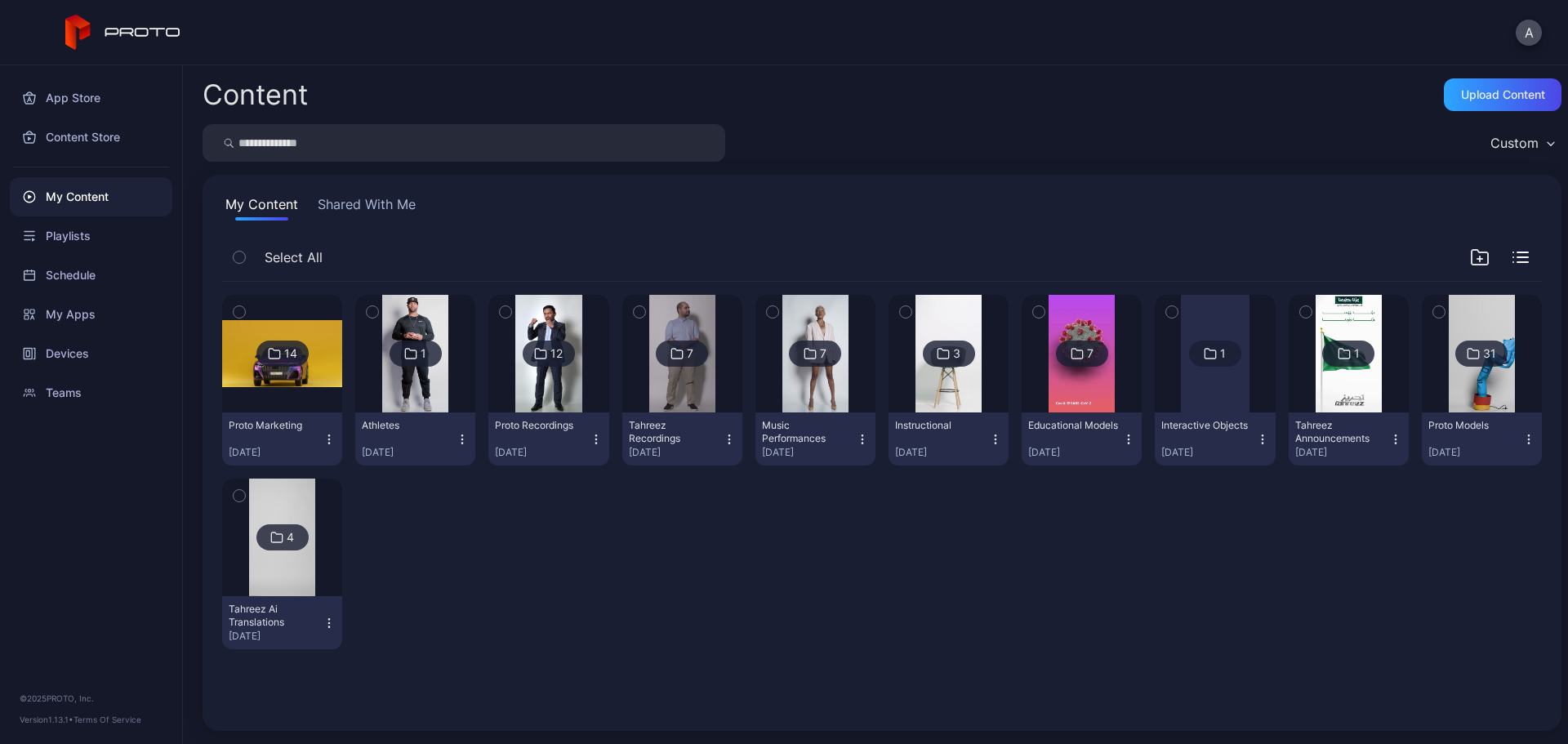
click at [695, 384] on img at bounding box center [682, 353] width 66 height 118
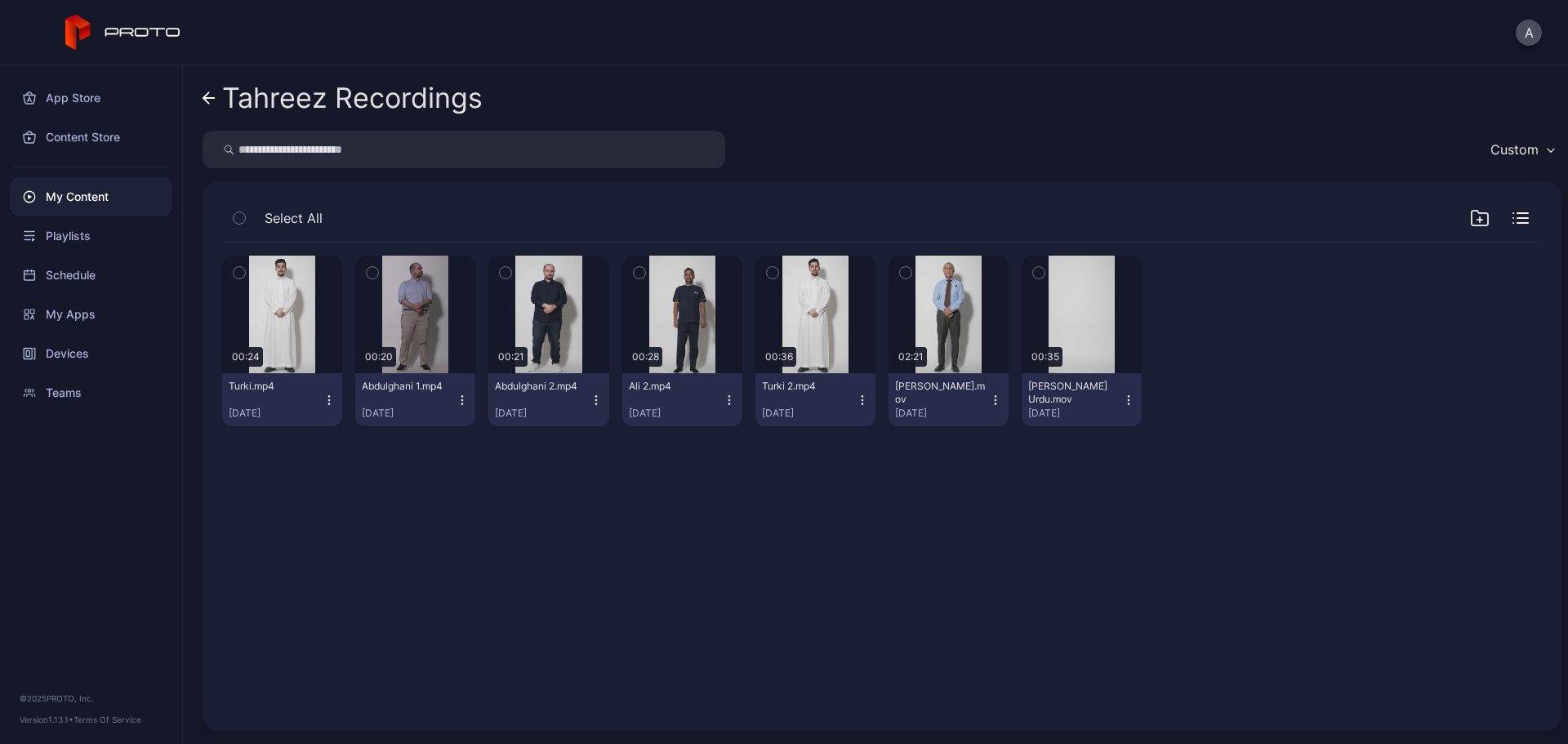
click at [241, 274] on icon "button" at bounding box center [239, 272] width 11 height 18
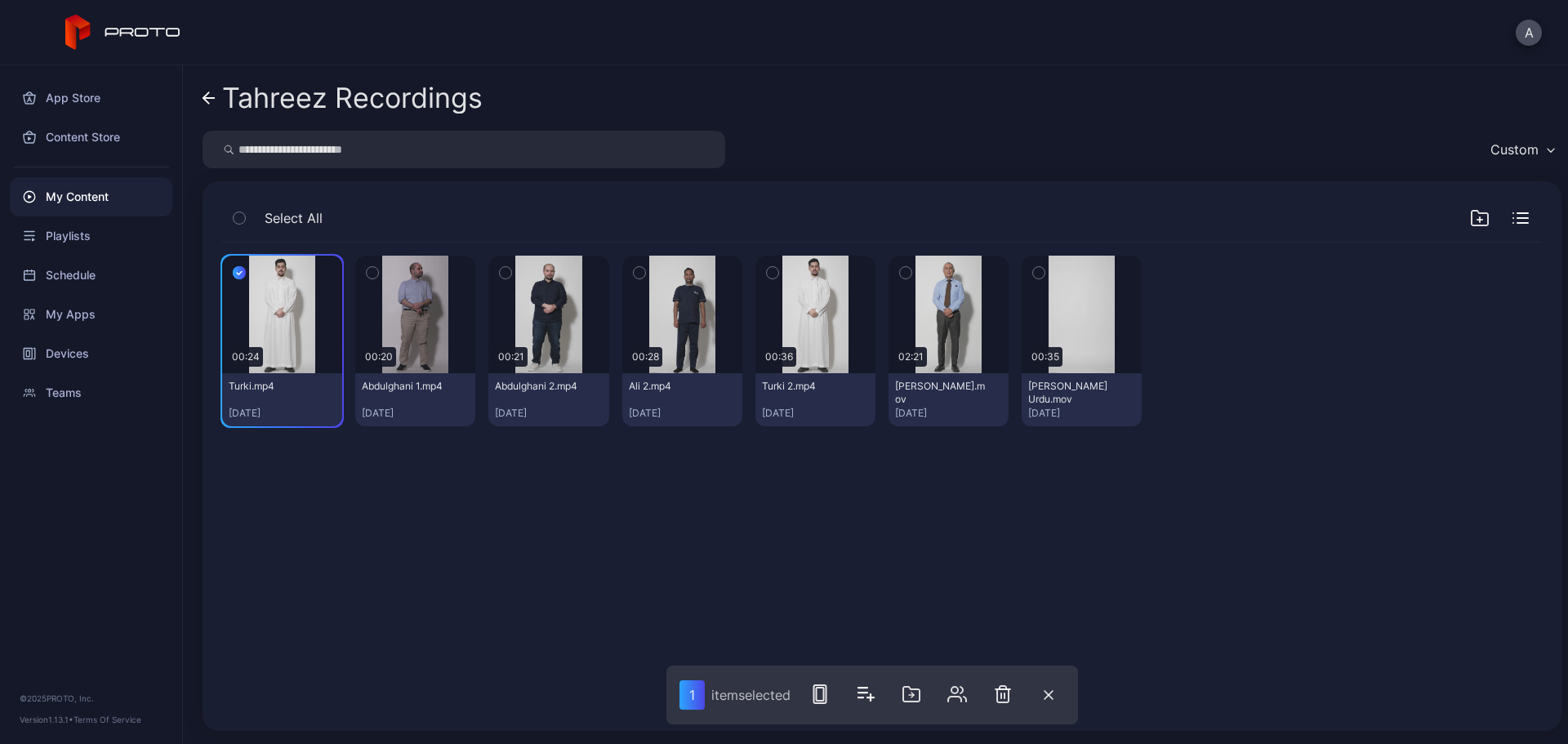
click at [371, 274] on icon "button" at bounding box center [373, 273] width 4 height 3
click at [502, 271] on icon "button" at bounding box center [505, 272] width 11 height 18
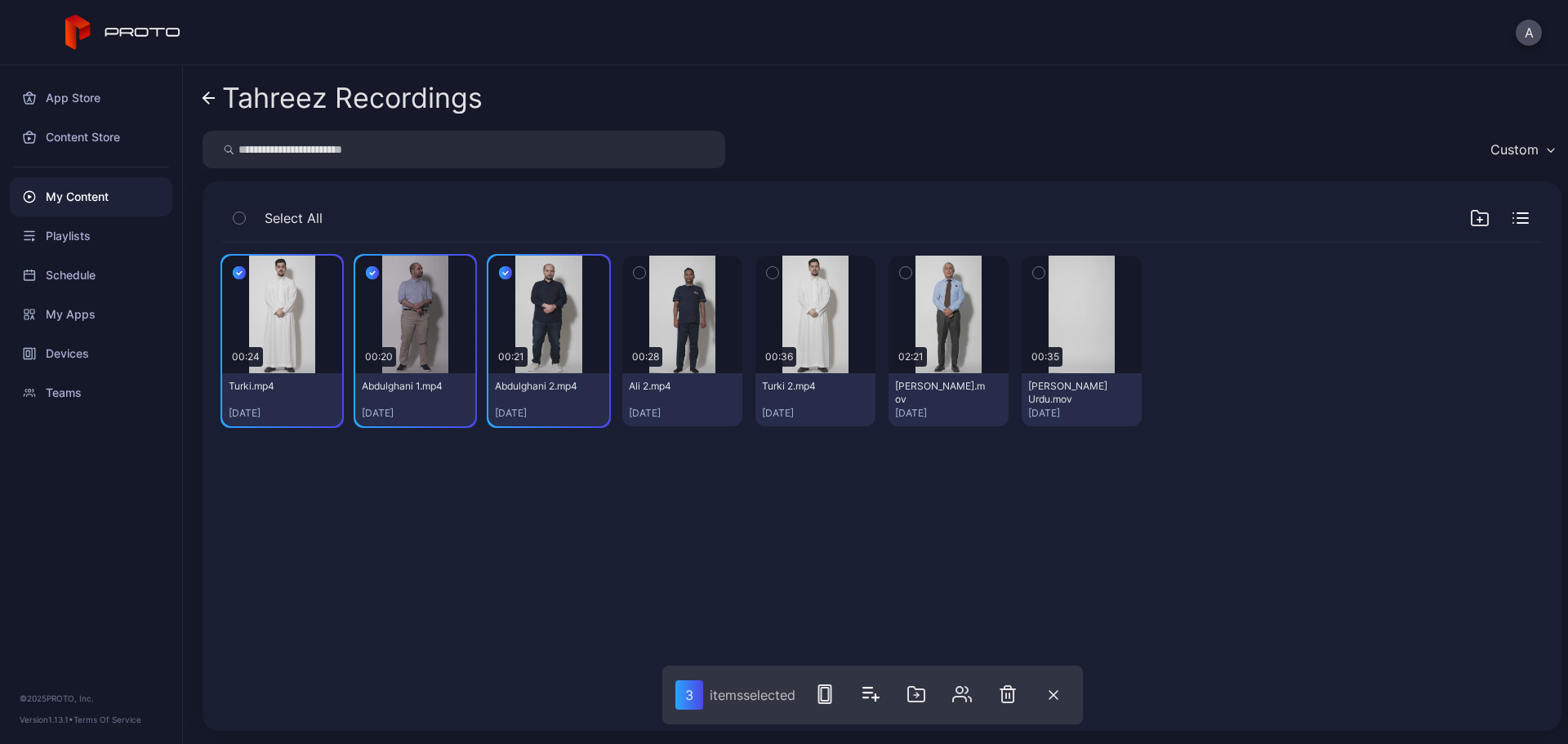
click at [634, 272] on icon "button" at bounding box center [639, 272] width 11 height 18
click at [768, 271] on icon "button" at bounding box center [772, 272] width 11 height 18
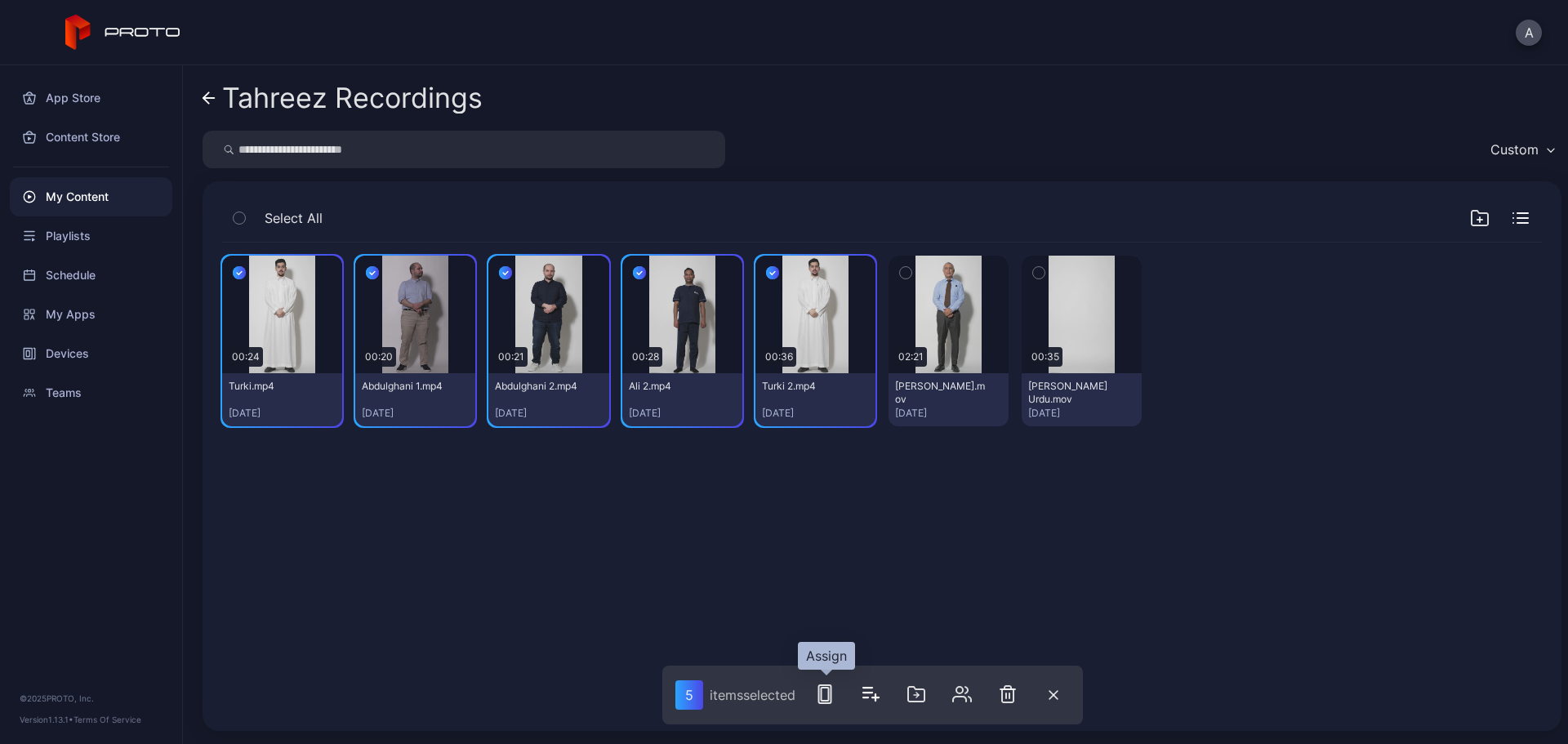
click at [826, 697] on icon "button" at bounding box center [824, 694] width 20 height 20
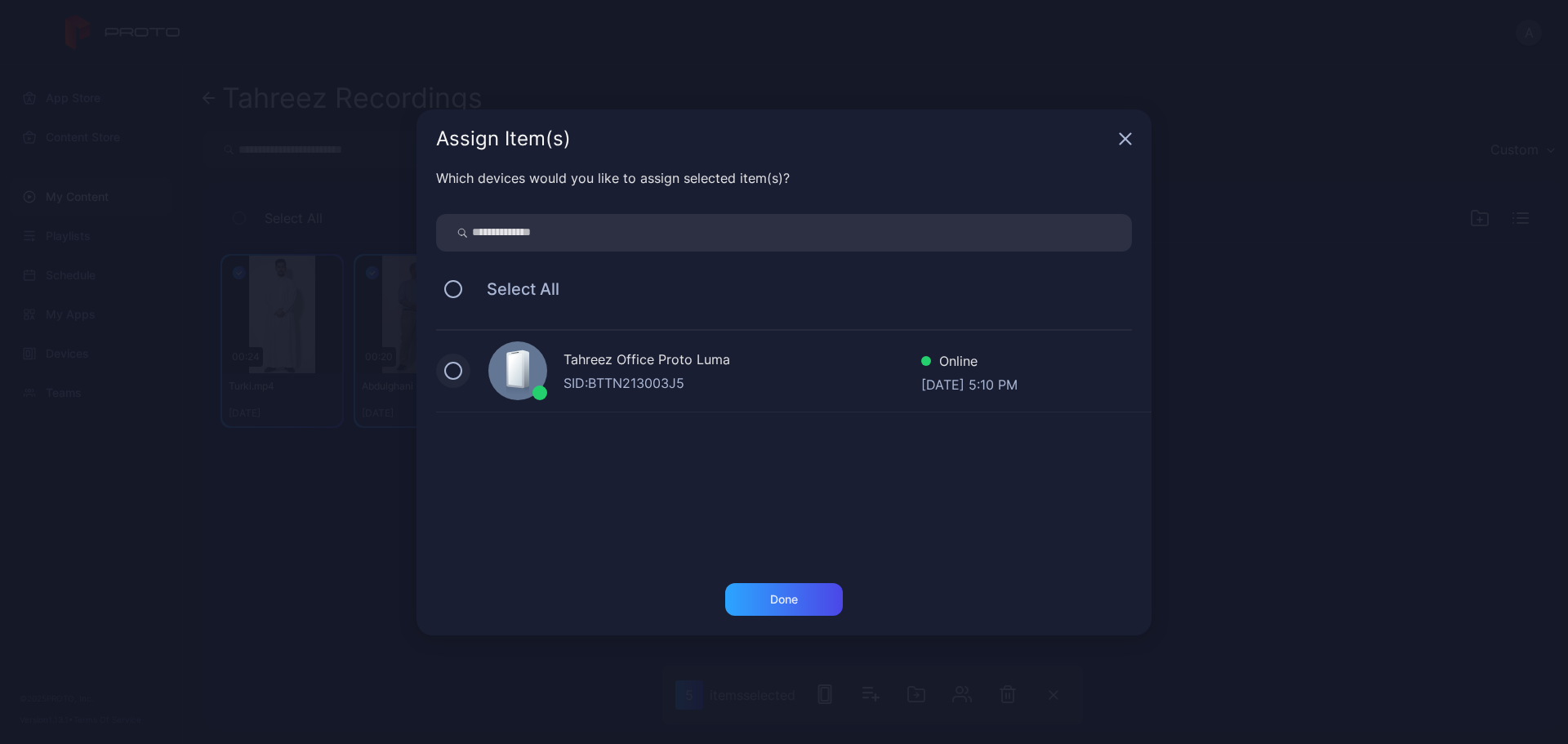
click at [455, 369] on button at bounding box center [453, 370] width 18 height 18
click at [785, 591] on div "Done" at bounding box center [783, 600] width 118 height 33
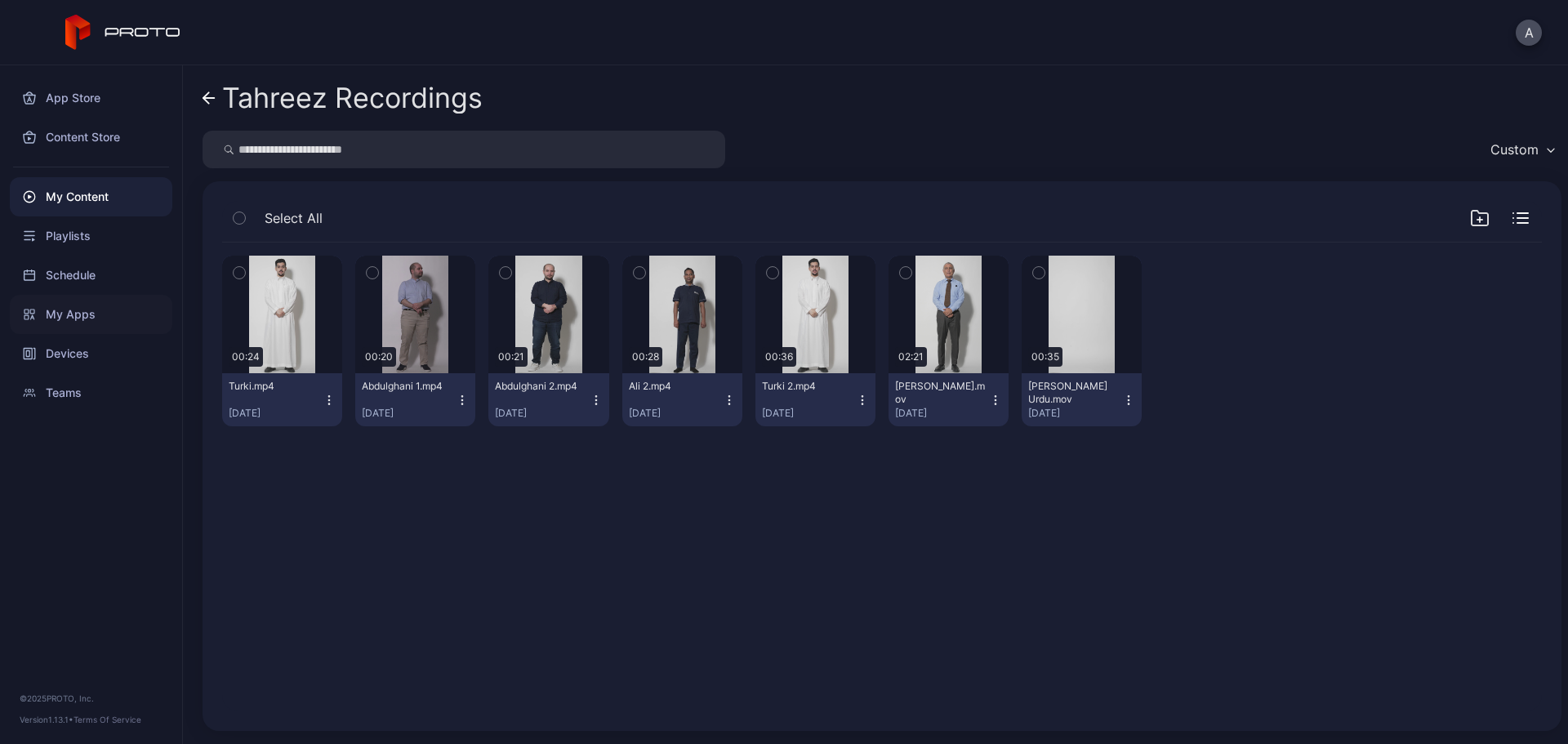
click at [146, 320] on div "My Apps" at bounding box center [90, 314] width 162 height 40
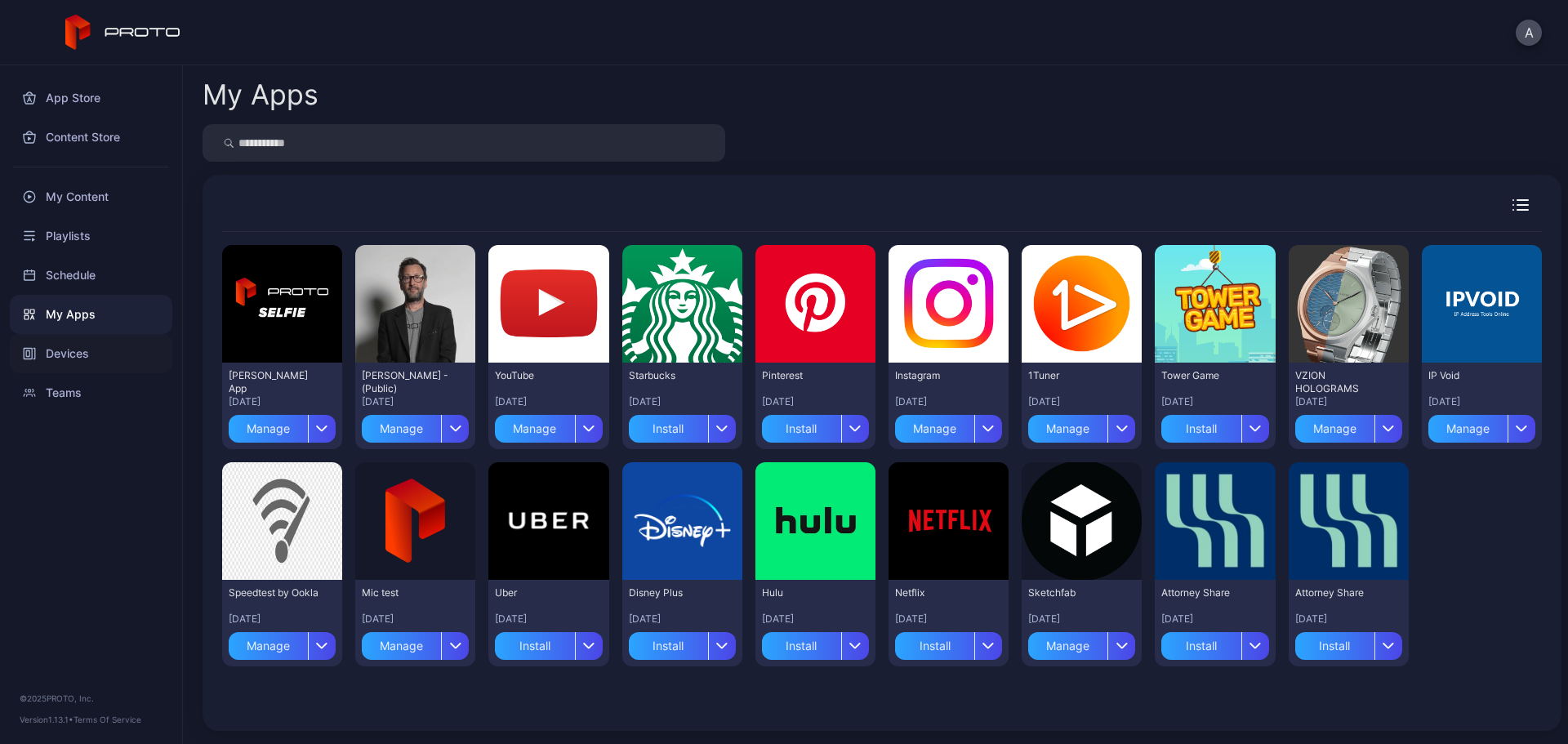
click at [132, 348] on div "Devices" at bounding box center [90, 354] width 162 height 40
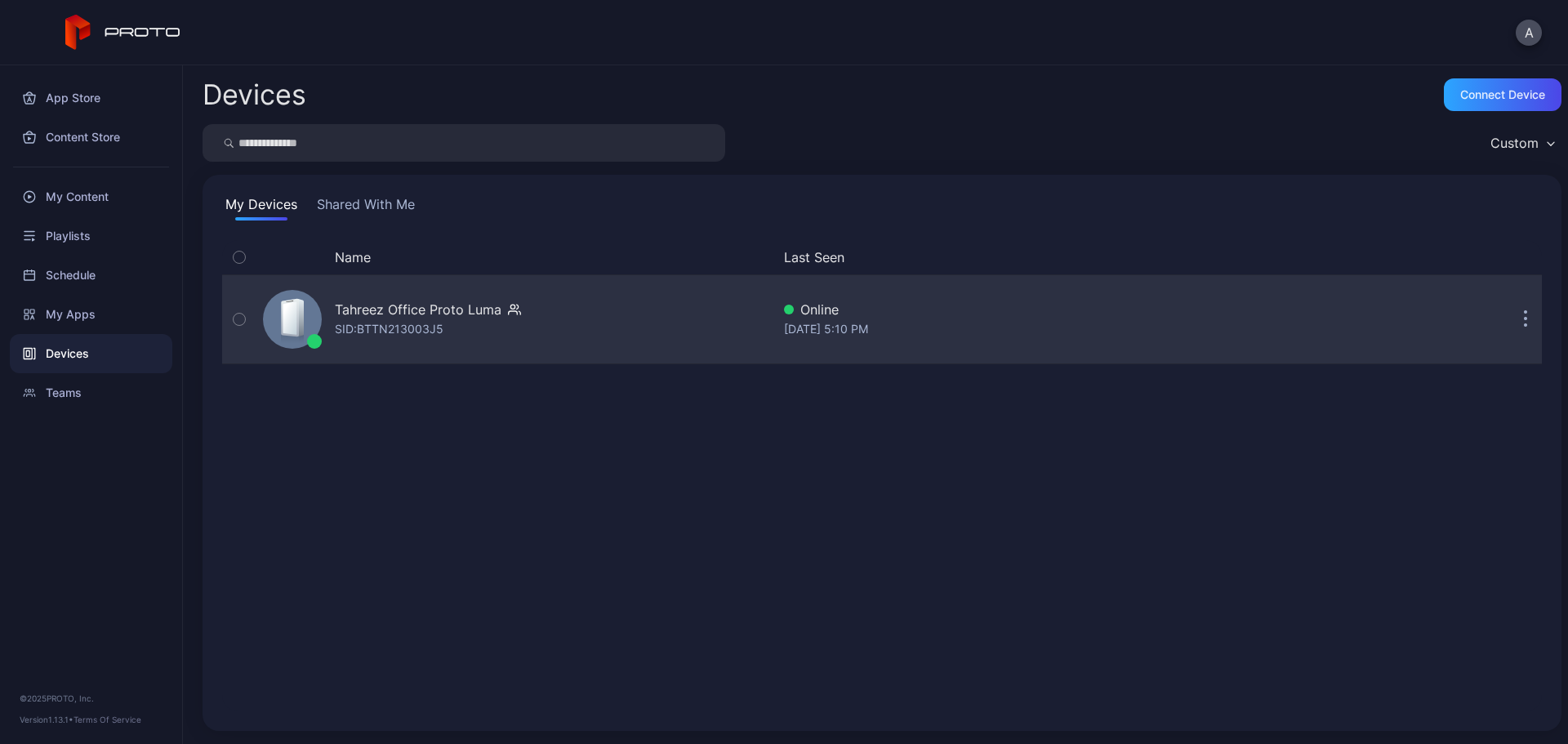
click at [494, 318] on div "Tahreez Office Proto Luma" at bounding box center [418, 309] width 167 height 20
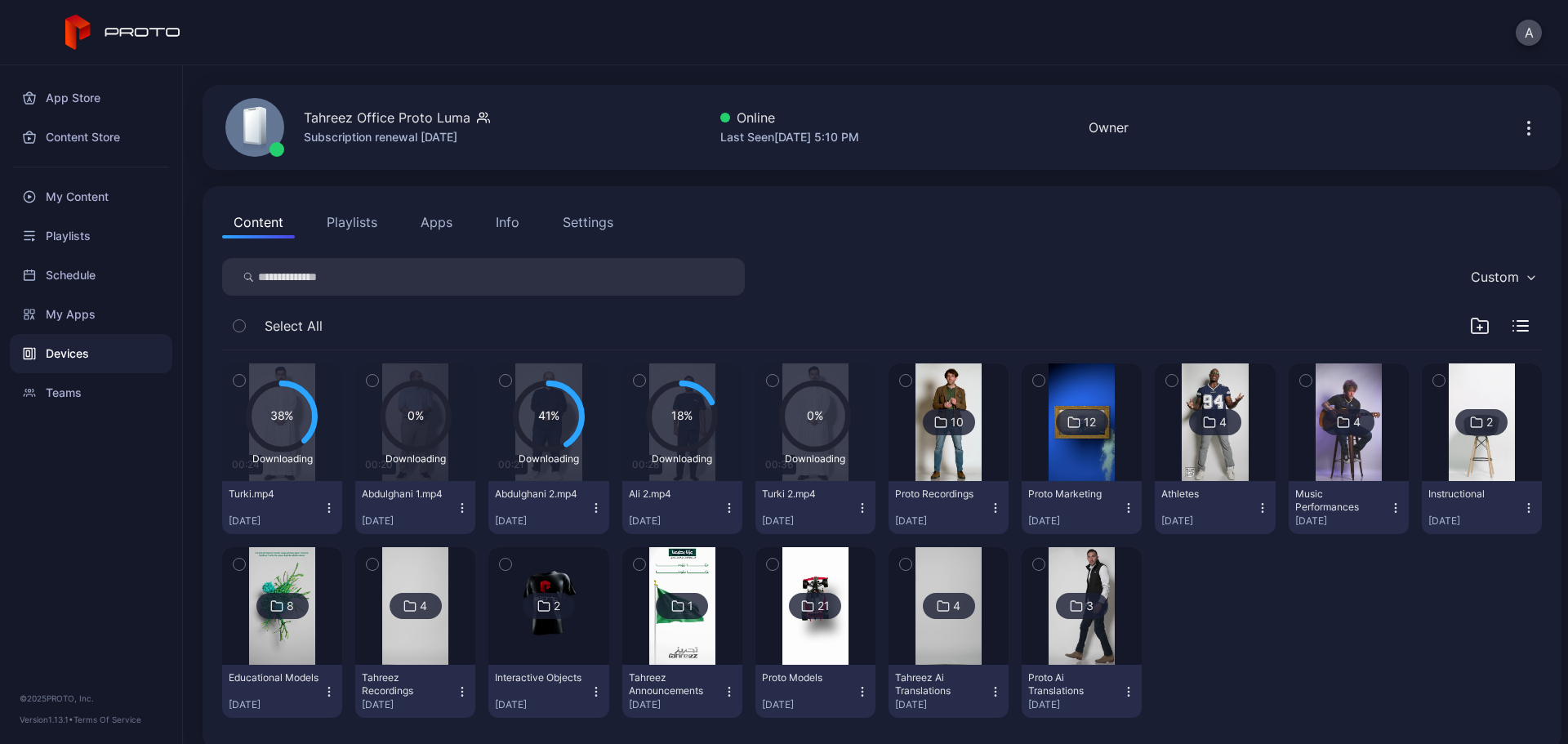
scroll to position [65, 0]
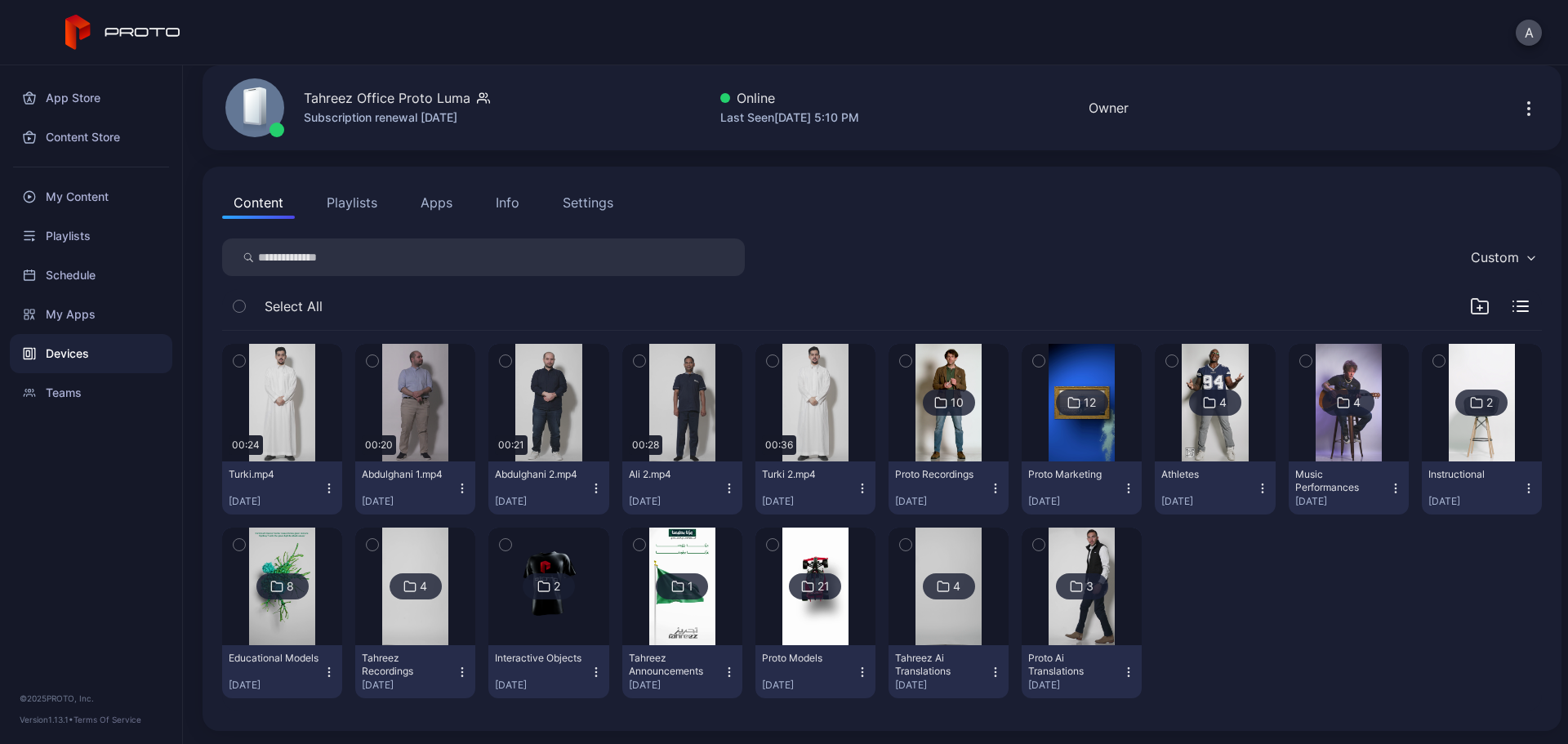
click at [244, 362] on icon "button" at bounding box center [239, 361] width 11 height 18
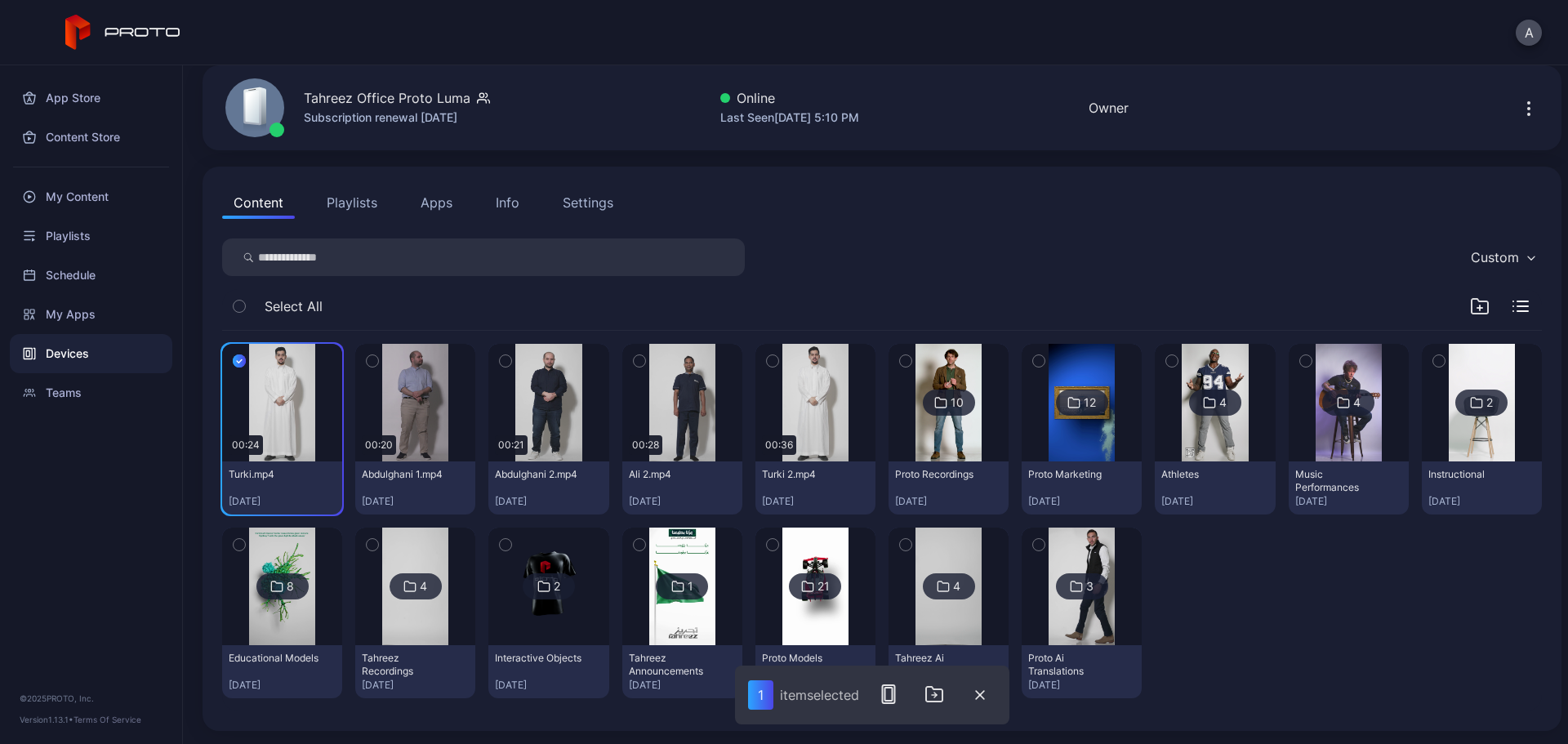
click at [369, 360] on icon "button" at bounding box center [372, 361] width 11 height 18
click at [504, 363] on icon "button" at bounding box center [505, 361] width 11 height 18
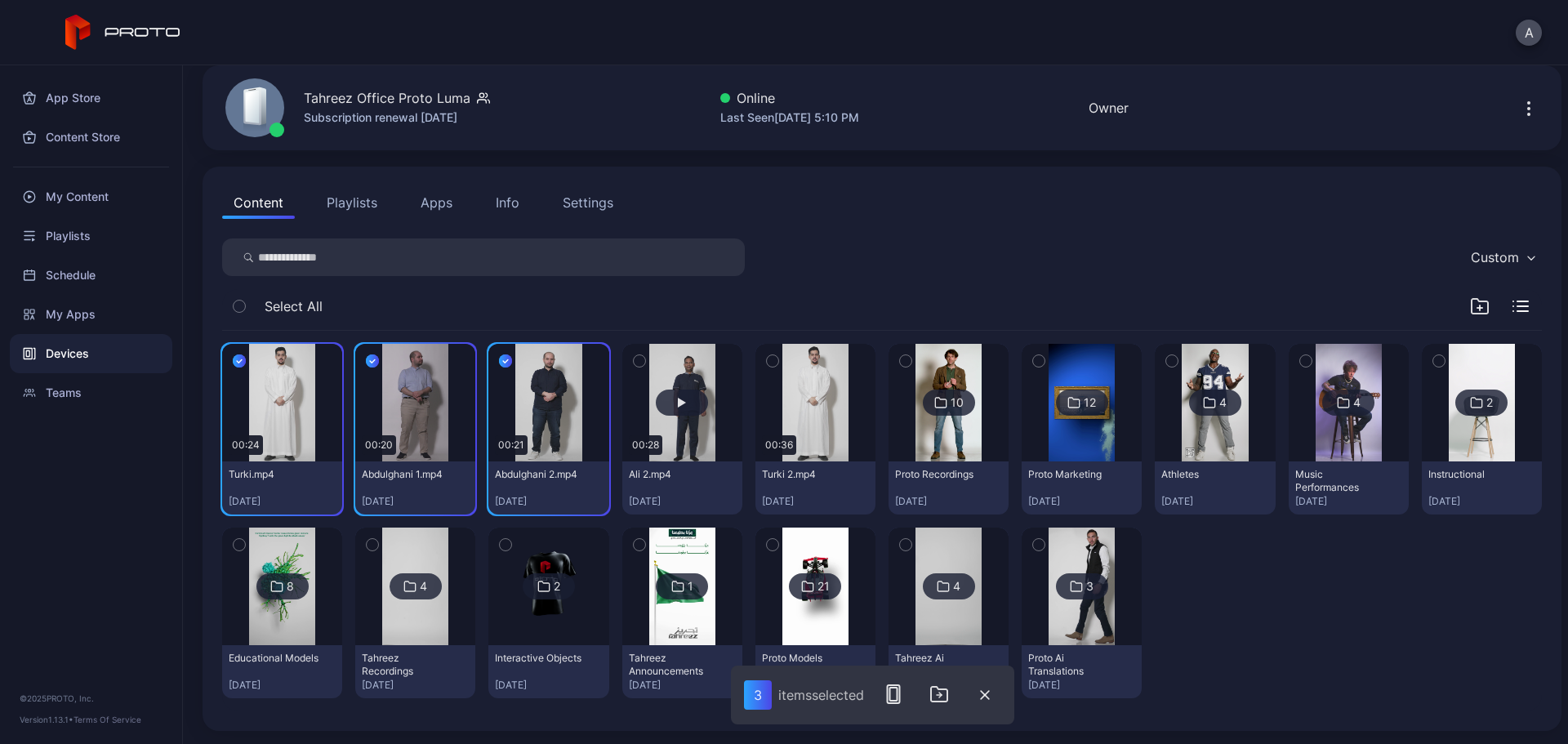
drag, startPoint x: 636, startPoint y: 359, endPoint x: 668, endPoint y: 359, distance: 32.0
click at [637, 359] on icon "button" at bounding box center [639, 361] width 11 height 18
click at [768, 360] on icon "button" at bounding box center [772, 361] width 11 height 18
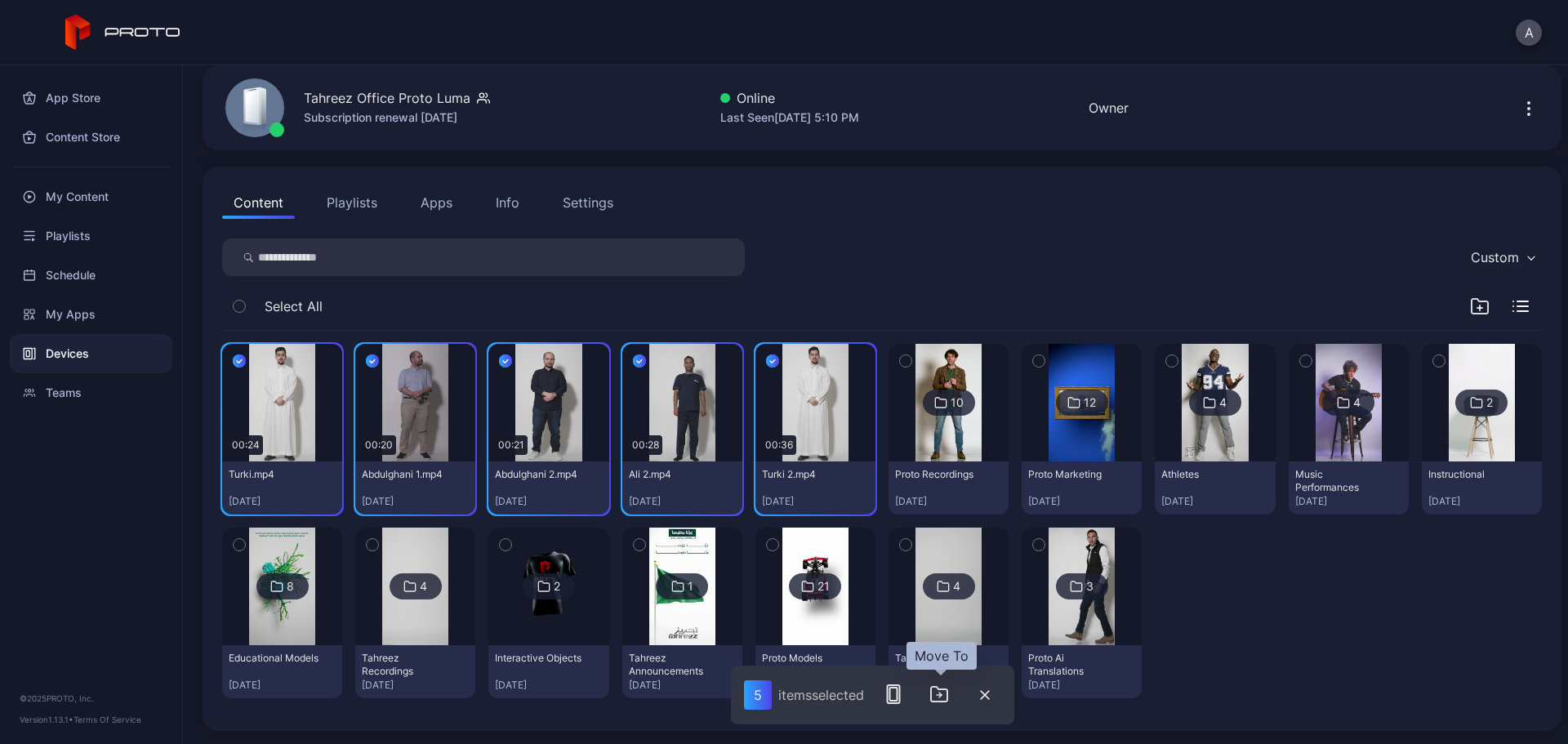
click at [938, 694] on icon "button" at bounding box center [939, 694] width 20 height 20
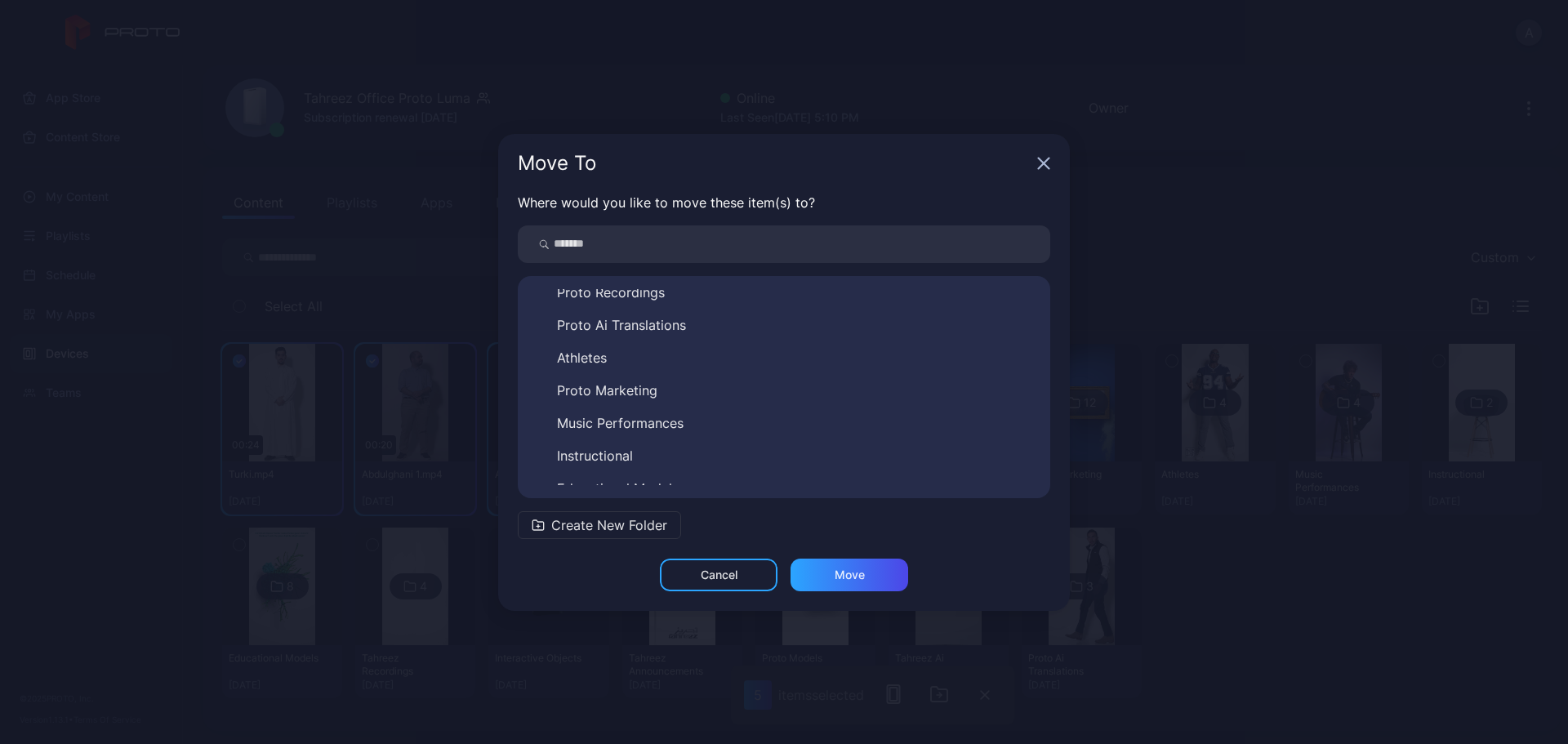
scroll to position [58, 0]
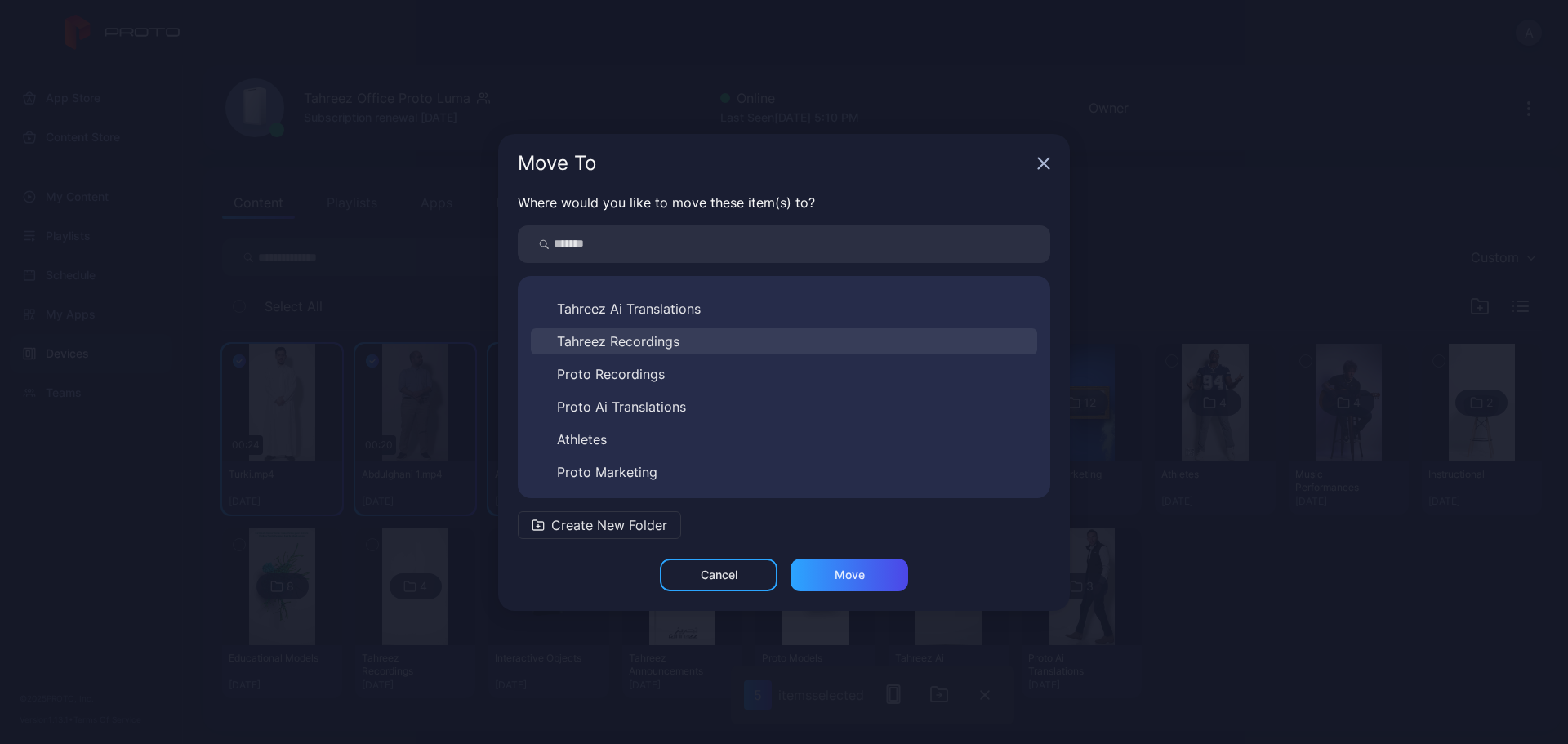
click at [659, 341] on span "Tahreez Recordings" at bounding box center [617, 341] width 123 height 20
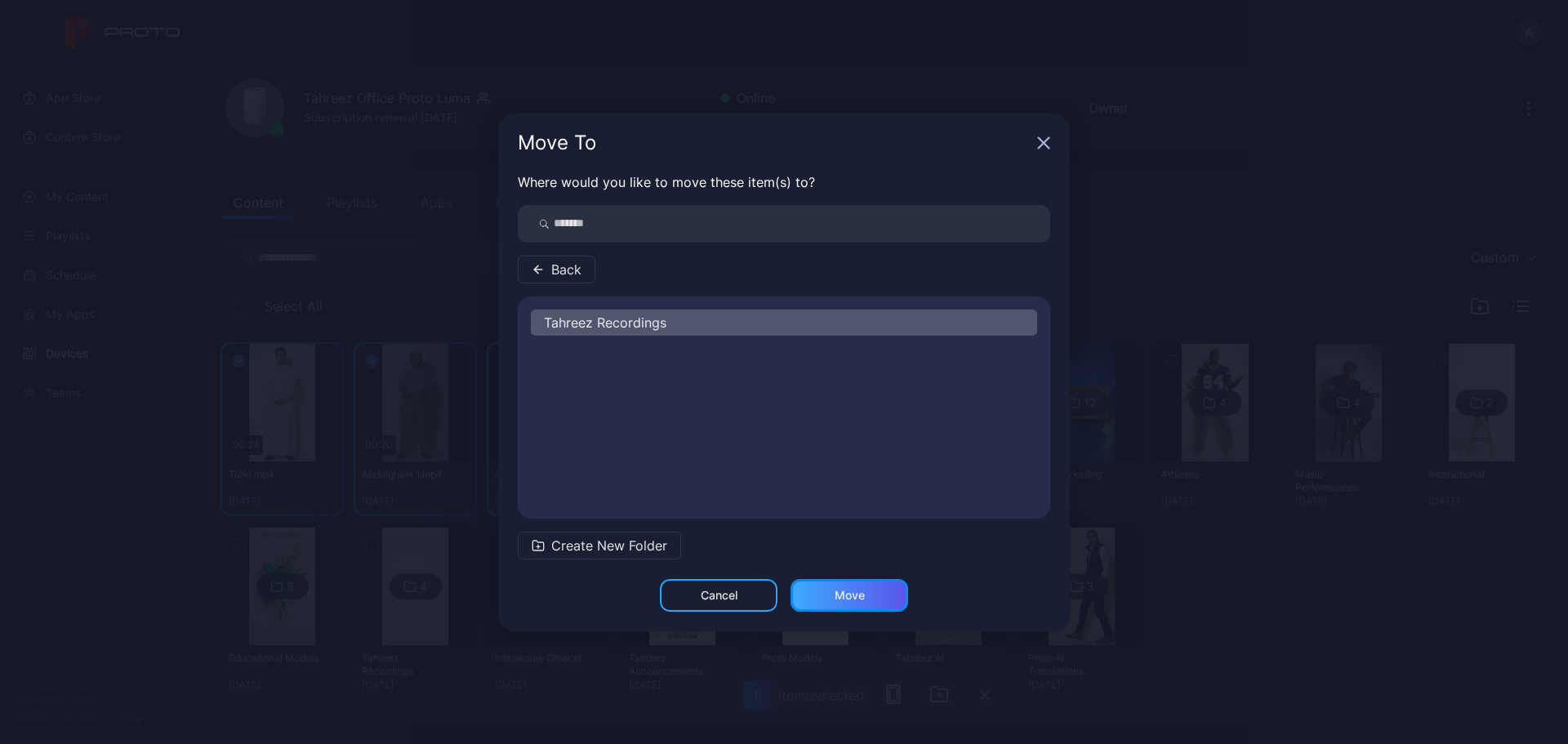
click at [838, 599] on div "Move" at bounding box center [849, 595] width 30 height 13
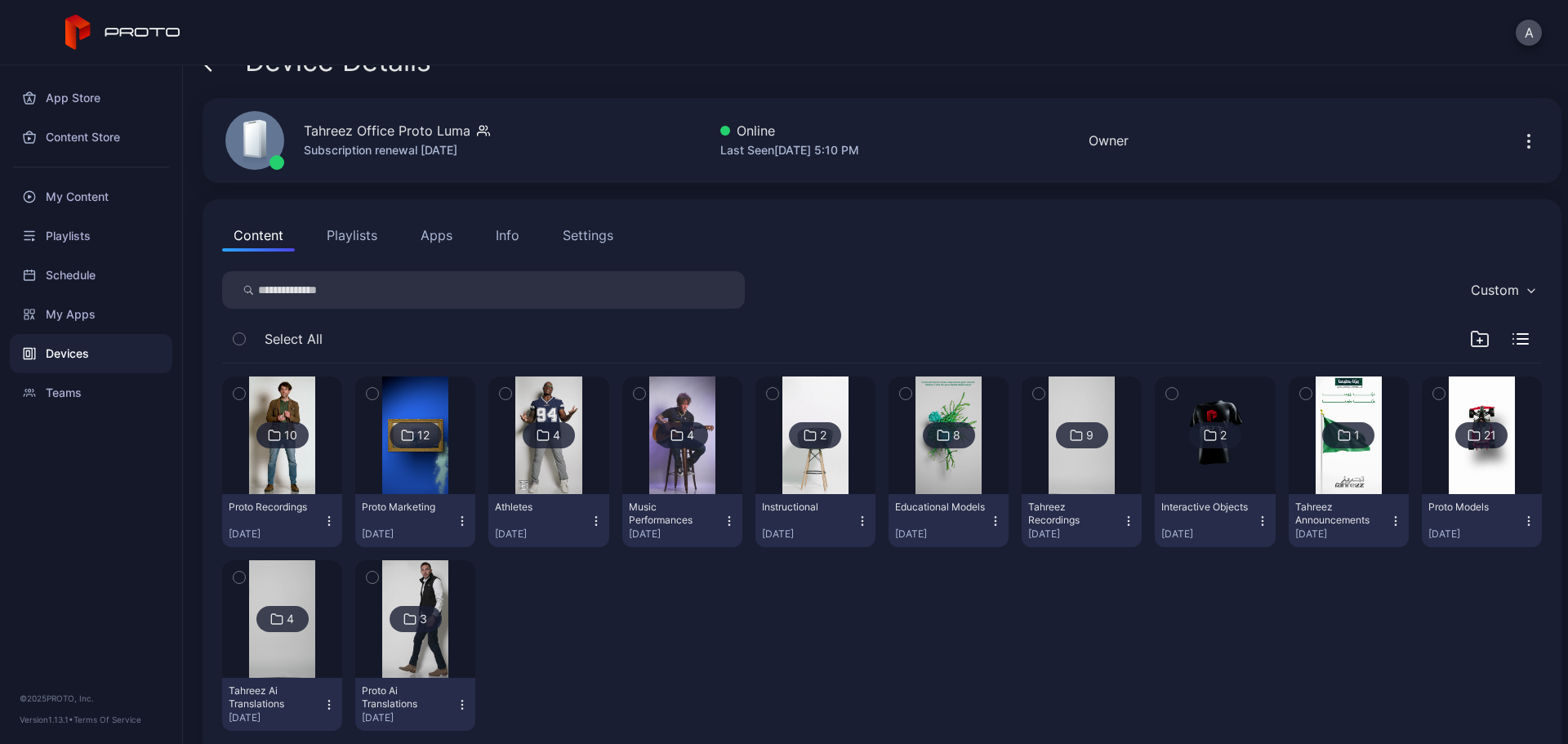
scroll to position [65, 0]
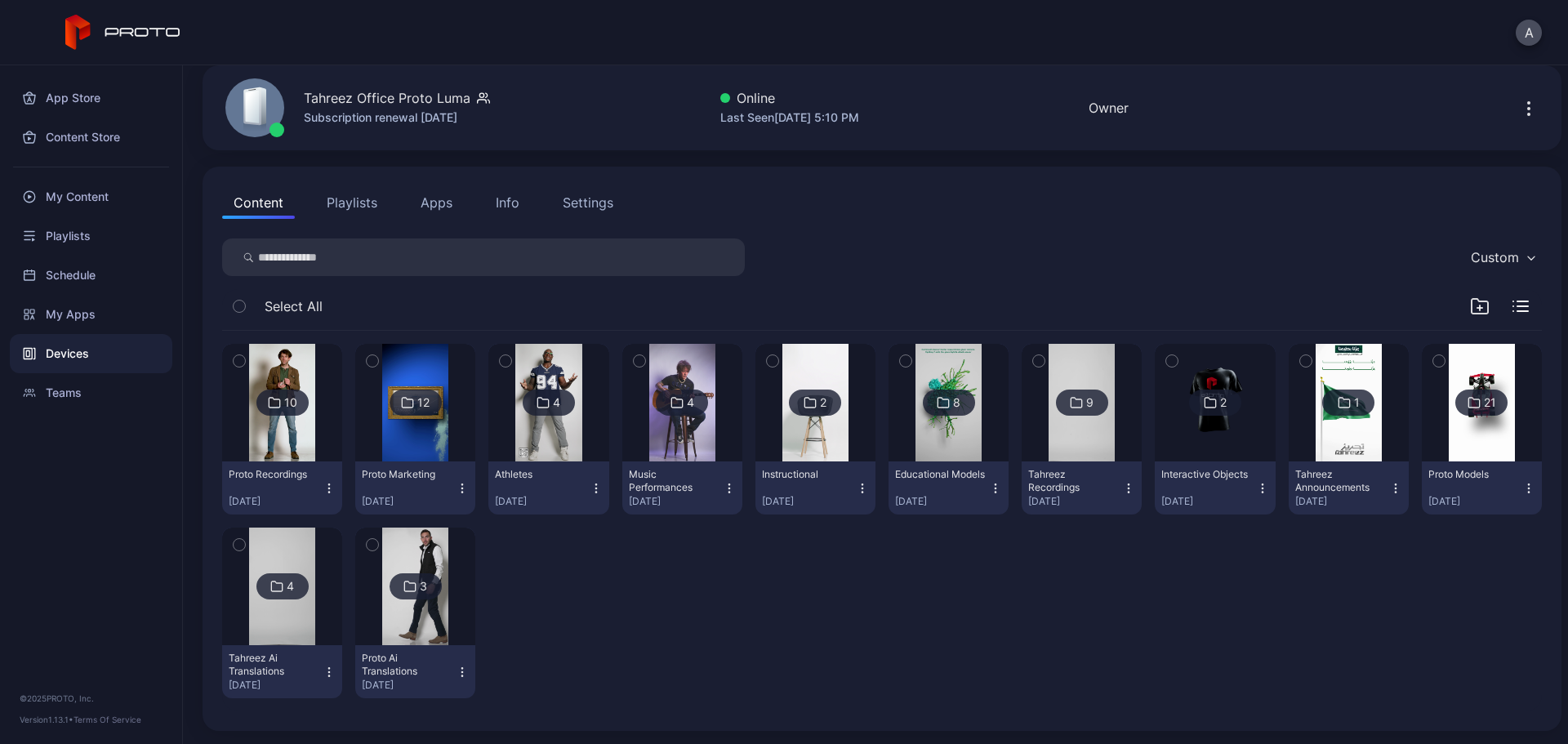
click at [673, 606] on div "10 Proto Recordings [DATE] 12 Proto Marketing [DATE] 4 Athletes [DATE] 4 Music …" at bounding box center [882, 521] width 1319 height 381
click at [140, 359] on div "Devices" at bounding box center [90, 354] width 162 height 40
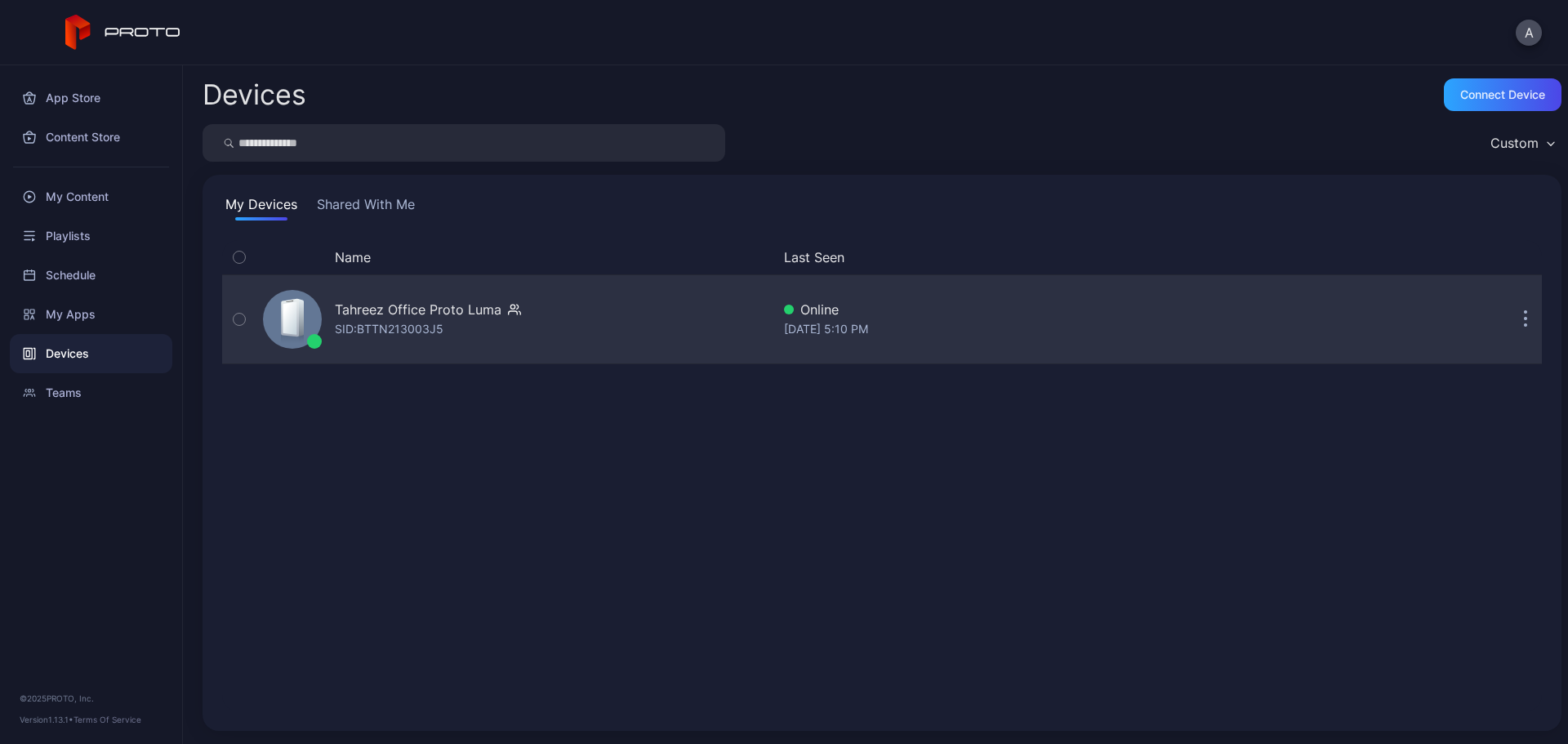
click at [538, 302] on div "Tahreez Office Proto [PERSON_NAME]: BTTN213003J5" at bounding box center [514, 319] width 514 height 82
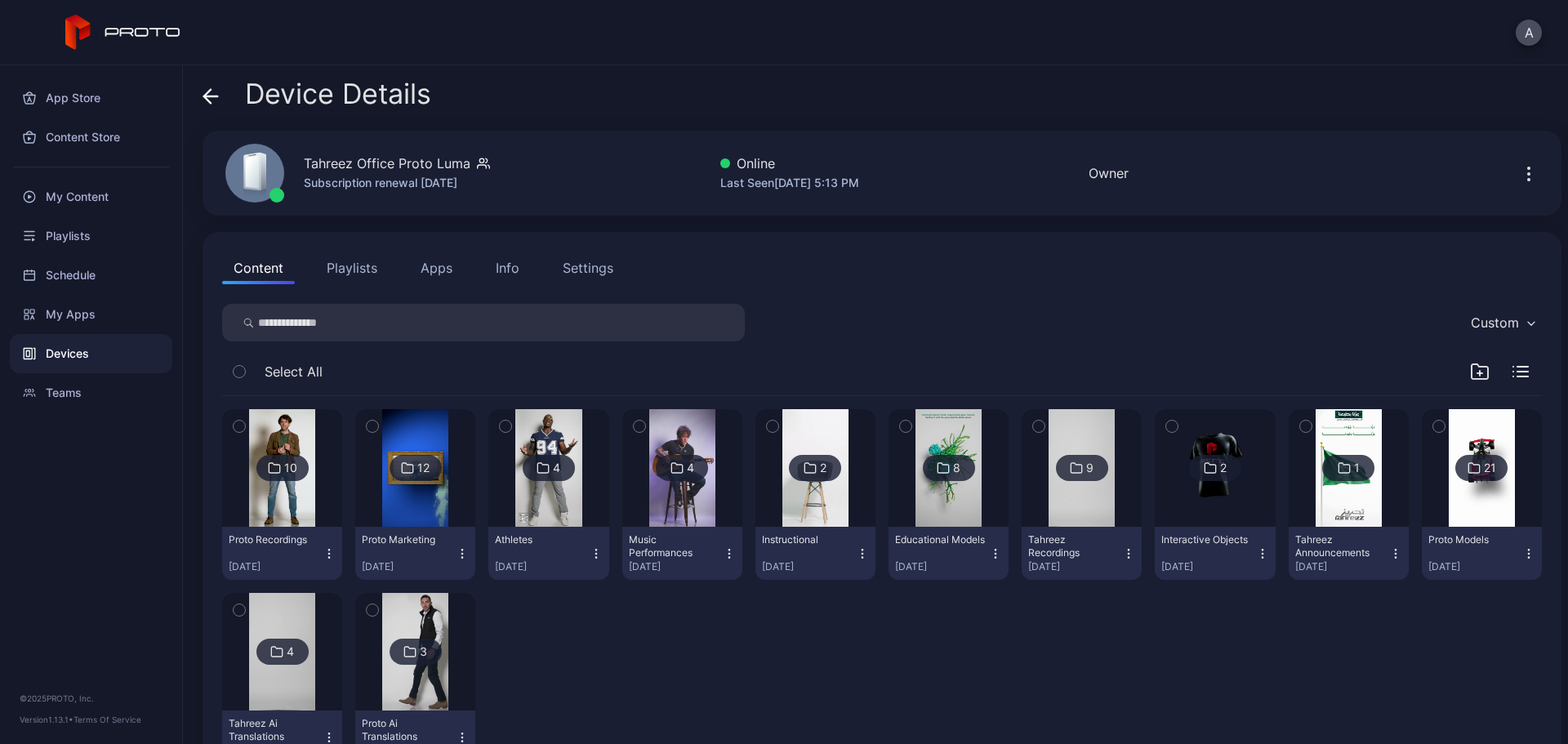
scroll to position [65, 0]
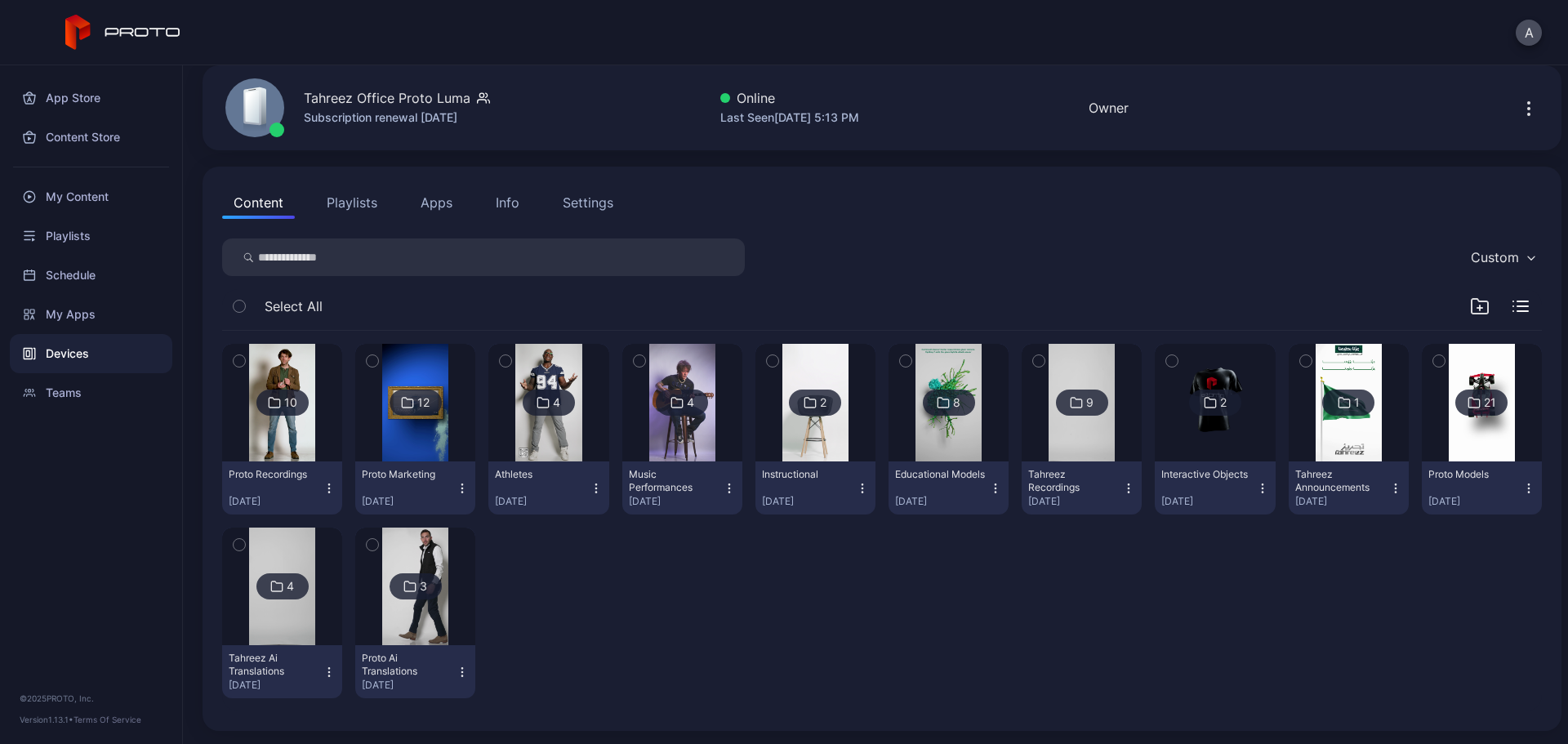
click at [1067, 430] on img at bounding box center [1081, 402] width 66 height 118
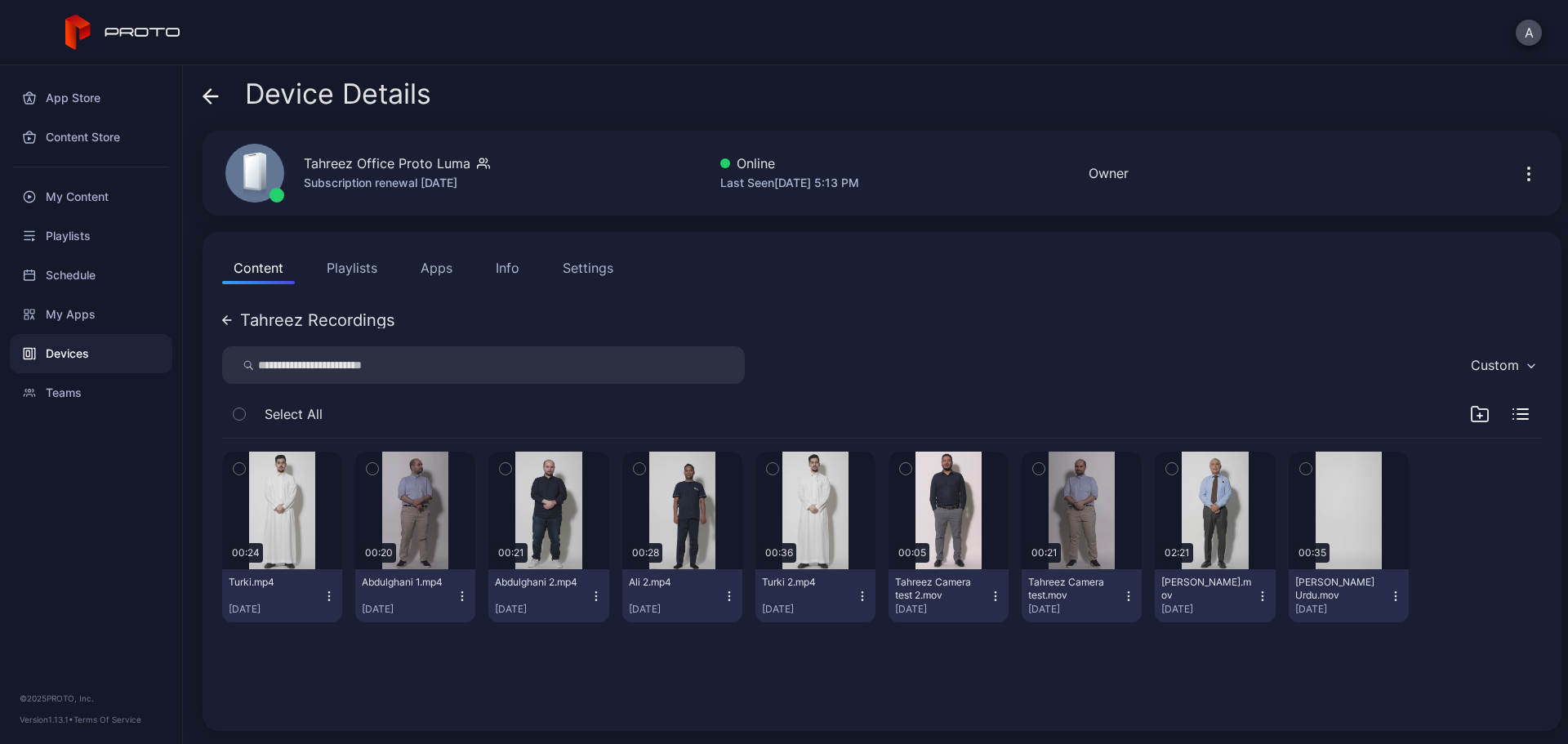
click at [369, 468] on icon "button" at bounding box center [372, 468] width 11 height 18
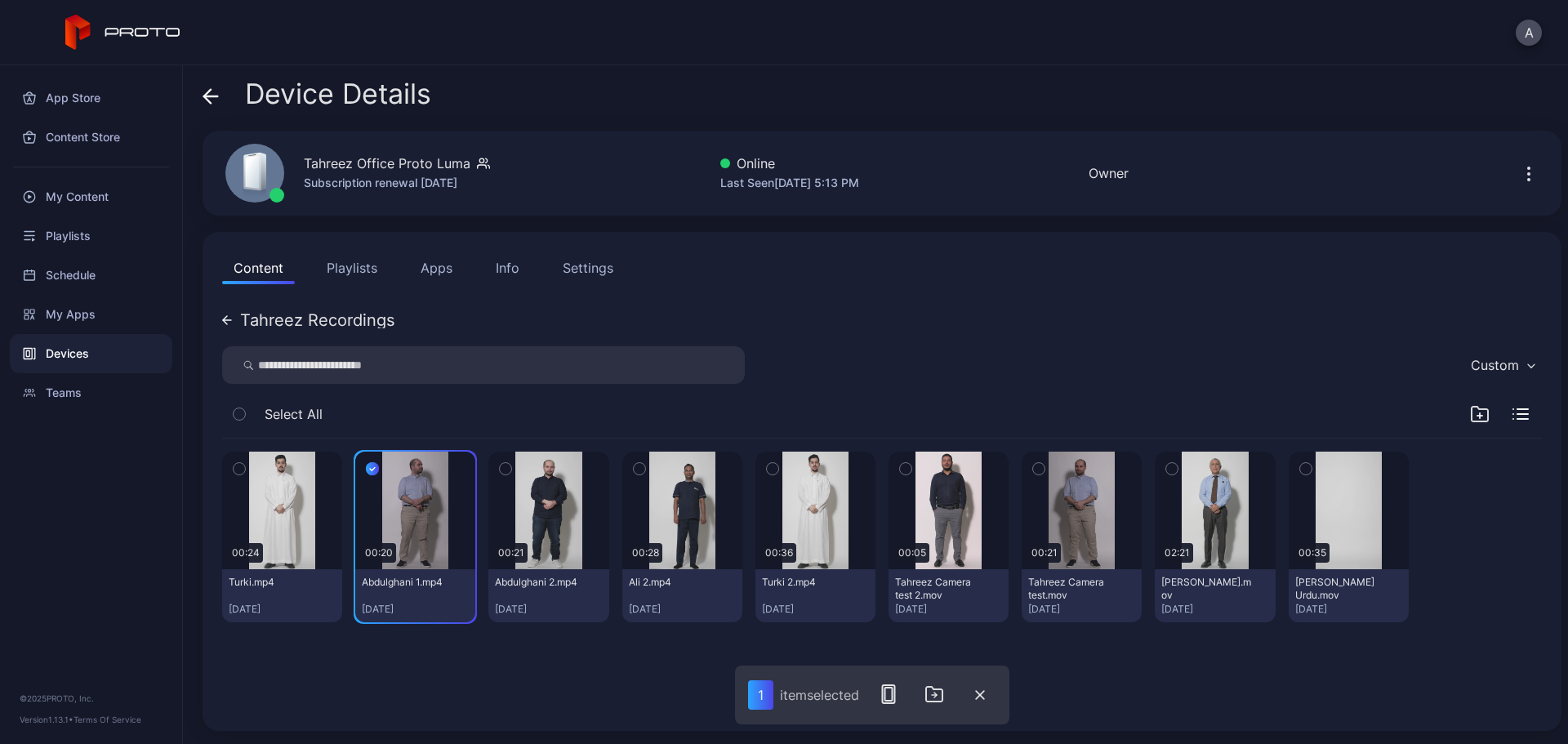
click at [1033, 467] on icon "button" at bounding box center [1038, 468] width 11 height 18
click at [890, 698] on rect "button" at bounding box center [892, 694] width 8 height 13
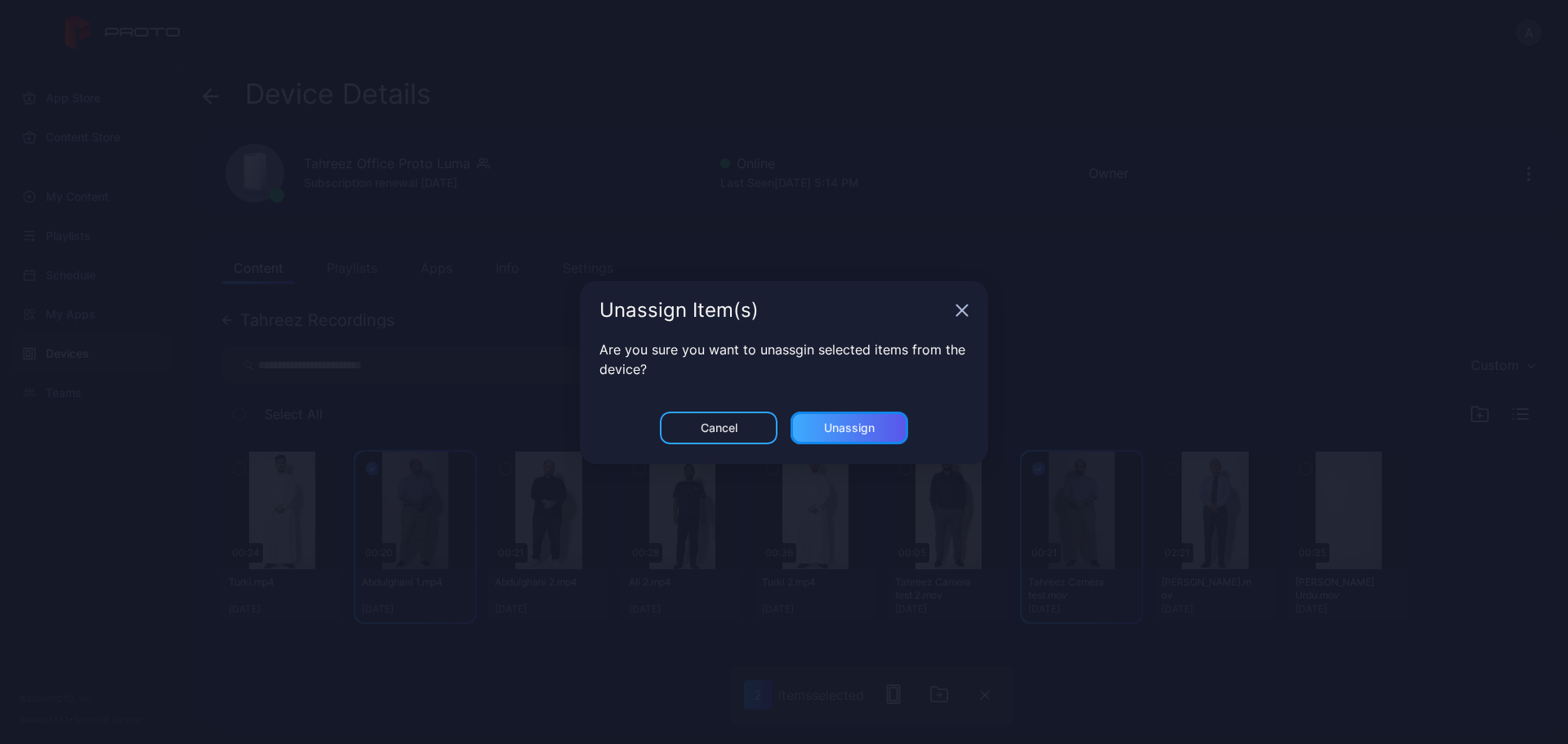
click at [844, 442] on div "Unassign" at bounding box center [848, 428] width 118 height 33
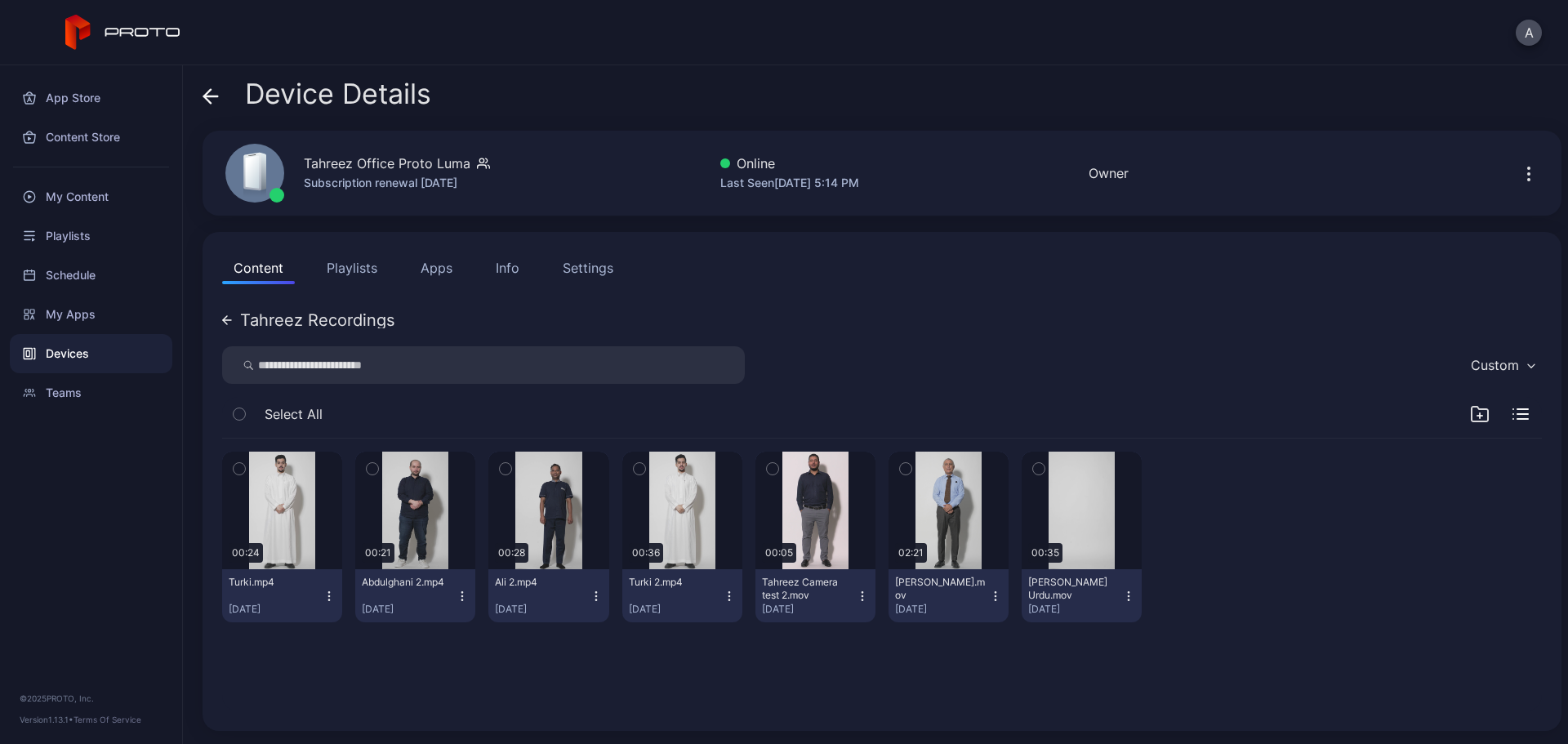
click at [206, 94] on icon at bounding box center [208, 96] width 7 height 14
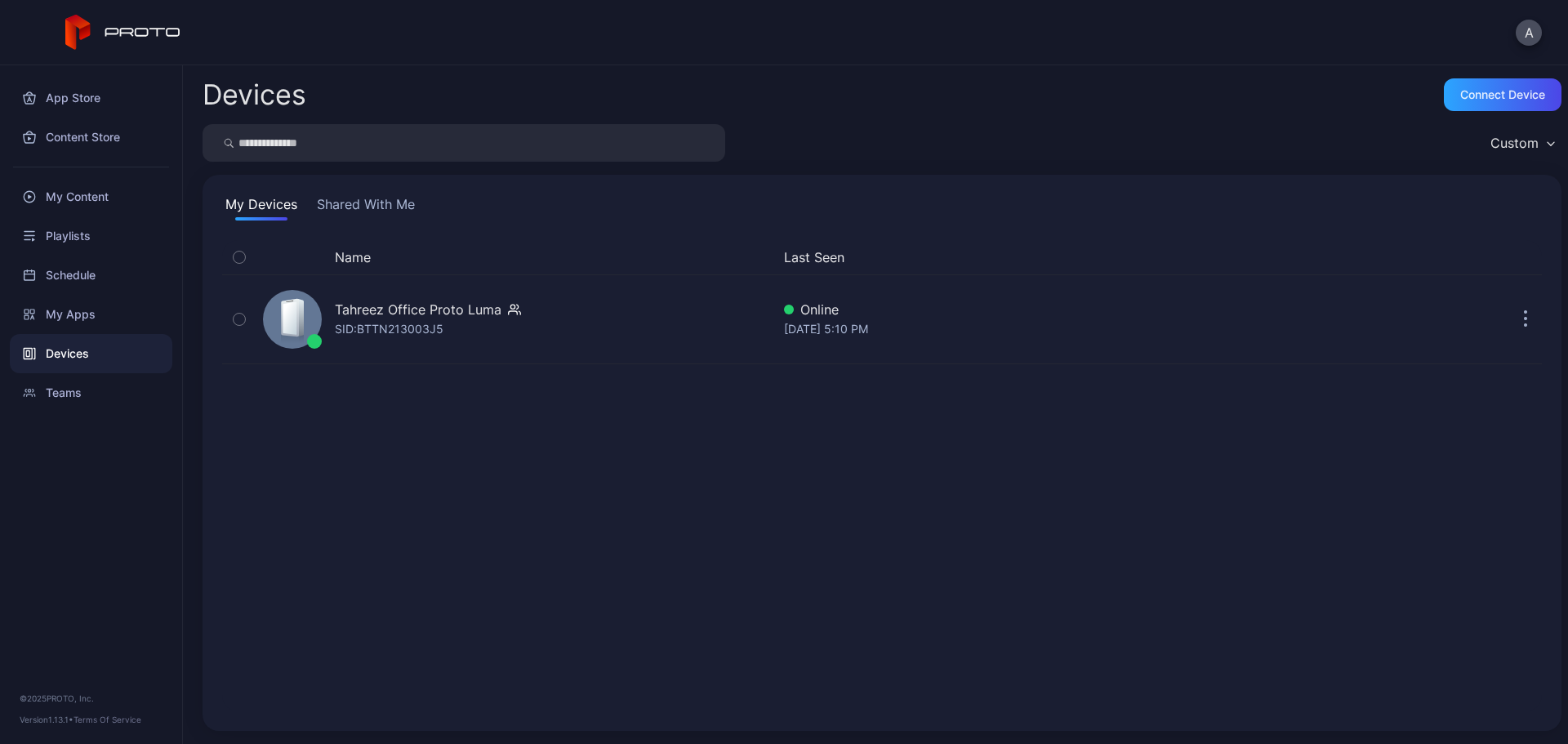
click at [414, 412] on div "Name Last Seen Tahreez Office Proto [PERSON_NAME]: BTTN213003J5 Online [DATE] 5…" at bounding box center [882, 476] width 1319 height 472
click at [123, 194] on div "My Content" at bounding box center [90, 197] width 162 height 40
